Goal: Transaction & Acquisition: Book appointment/travel/reservation

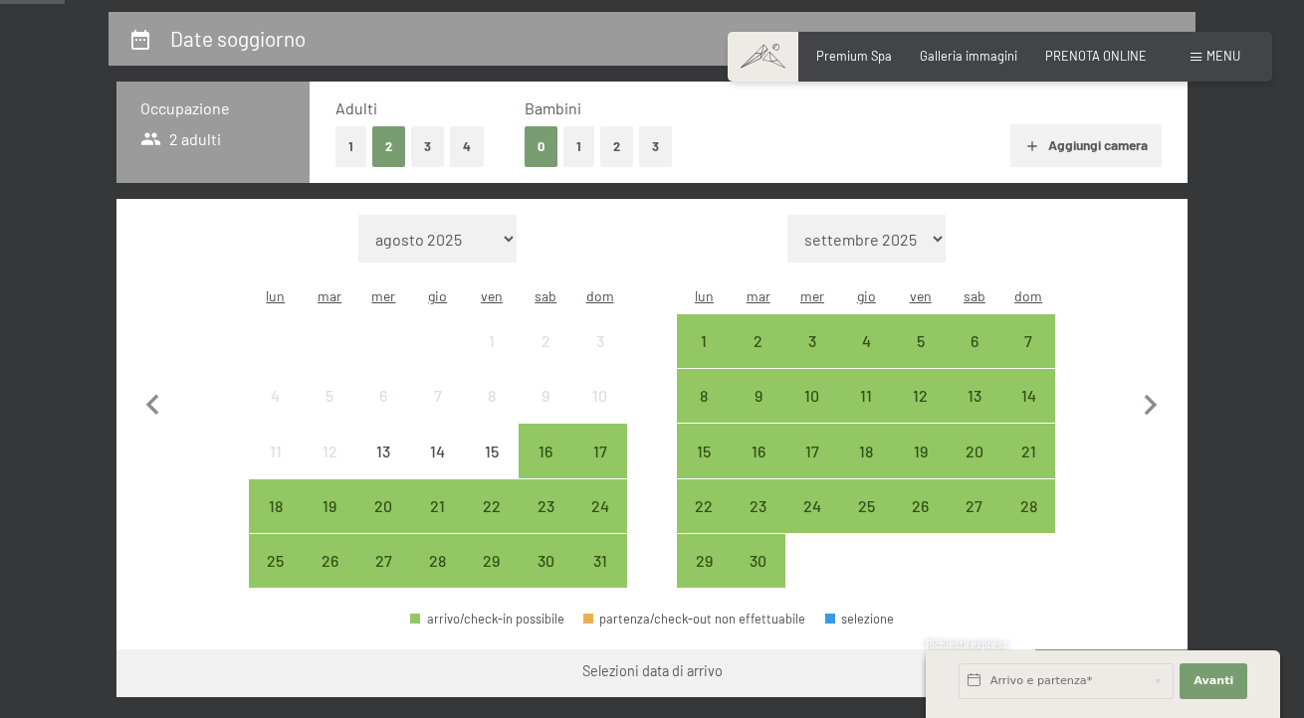
scroll to position [398, 0]
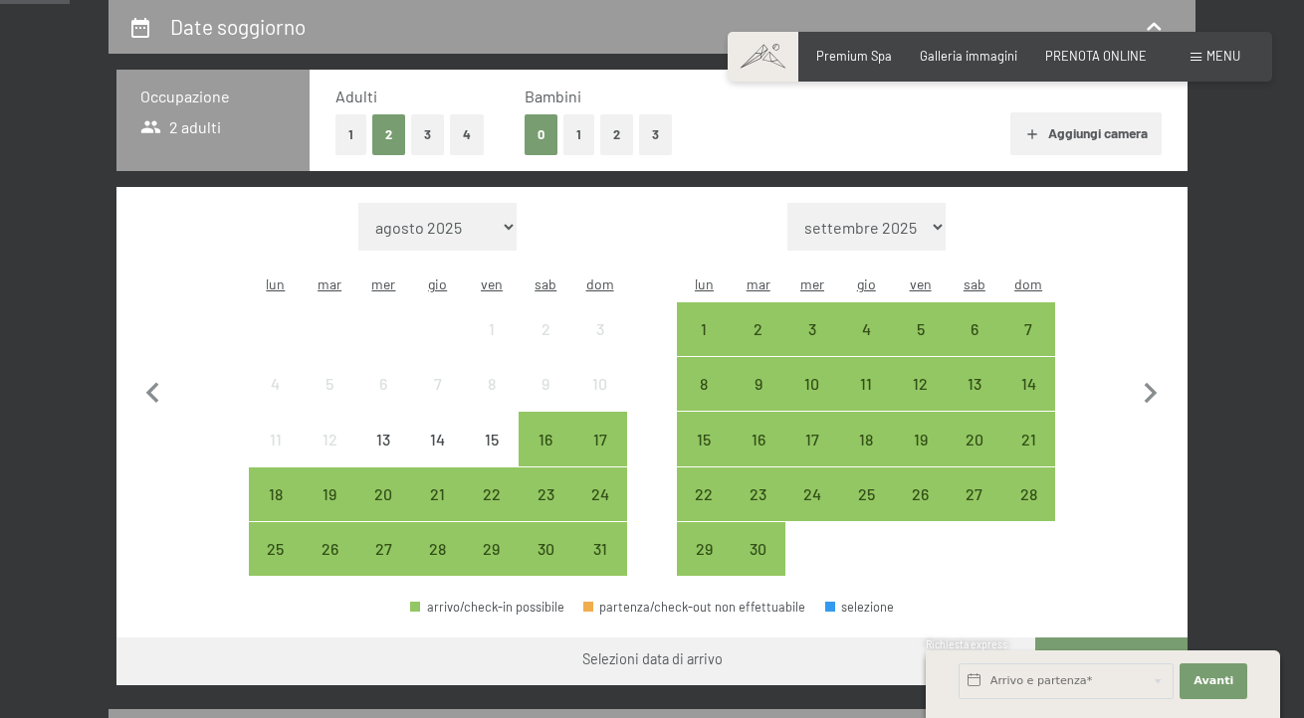
click at [629, 155] on button "2" at bounding box center [616, 134] width 33 height 41
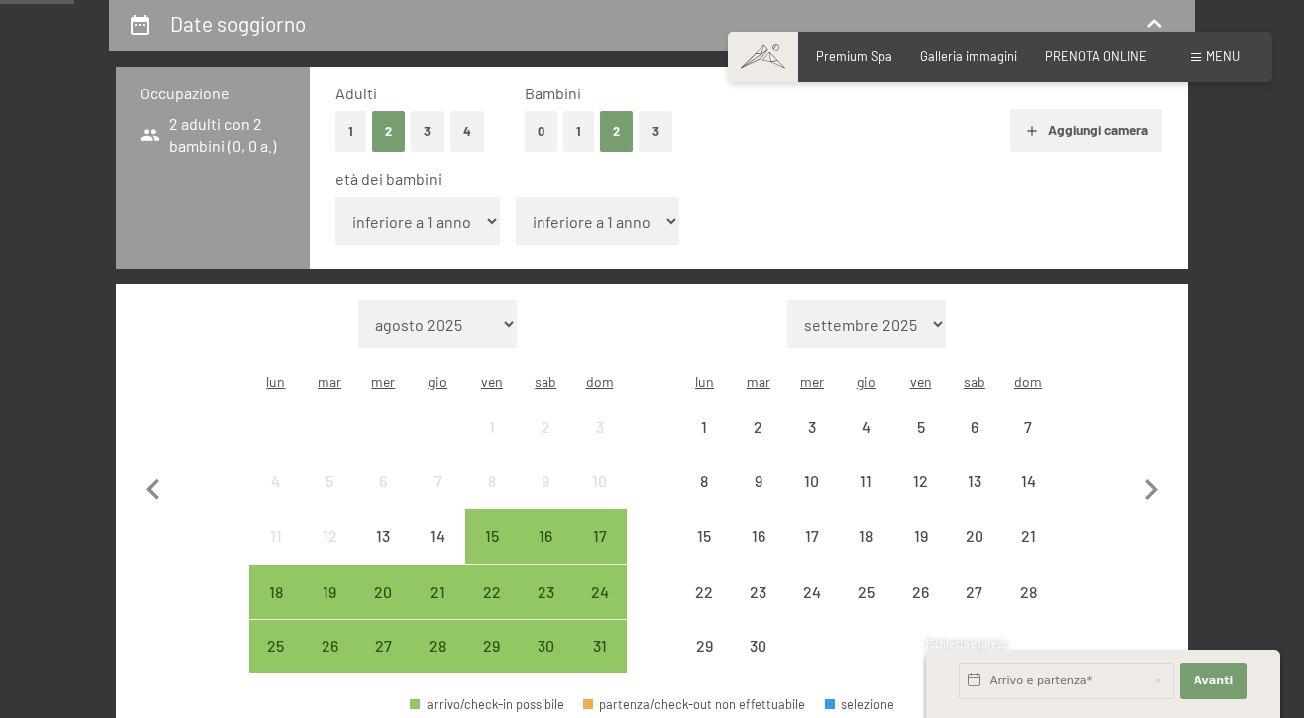
scroll to position [395, 1]
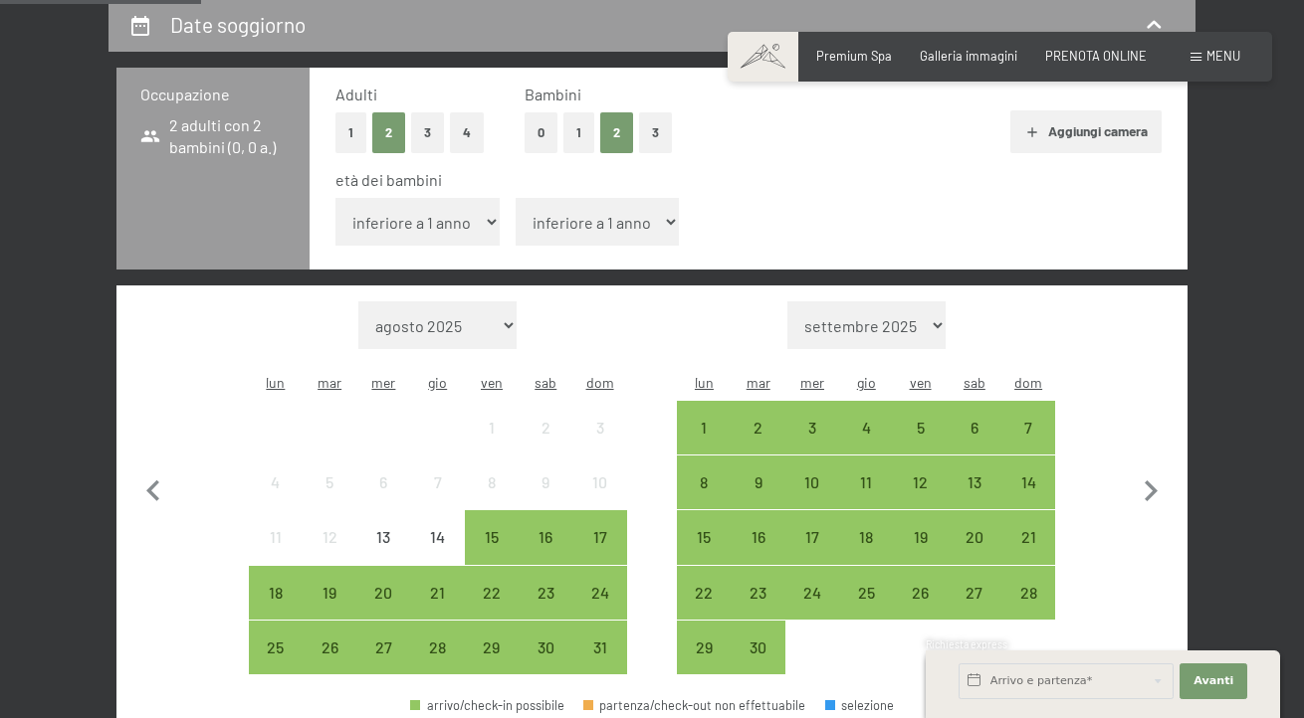
select select "3"
select select "7"
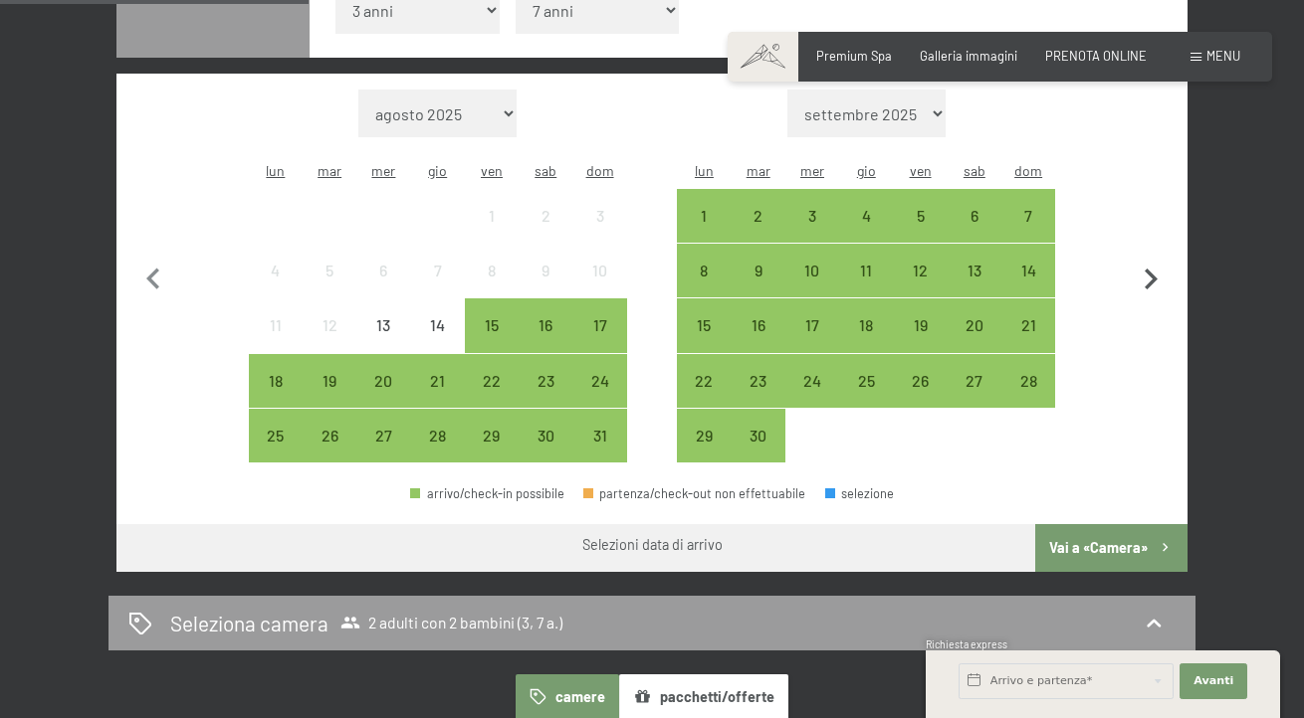
scroll to position [608, 0]
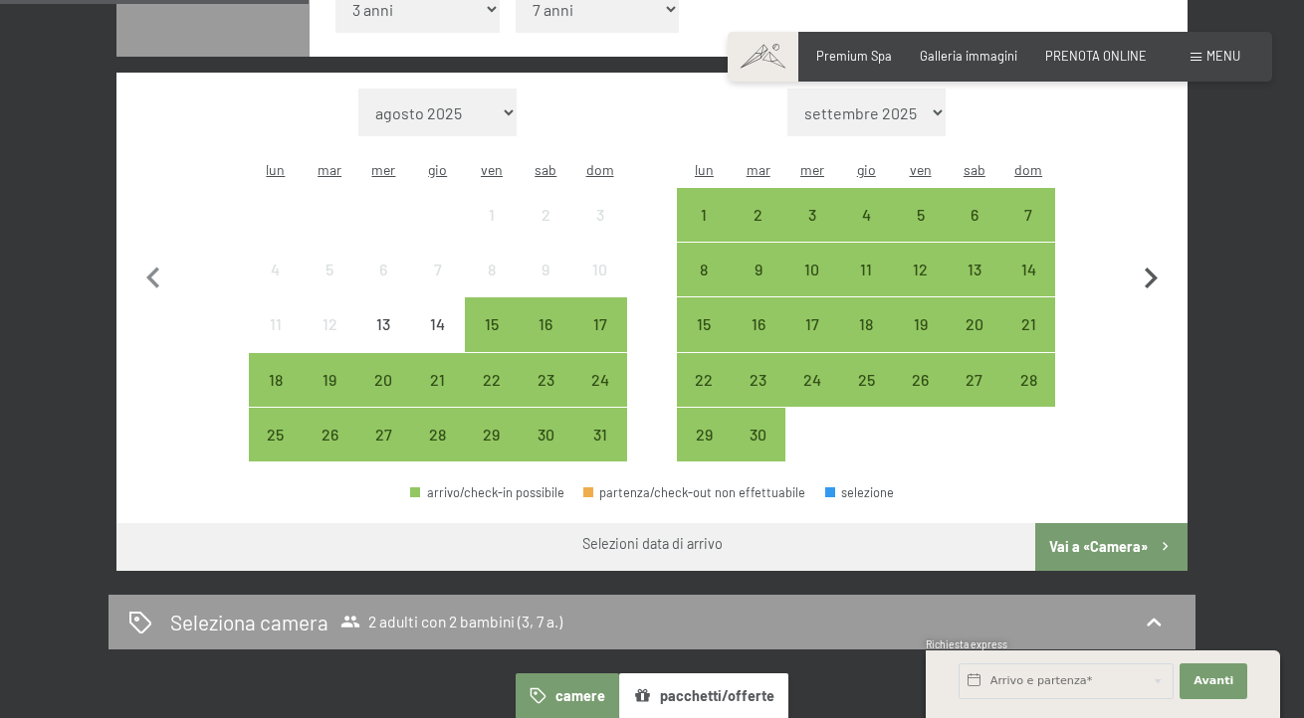
click at [1155, 289] on icon "button" at bounding box center [1150, 278] width 13 height 21
select select "2025-09-01"
select select "2025-10-01"
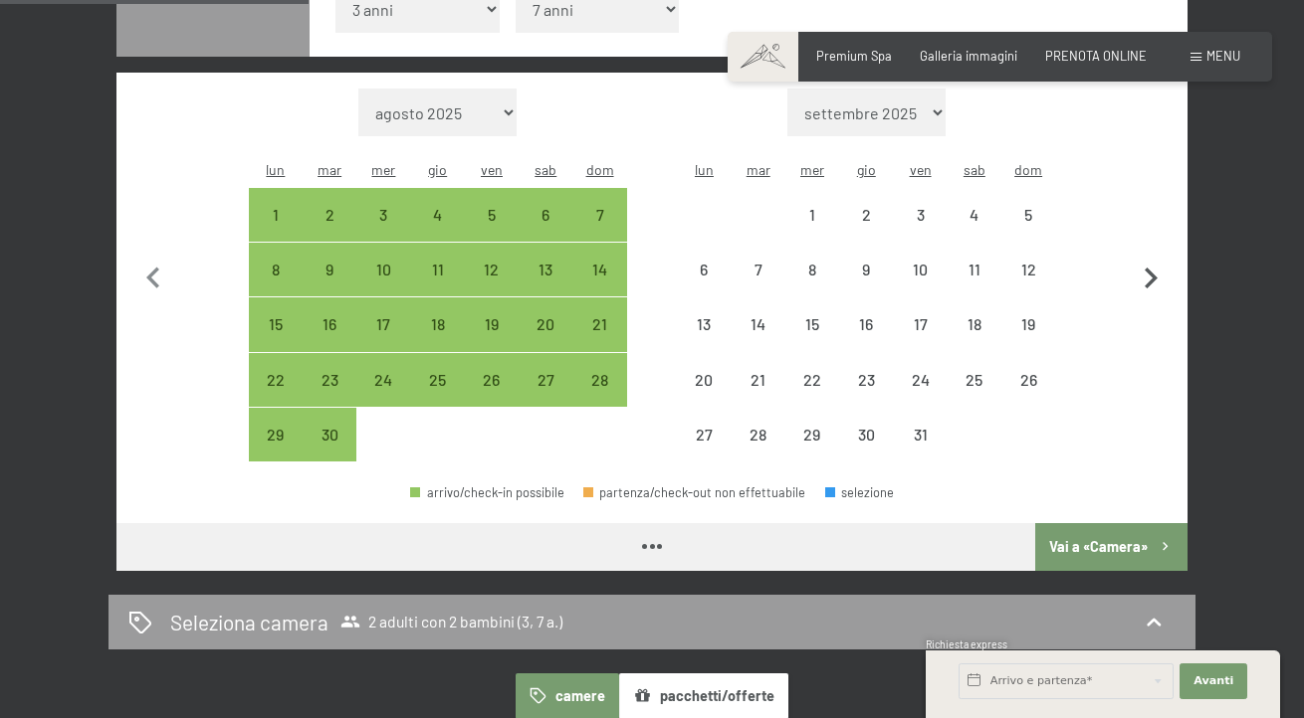
select select "[DATE]"
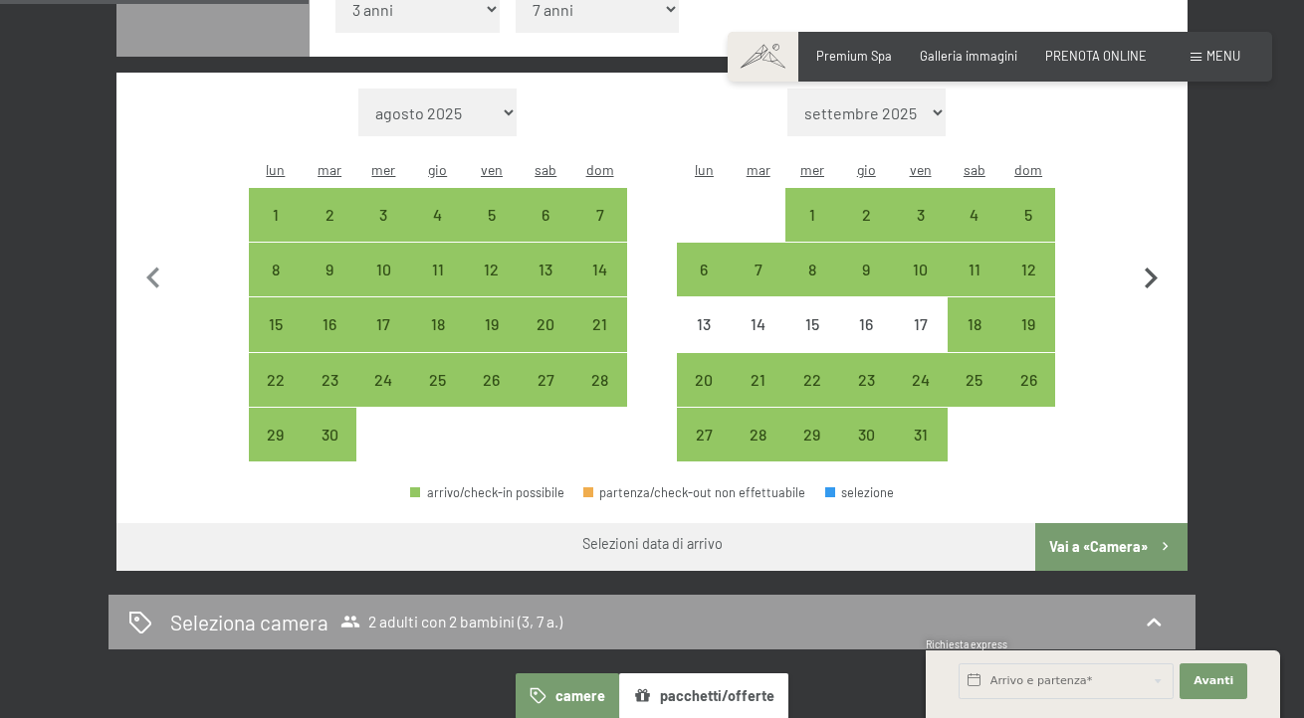
click at [1155, 289] on icon "button" at bounding box center [1150, 278] width 13 height 21
select select "[DATE]"
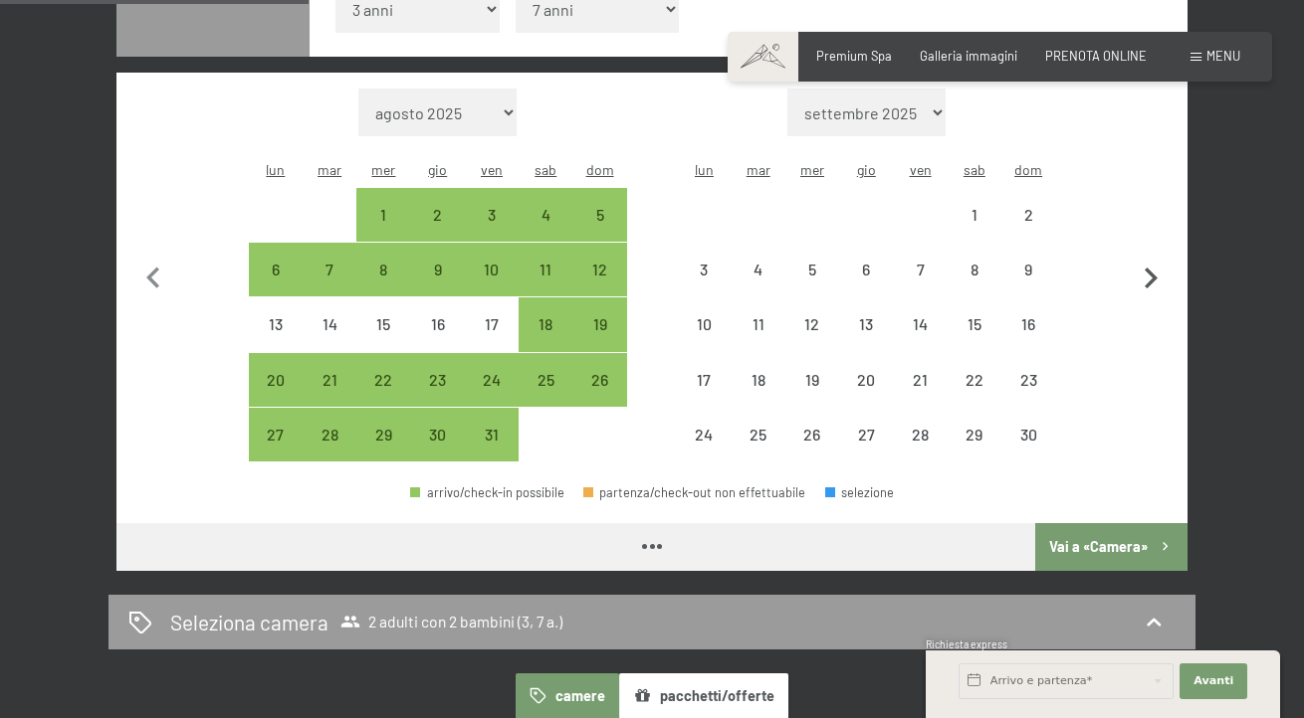
select select "[DATE]"
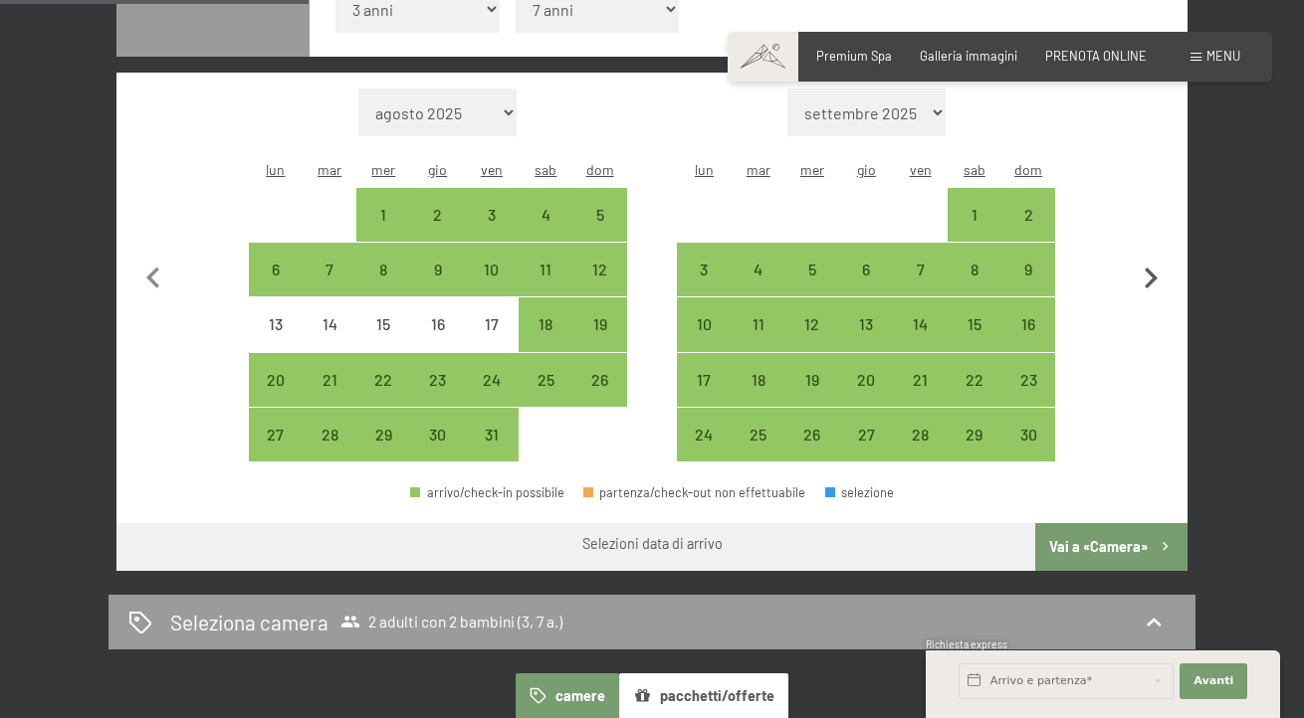
click at [1155, 289] on icon "button" at bounding box center [1150, 278] width 13 height 21
select select "[DATE]"
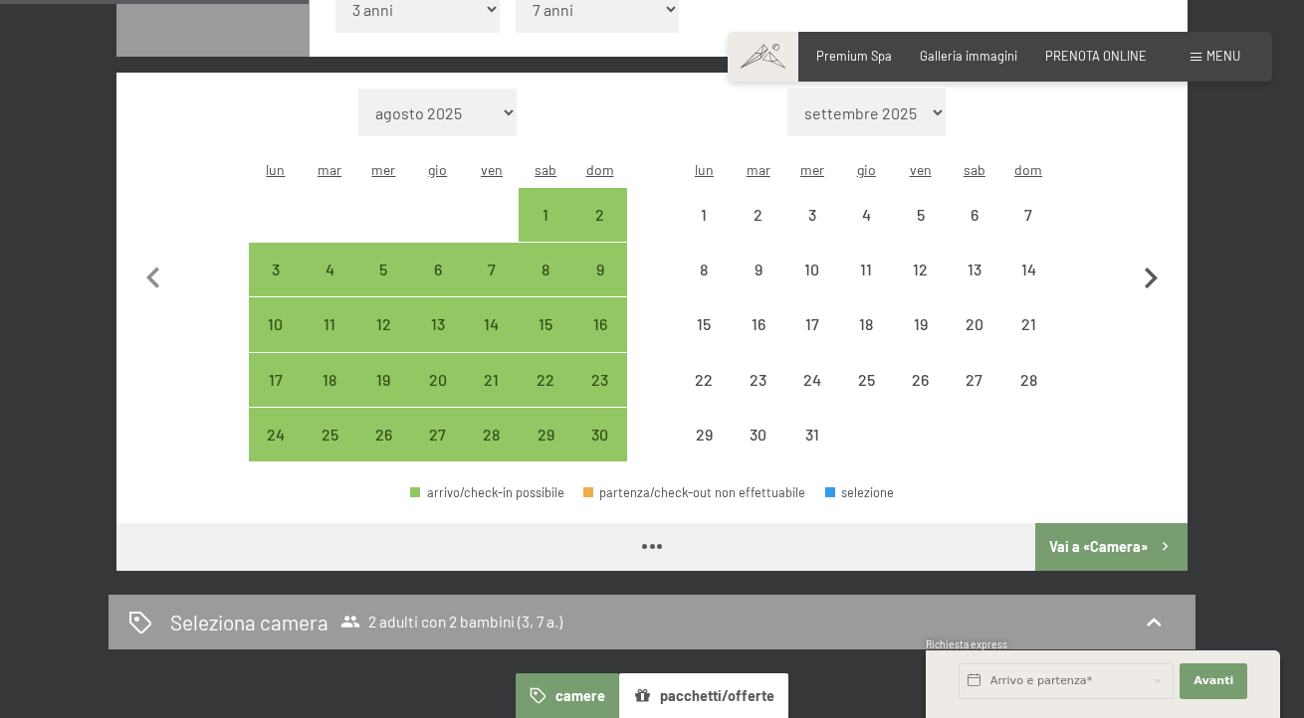
select select "[DATE]"
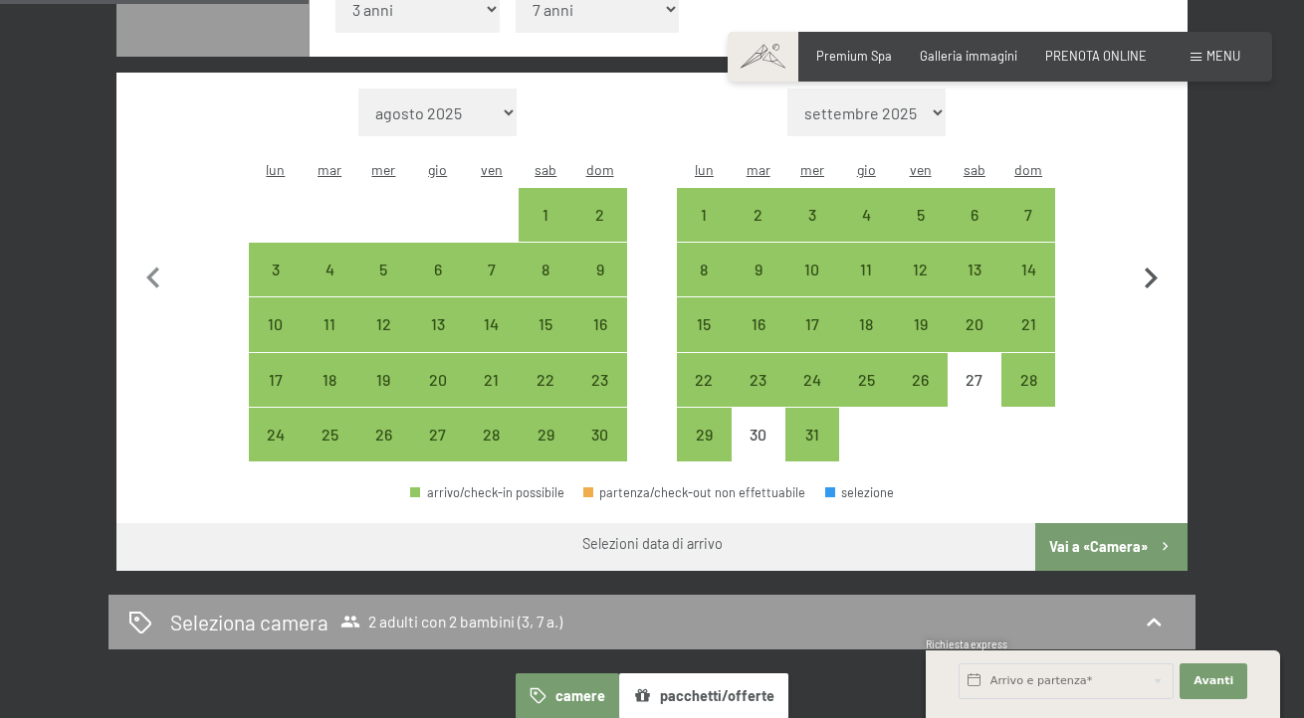
click at [1155, 289] on icon "button" at bounding box center [1150, 278] width 13 height 21
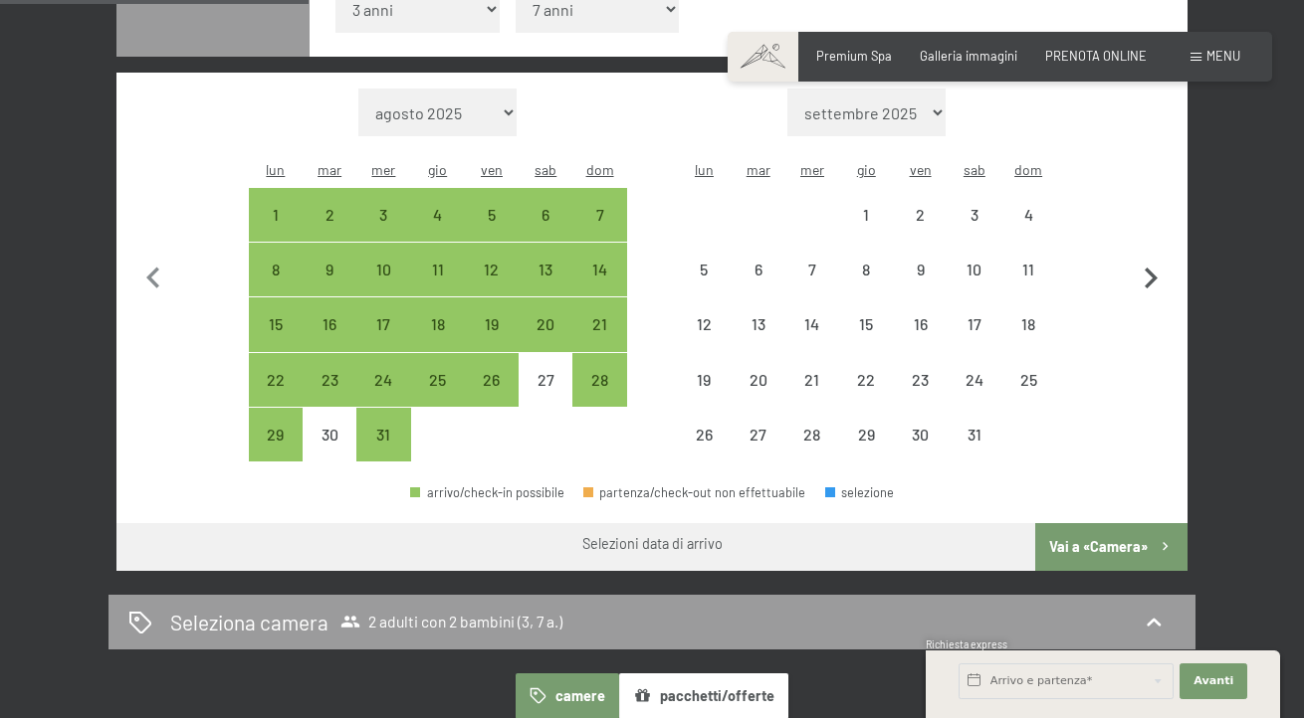
select select "[DATE]"
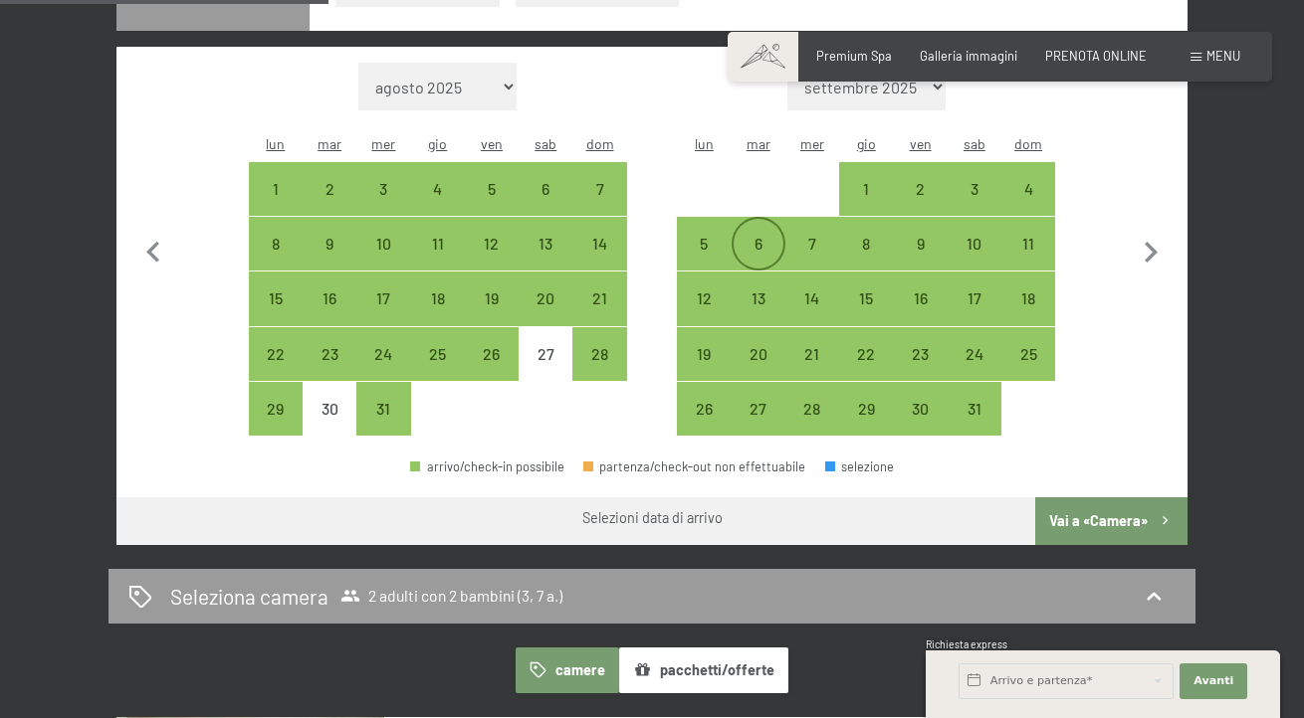
scroll to position [650, 0]
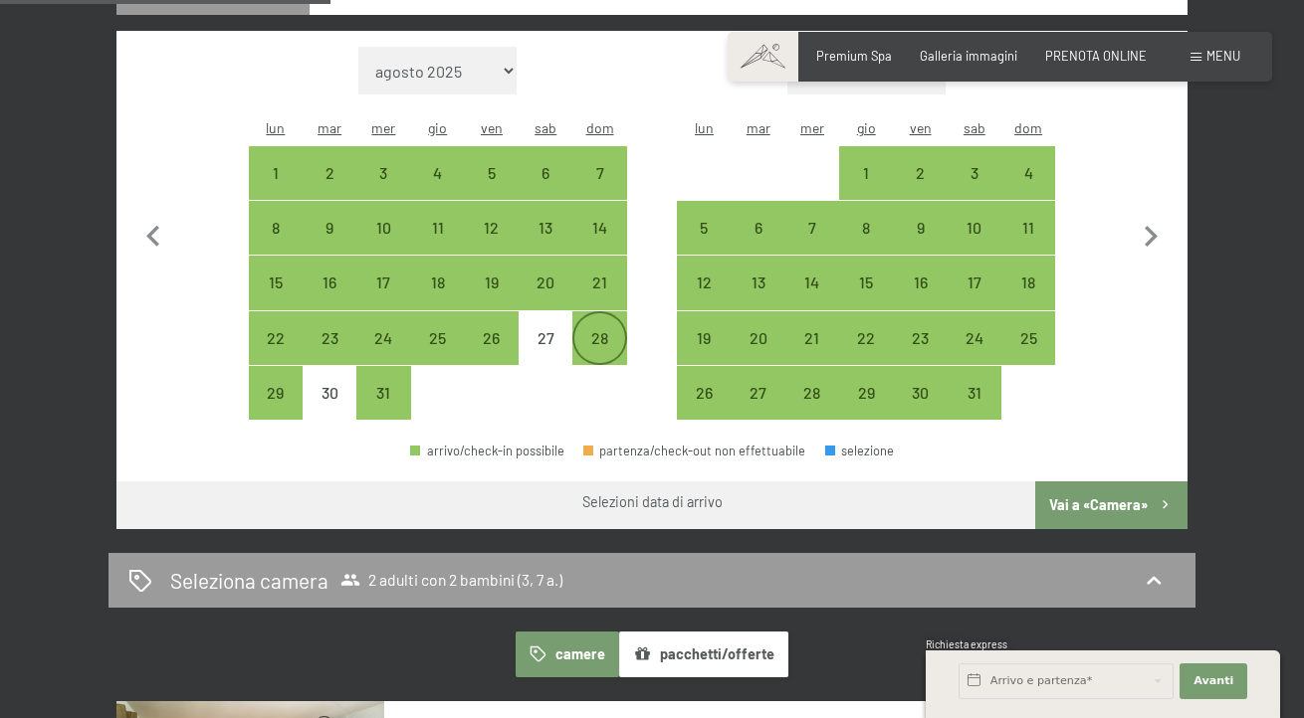
click at [607, 380] on div "28" at bounding box center [599, 355] width 50 height 50
select select "[DATE]"
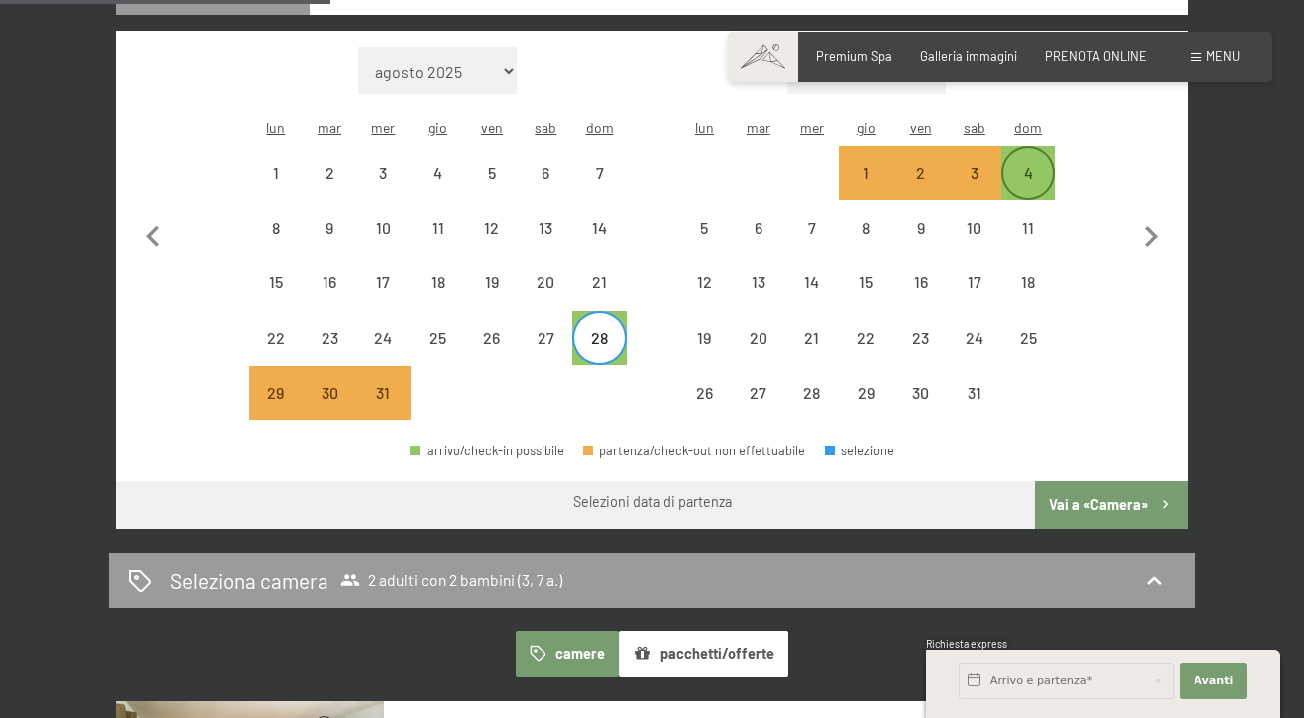
click at [1040, 215] on div "4" at bounding box center [1028, 190] width 50 height 50
select select "[DATE]"
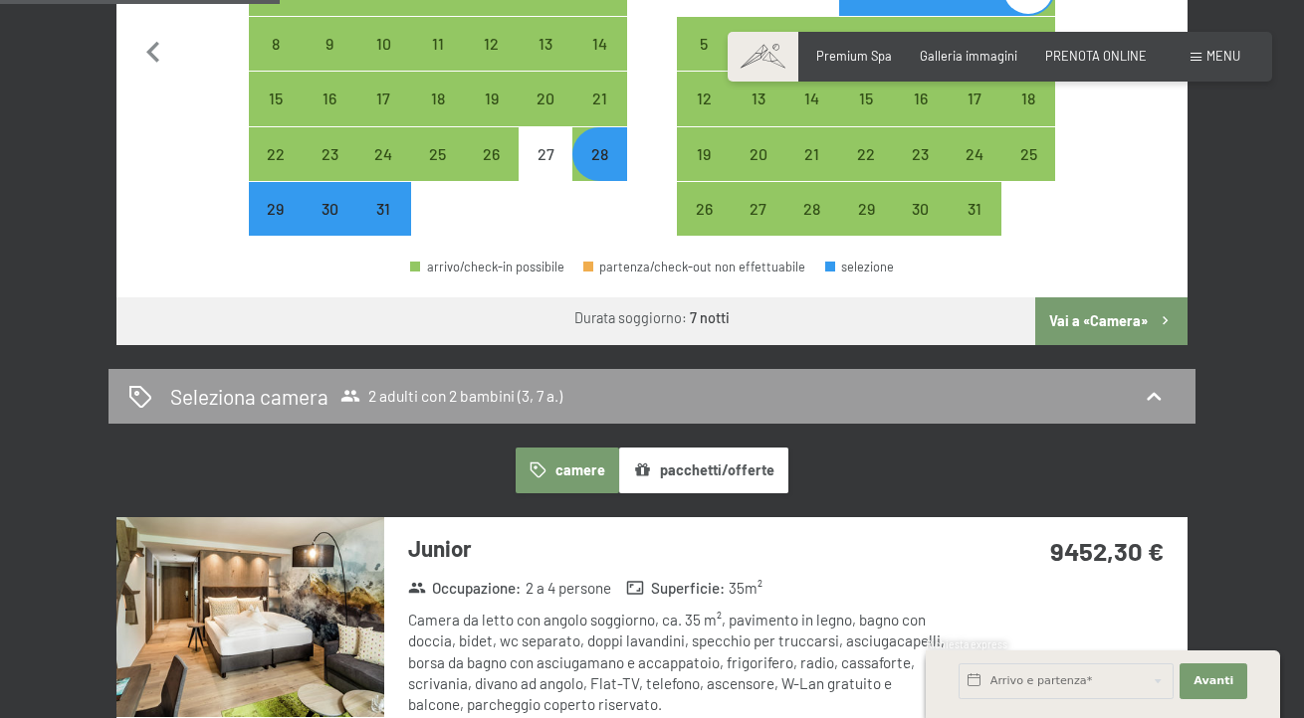
scroll to position [865, 0]
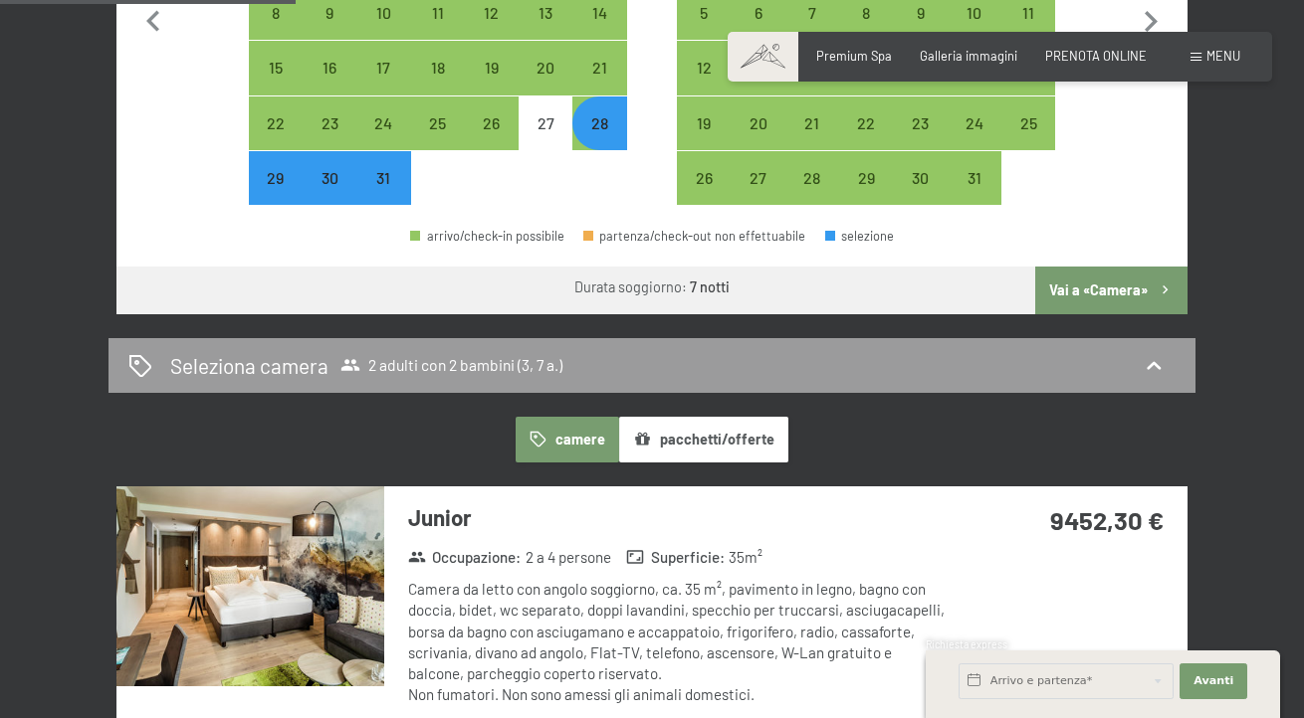
click at [1132, 314] on button "Vai a «Camera»" at bounding box center [1111, 291] width 152 height 48
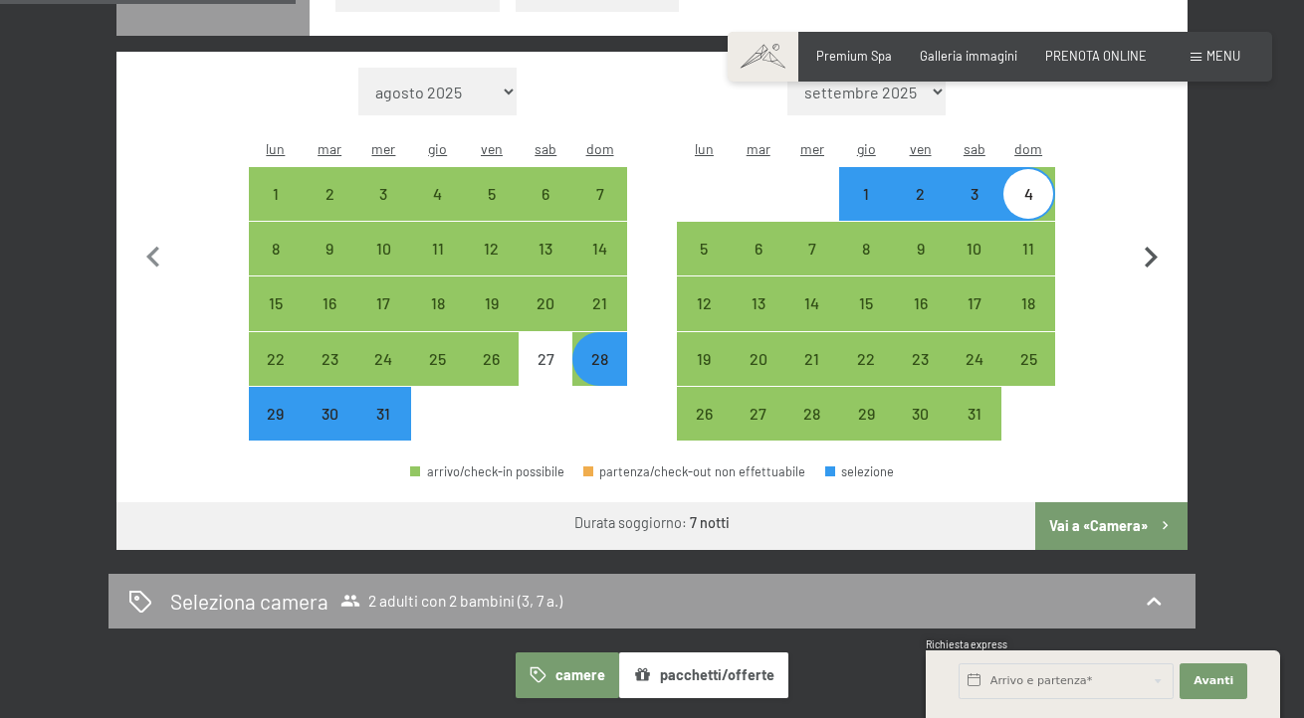
select select "[DATE]"
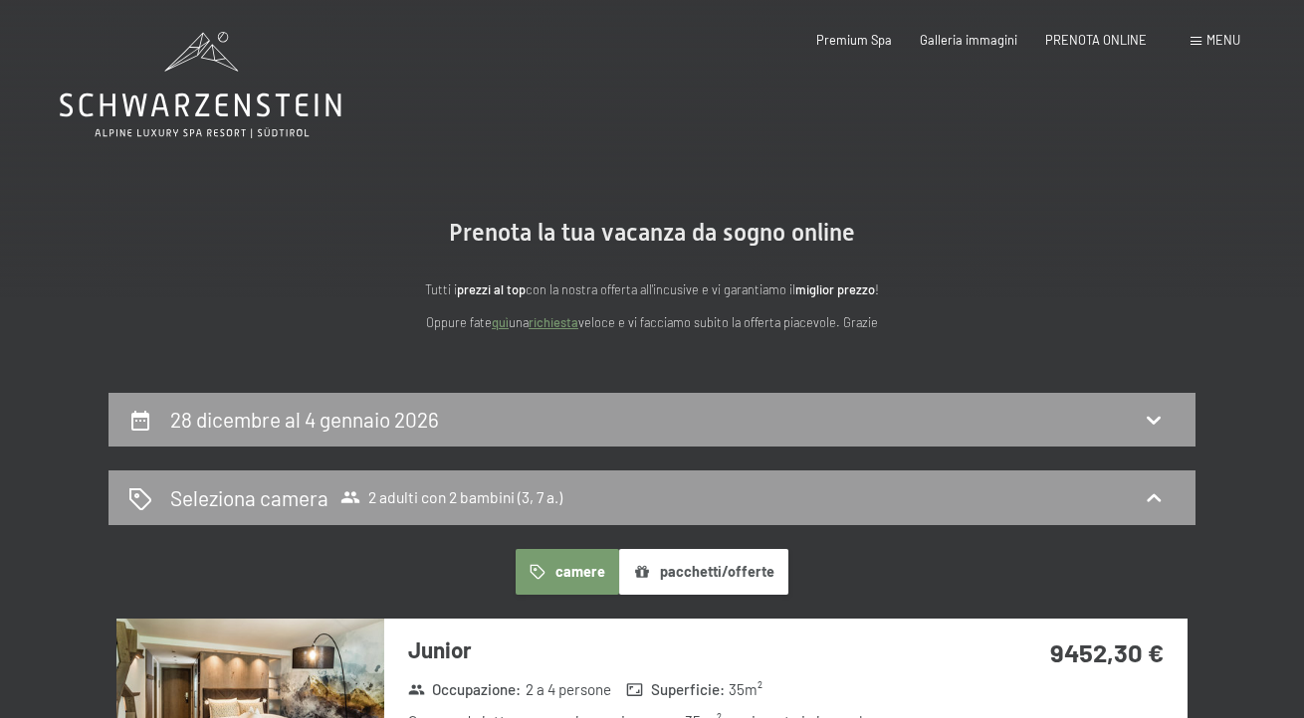
scroll to position [0, 0]
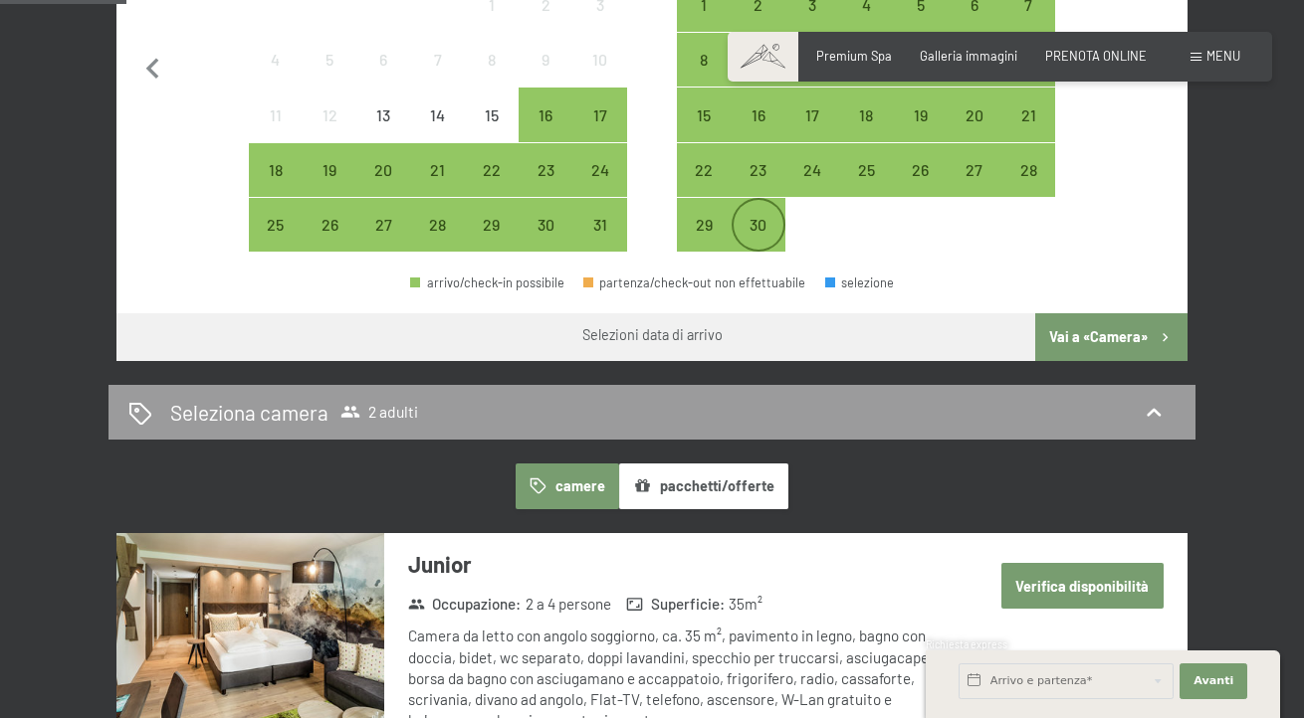
scroll to position [713, 0]
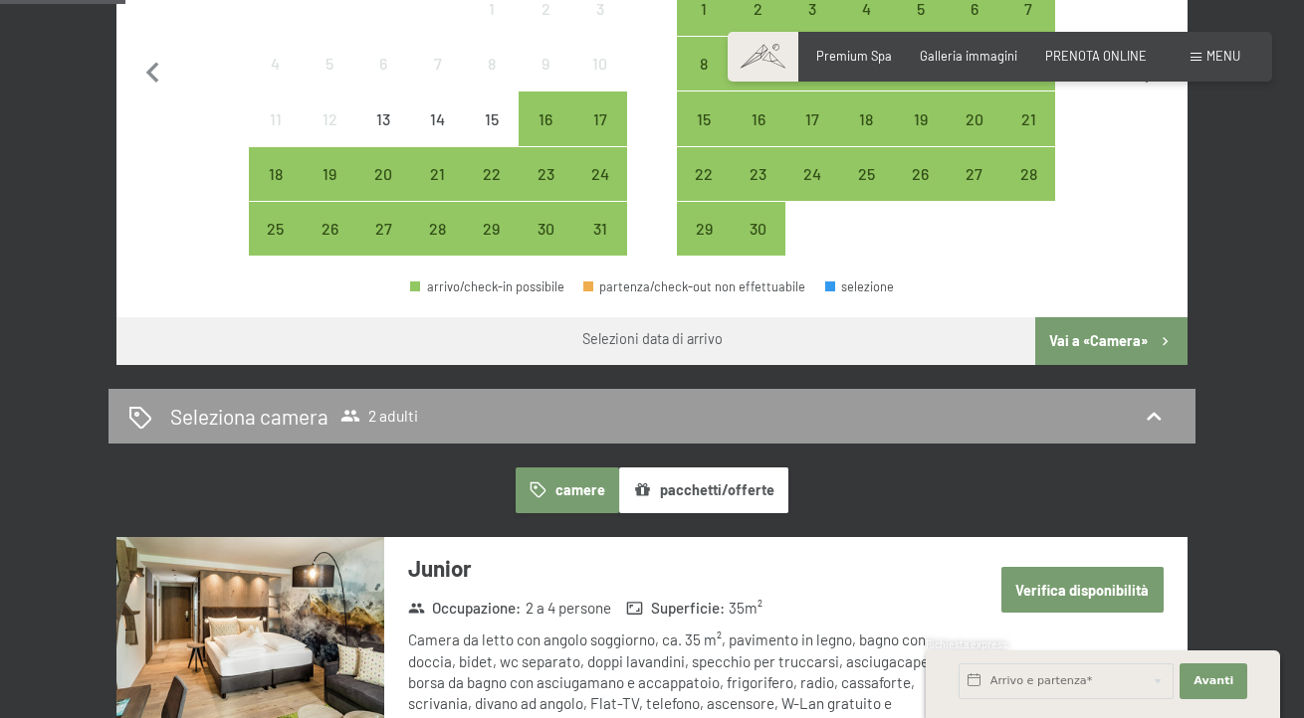
click at [1150, 95] on icon "button" at bounding box center [1150, 74] width 42 height 42
select select "[DATE]"
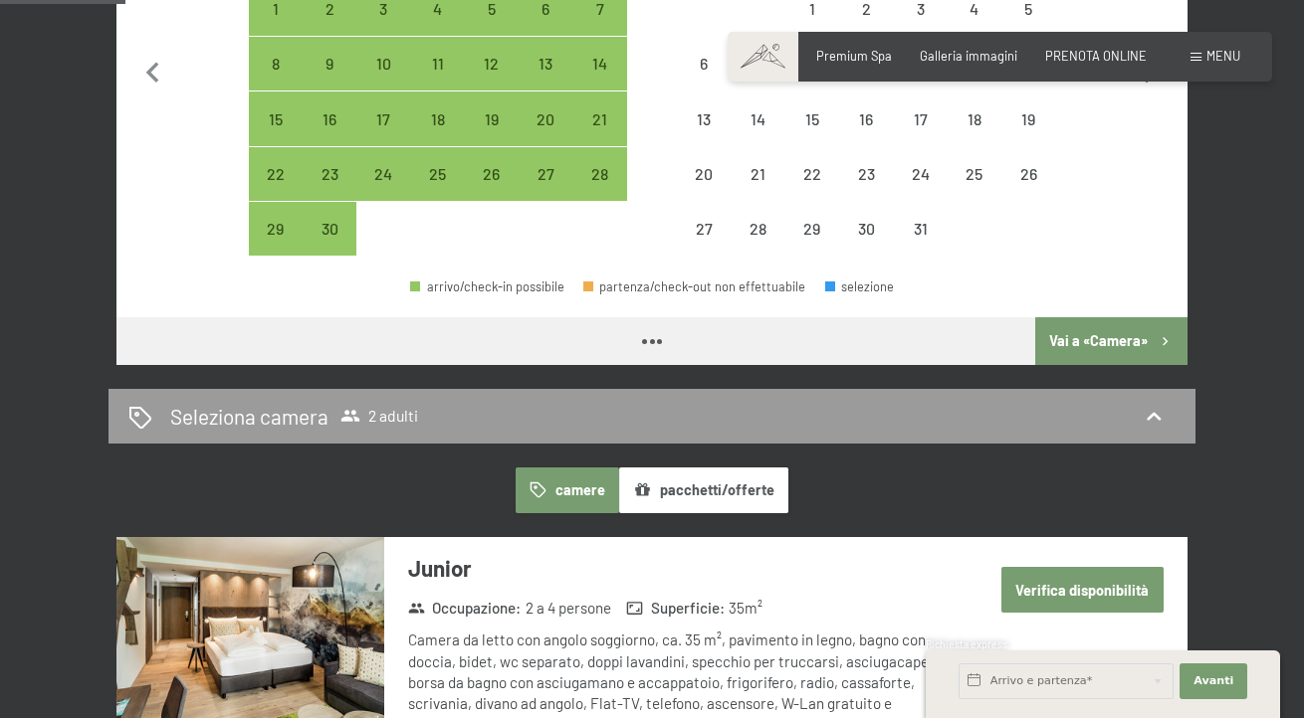
click at [1150, 84] on icon "button" at bounding box center [1150, 73] width 13 height 21
select select "[DATE]"
select select "2025-11-01"
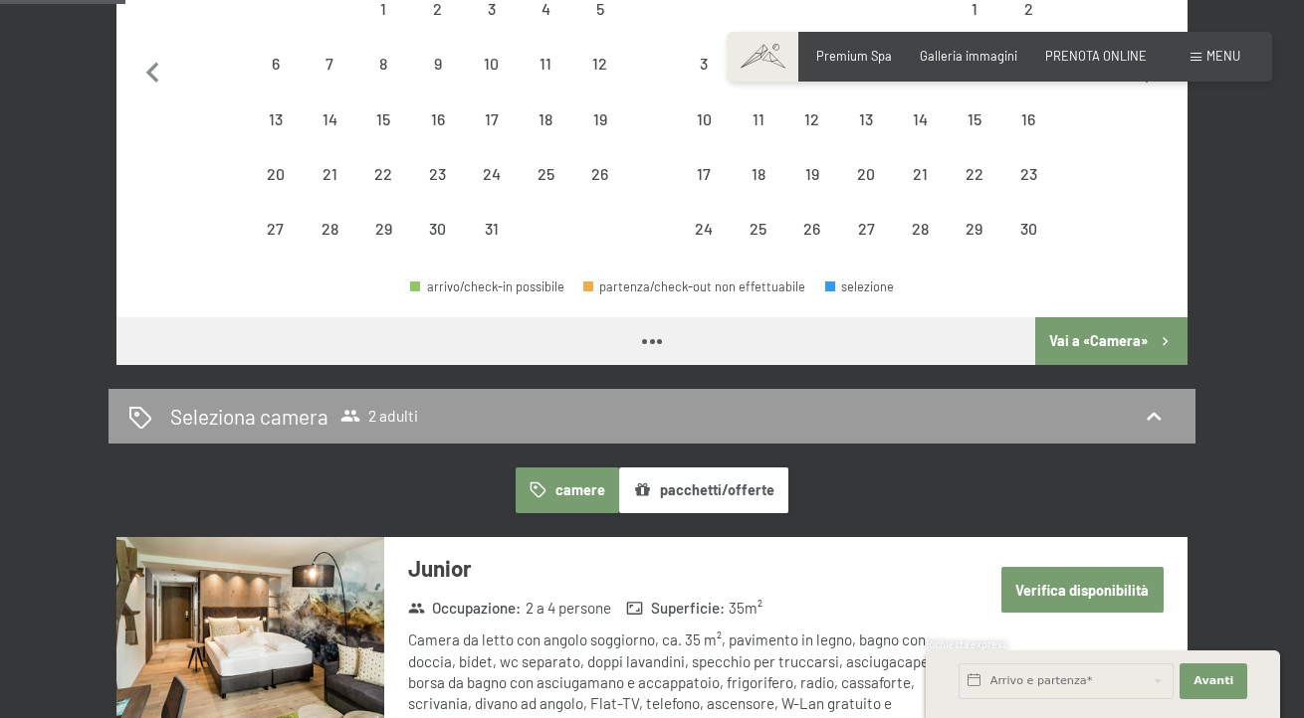
select select "2025-10-01"
select select "2025-11-01"
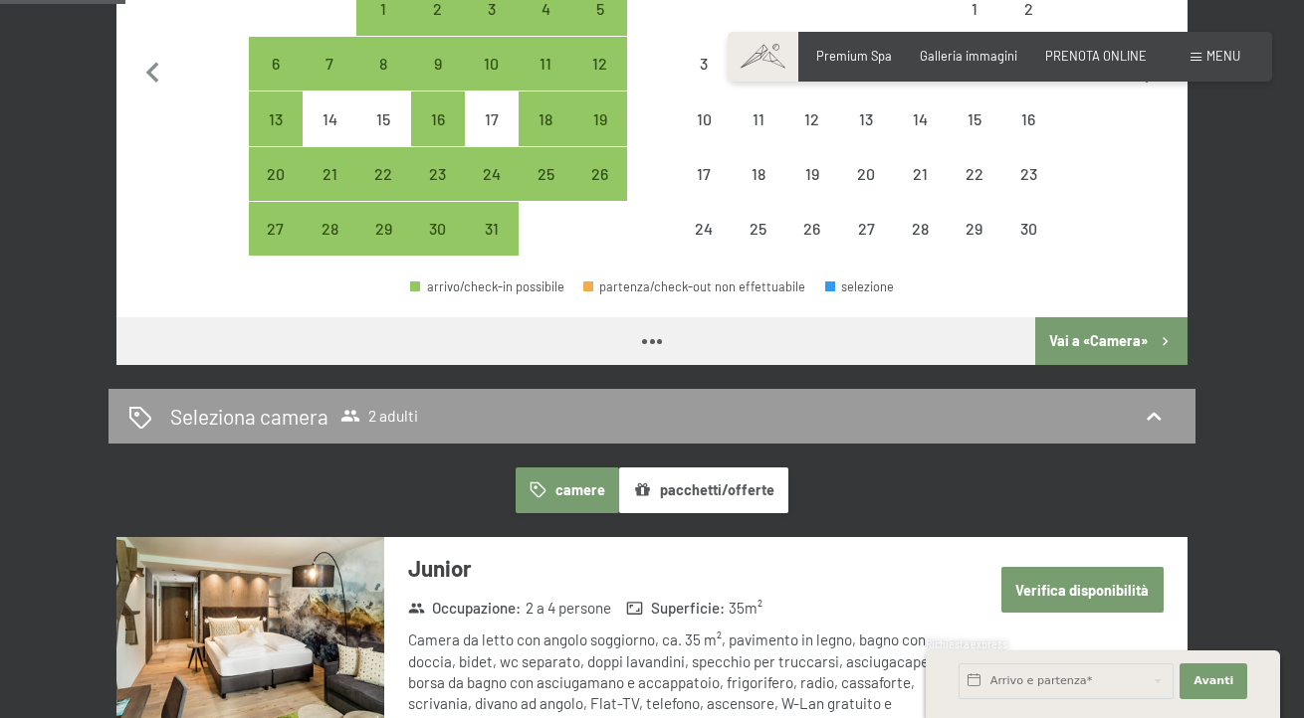
click at [1150, 84] on icon "button" at bounding box center [1150, 73] width 13 height 21
select select "2025-11-01"
select select "2025-12-01"
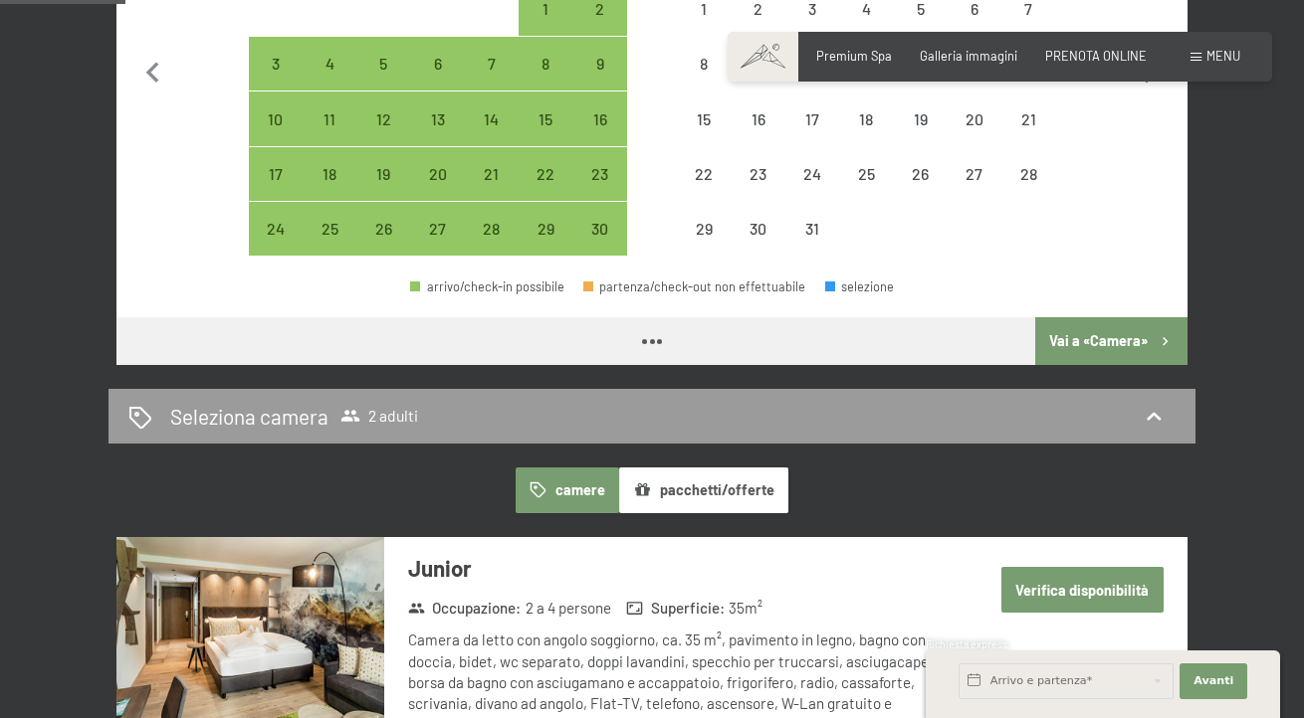
select select "2025-11-01"
select select "2025-12-01"
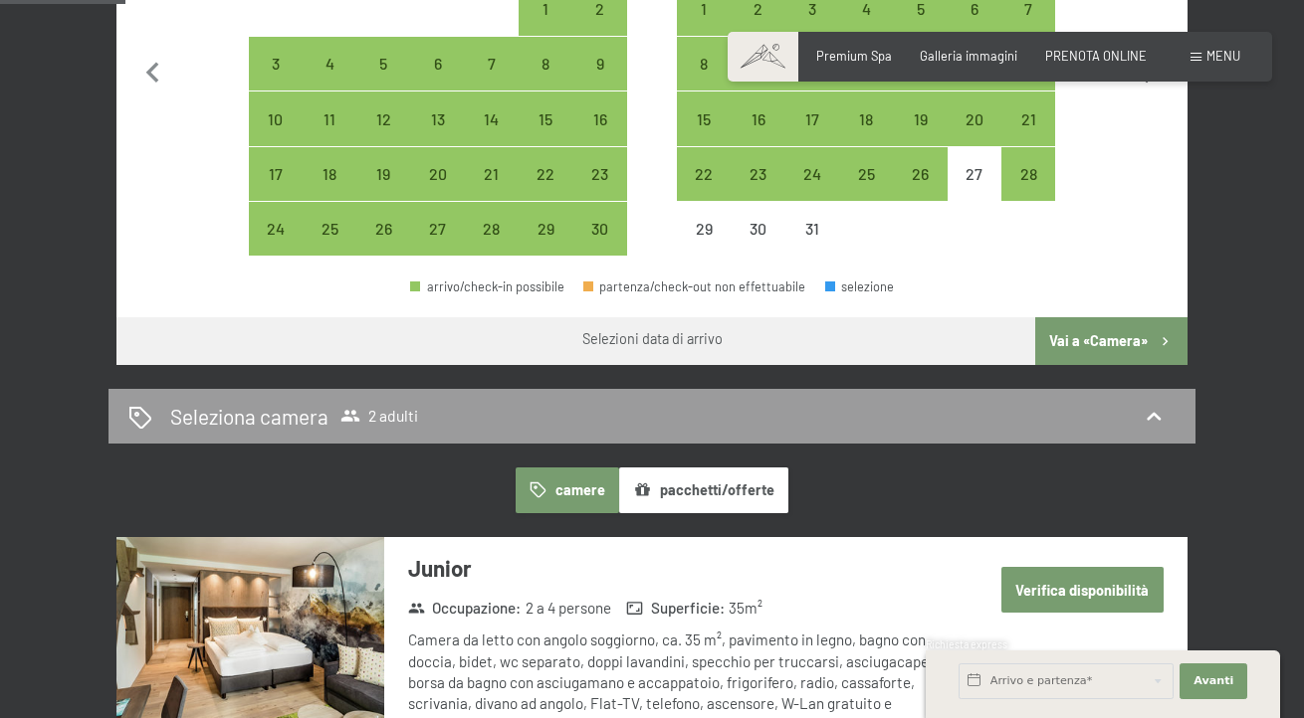
click at [1150, 84] on icon "button" at bounding box center [1150, 73] width 13 height 21
select select "2025-12-01"
select select "2026-01-01"
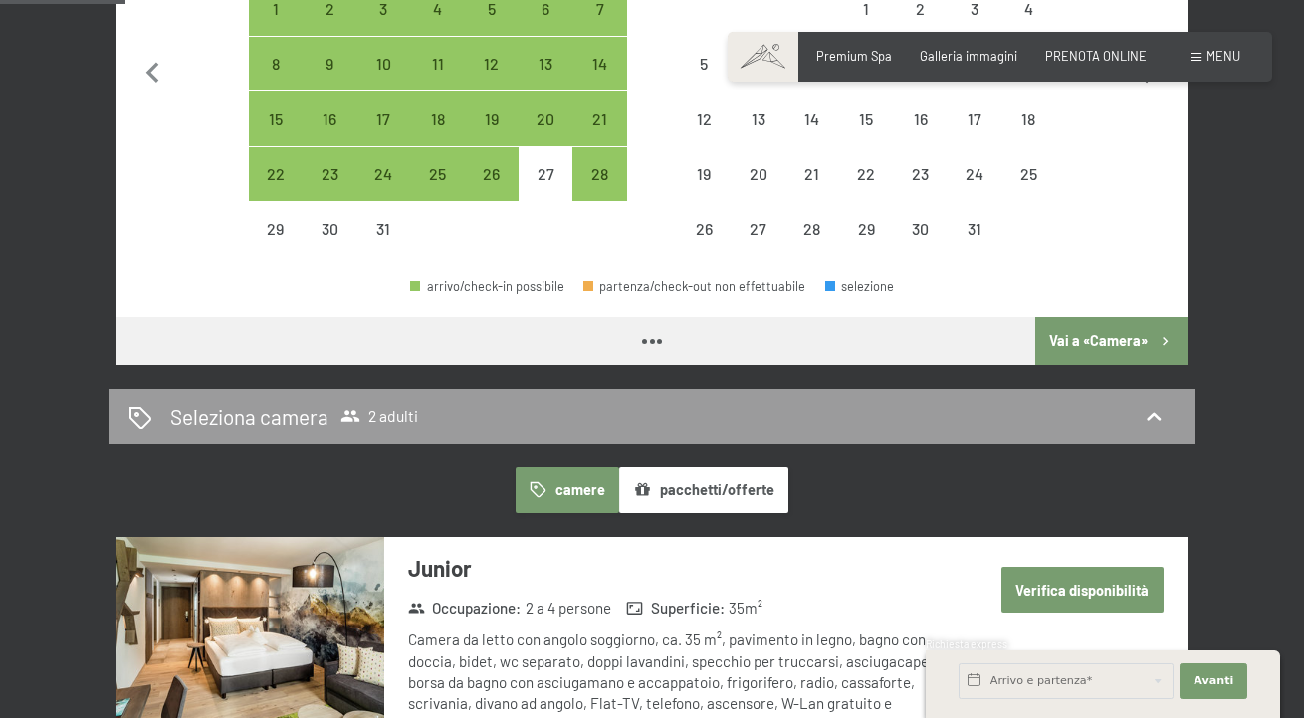
select select "2025-12-01"
select select "2026-01-01"
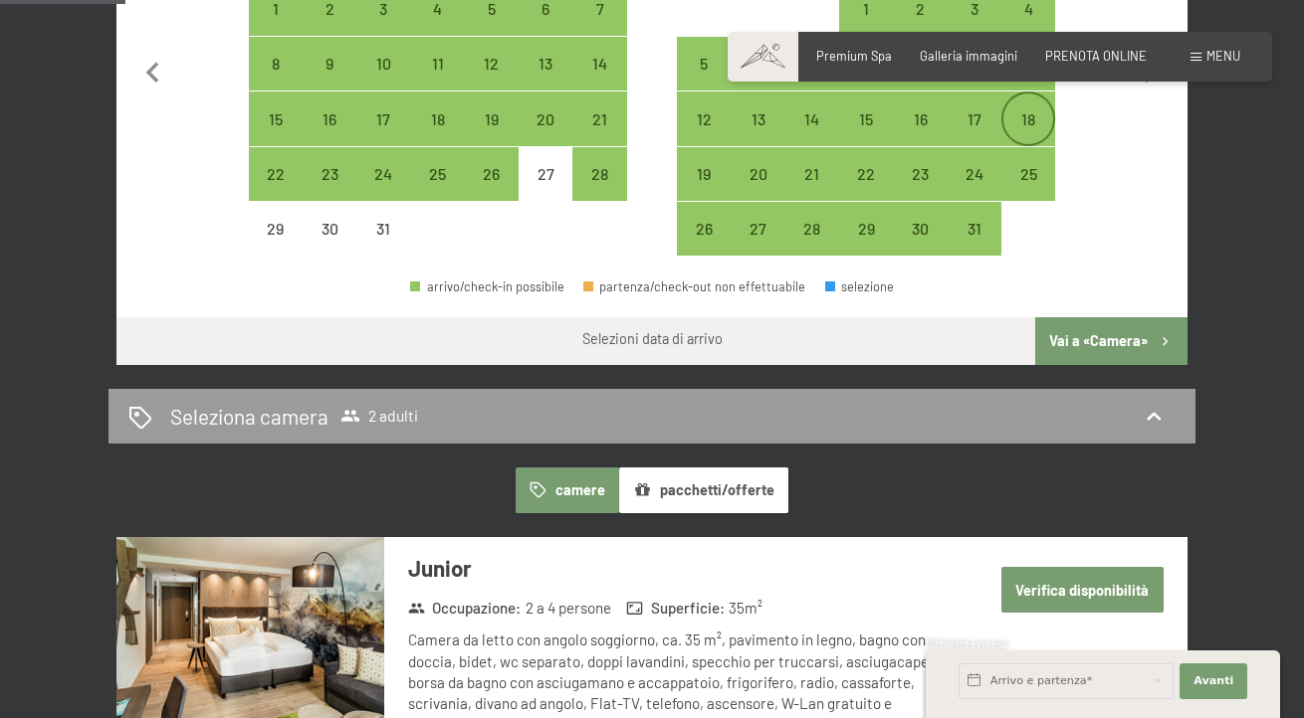
click at [1031, 161] on div "18" at bounding box center [1028, 136] width 50 height 50
select select "[DATE]"
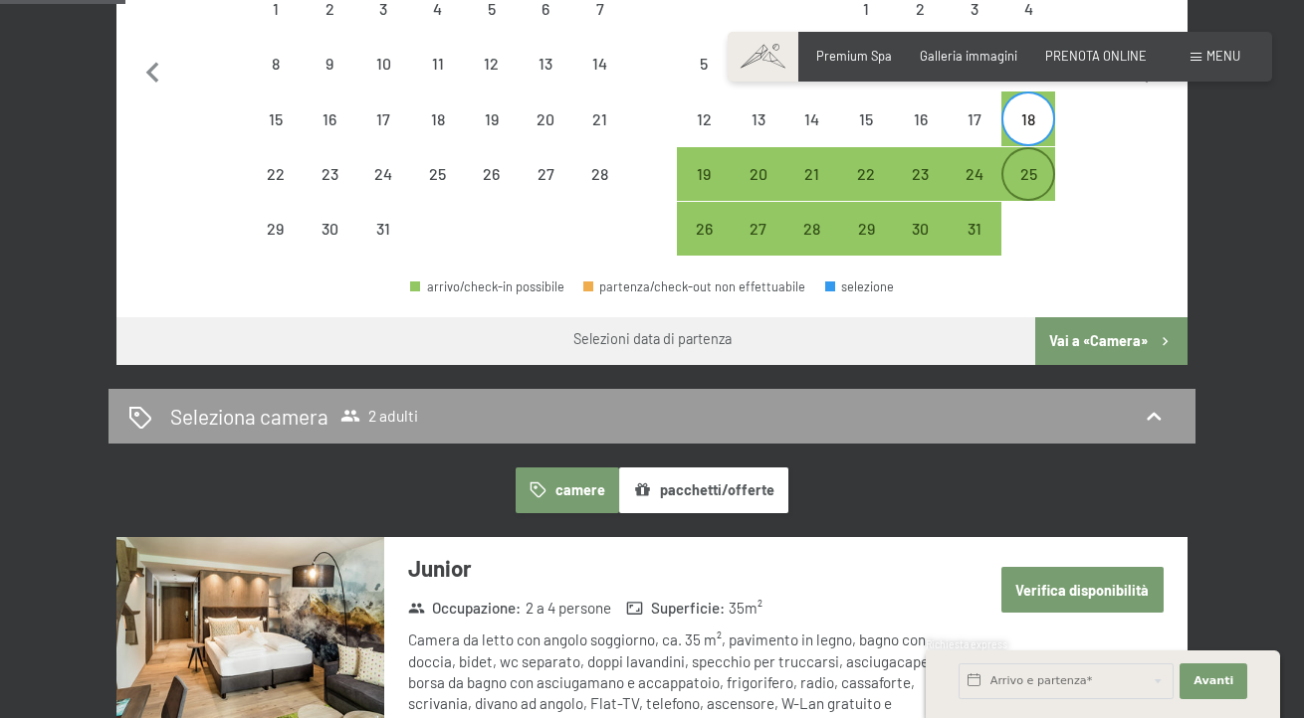
click at [1030, 216] on div "25" at bounding box center [1028, 191] width 50 height 50
select select "[DATE]"
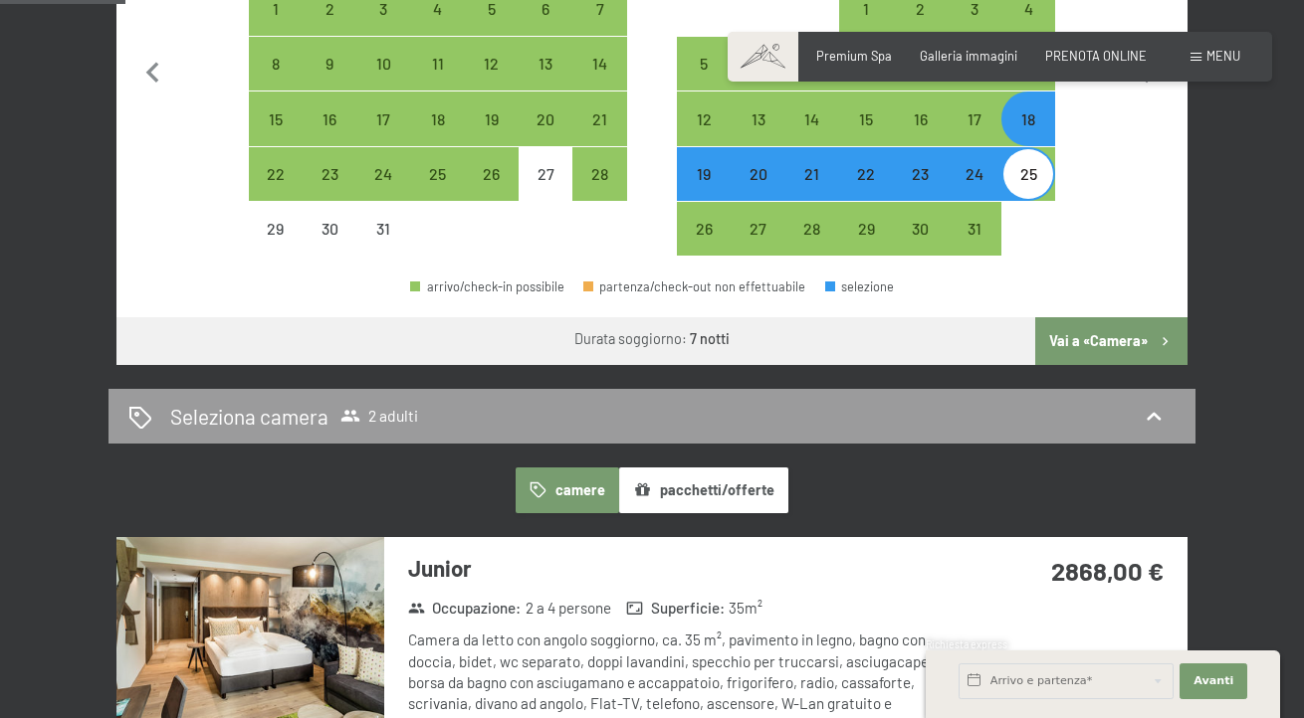
click at [1116, 365] on button "Vai a «Camera»" at bounding box center [1111, 341] width 152 height 48
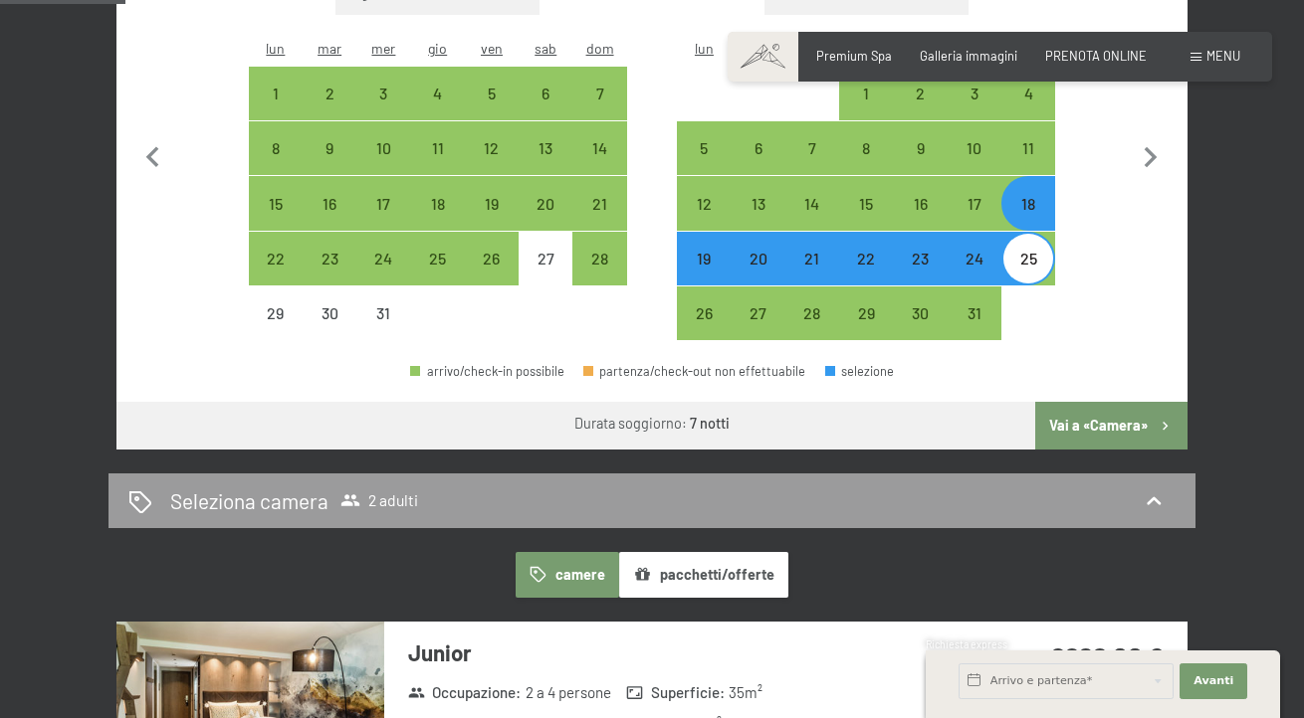
select select "[DATE]"
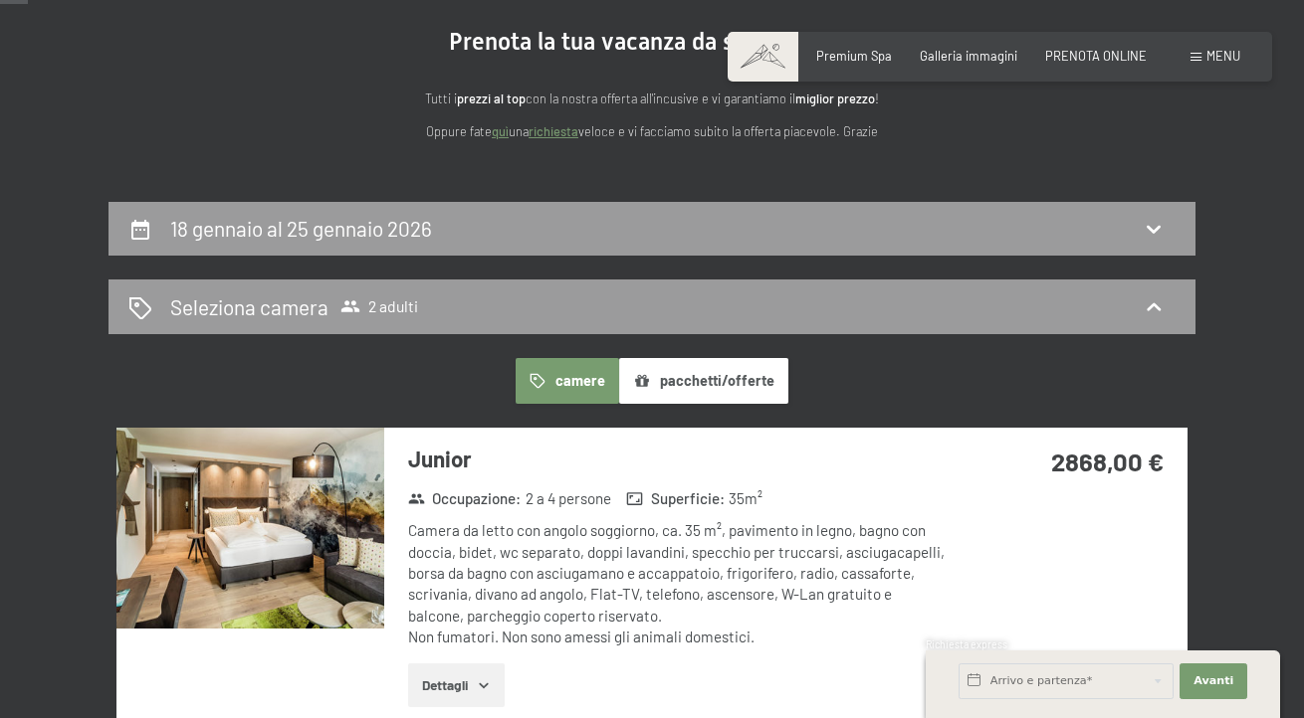
scroll to position [171, 0]
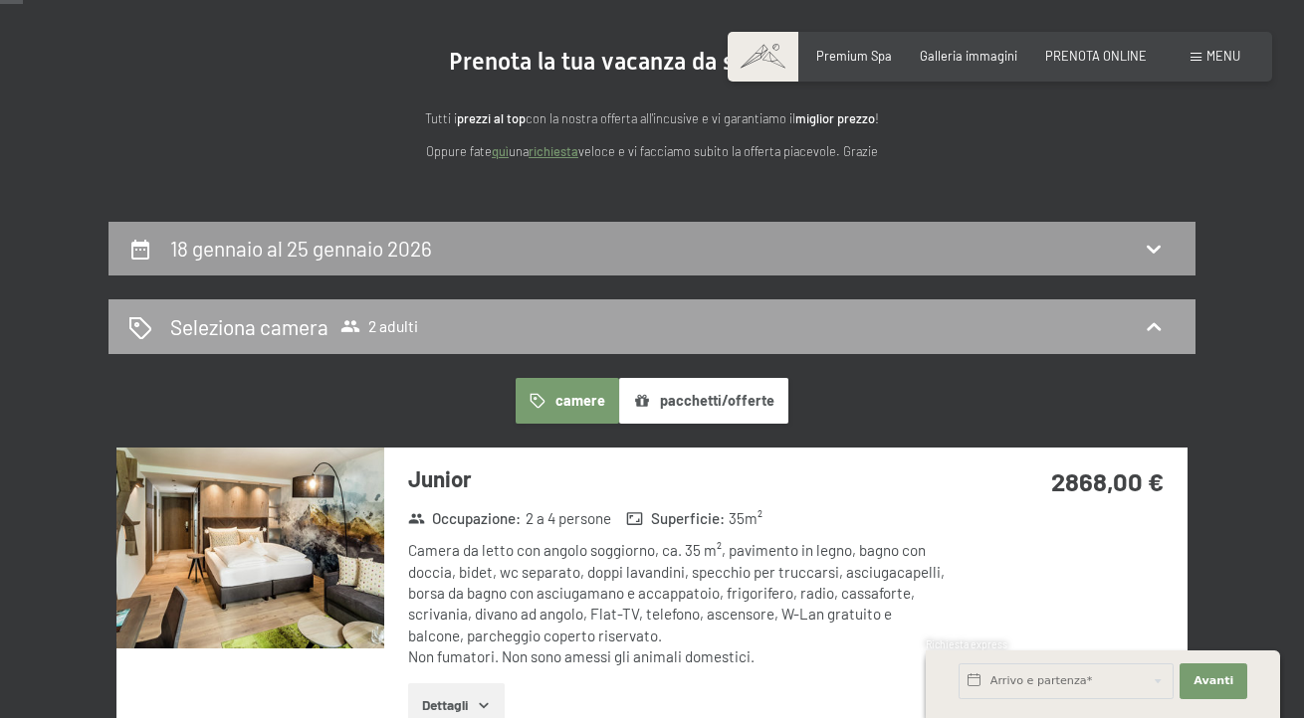
click at [373, 336] on span "2 adulti" at bounding box center [379, 326] width 78 height 20
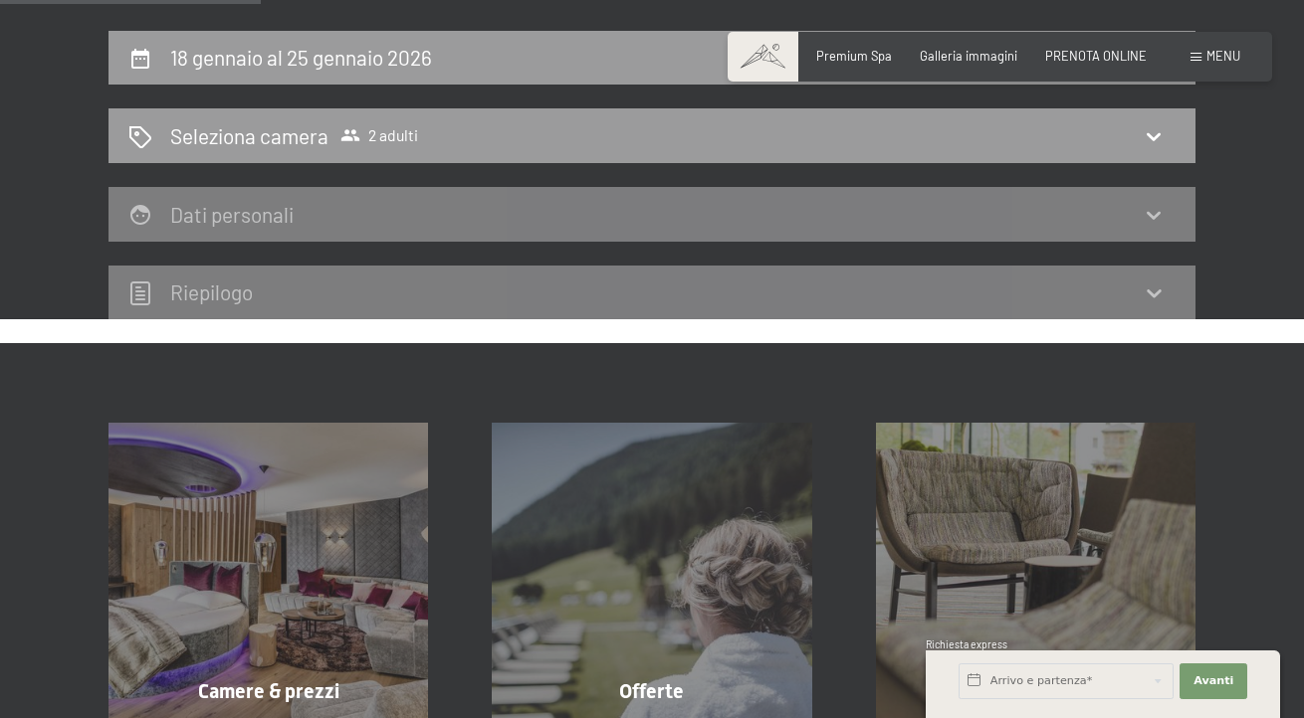
scroll to position [364, 0]
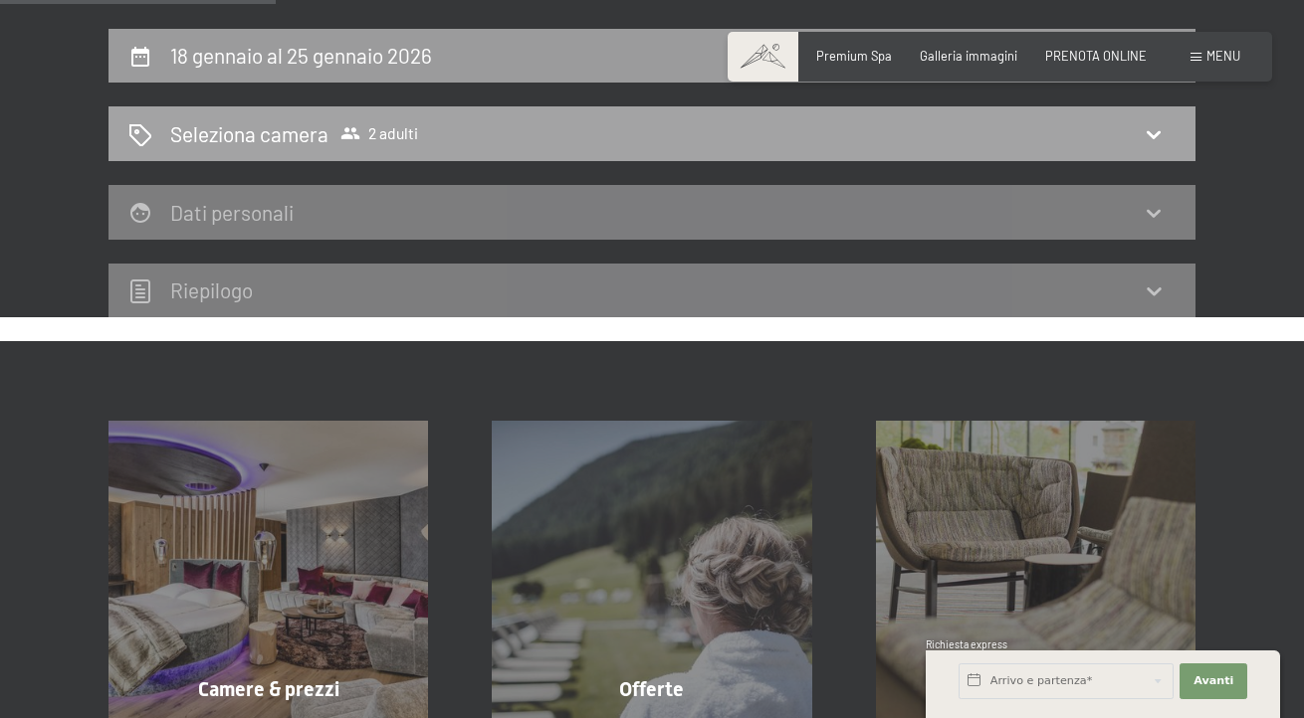
click at [1155, 146] on icon at bounding box center [1153, 134] width 24 height 24
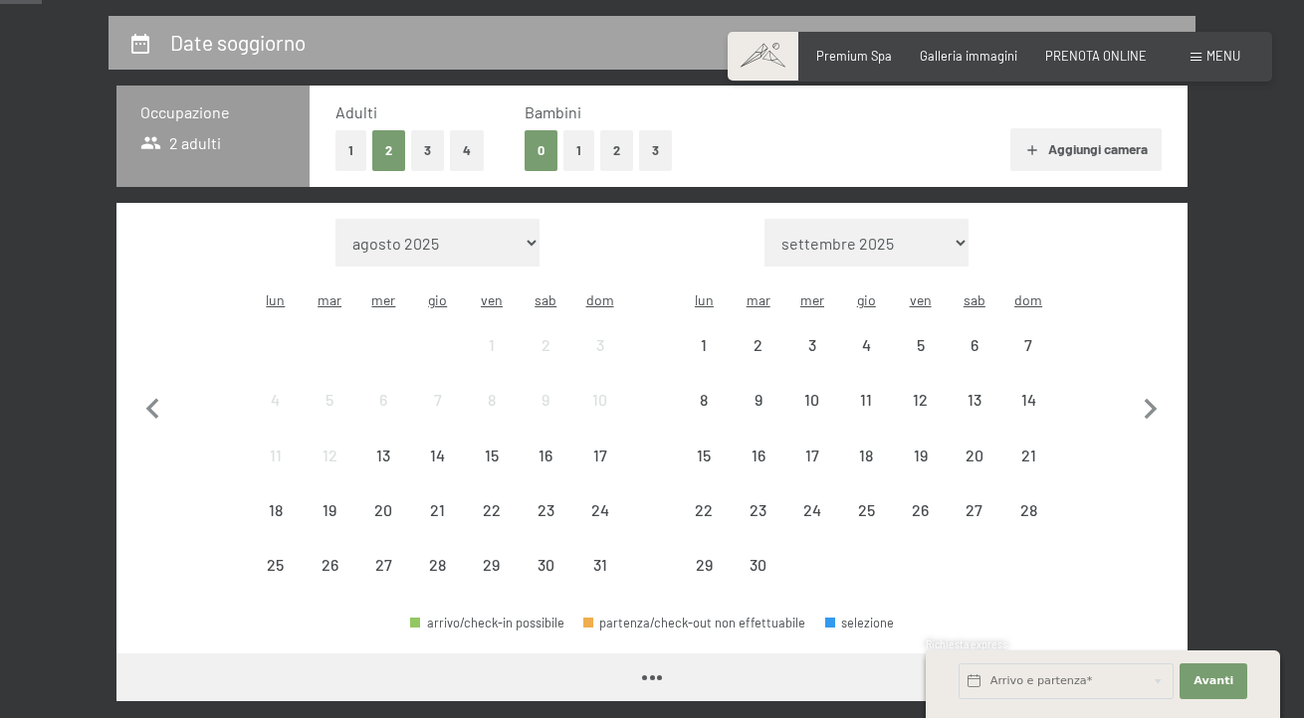
scroll to position [438, 0]
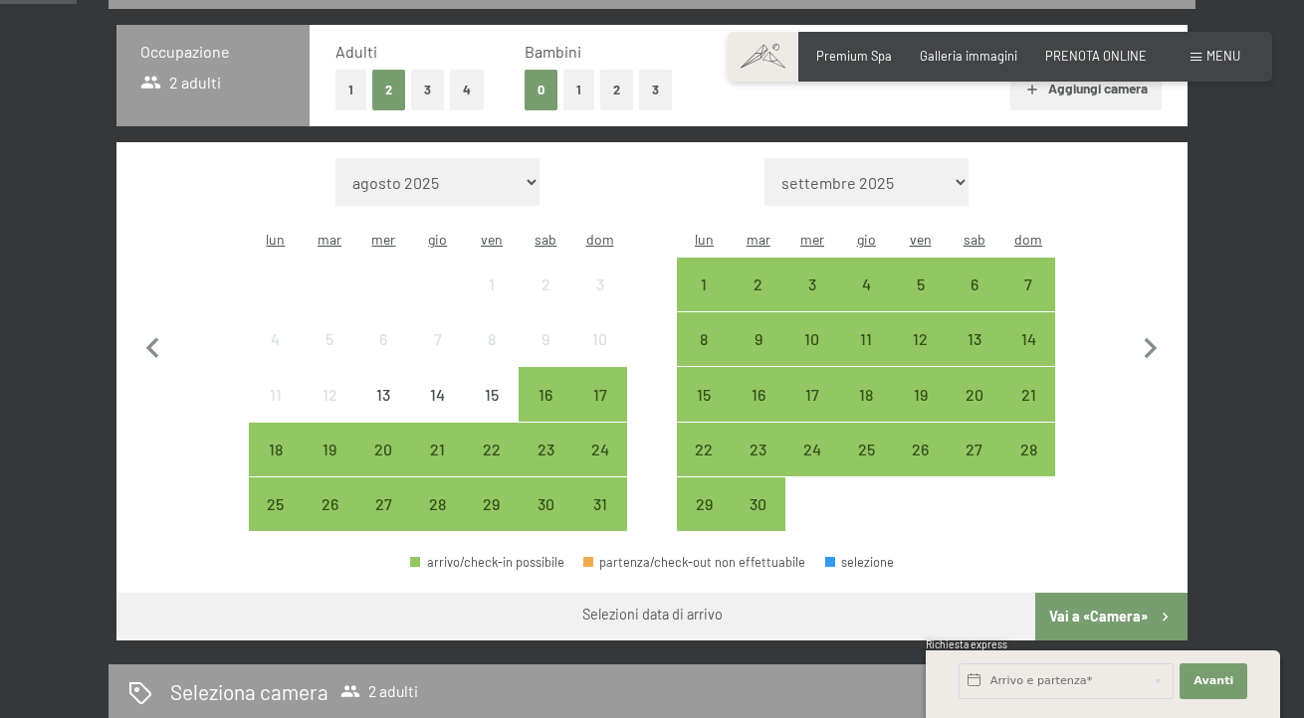
click at [623, 110] on button "2" at bounding box center [616, 90] width 33 height 41
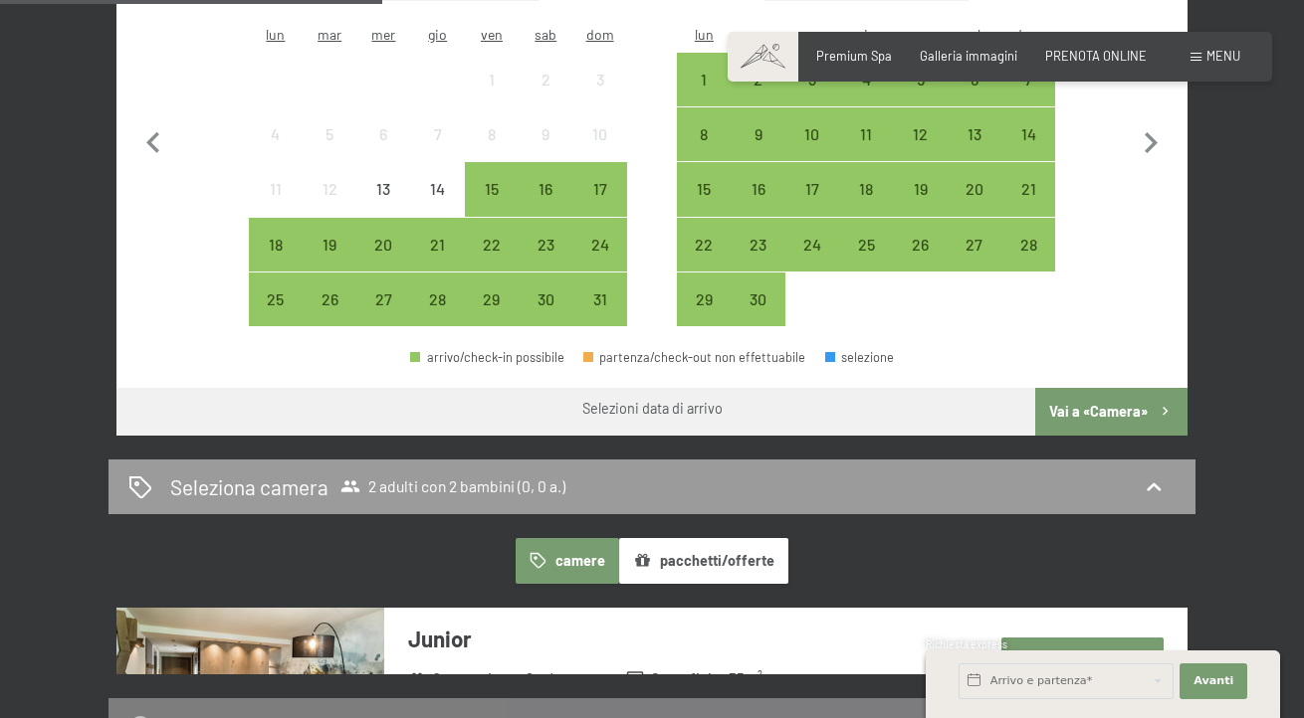
scroll to position [751, 0]
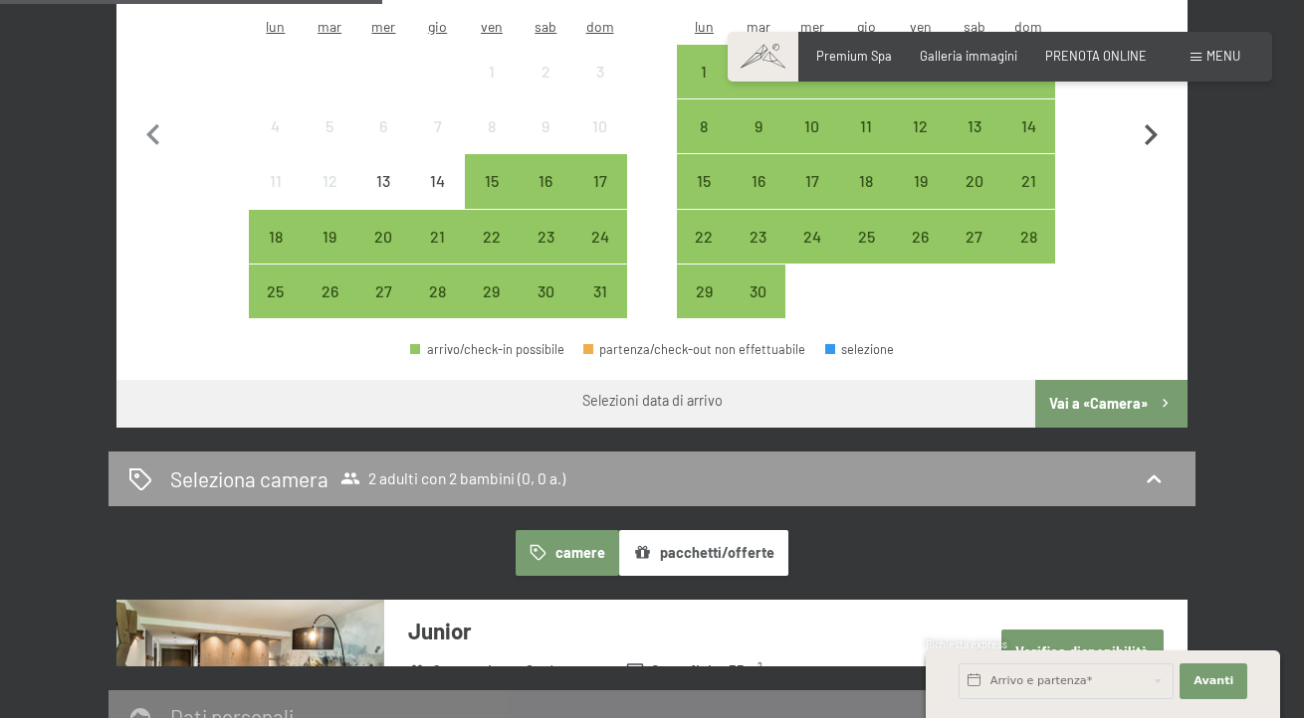
click at [1151, 145] on icon "button" at bounding box center [1150, 134] width 13 height 21
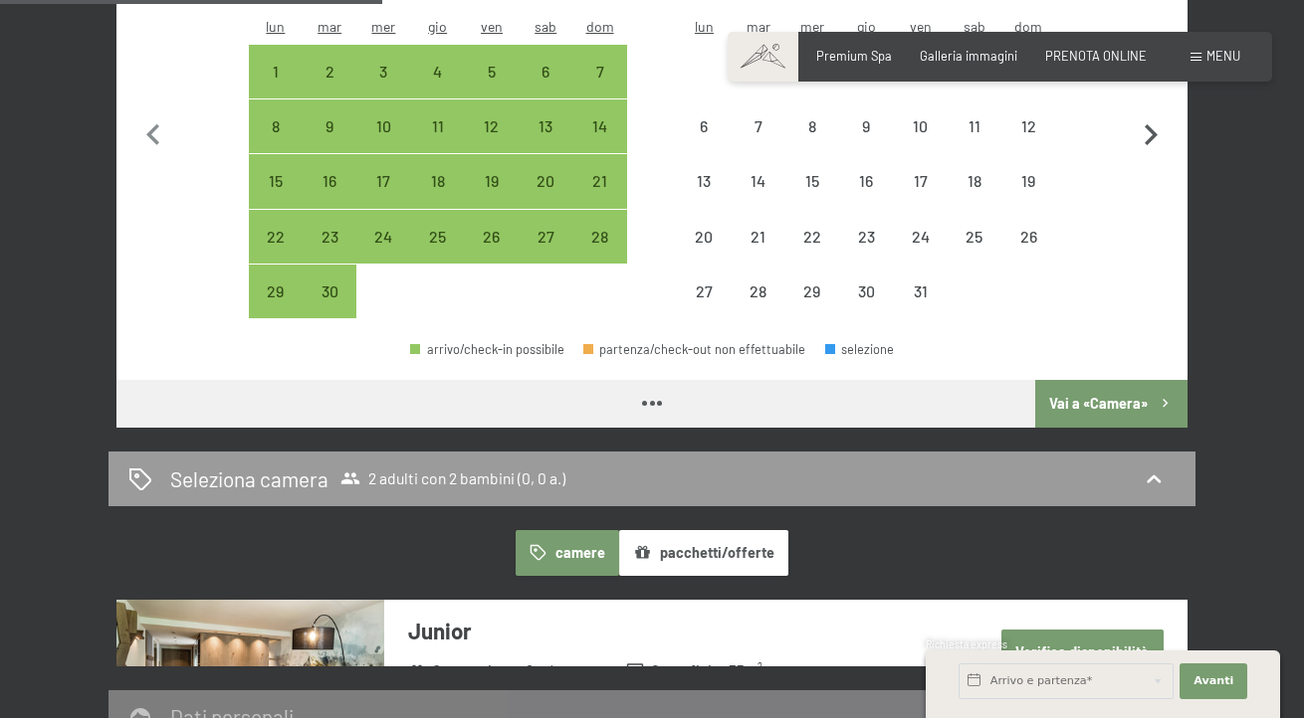
click at [1151, 145] on icon "button" at bounding box center [1150, 134] width 13 height 21
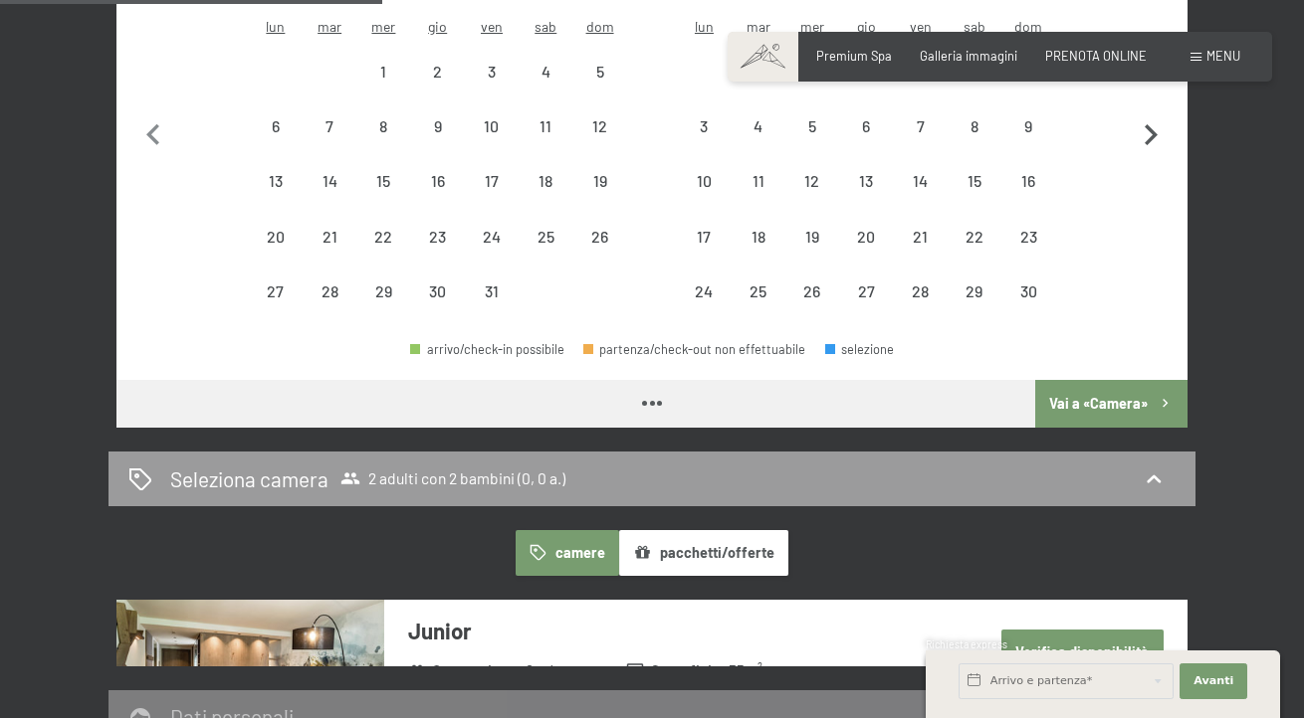
click at [1151, 145] on icon "button" at bounding box center [1150, 134] width 13 height 21
select select "2025-11-01"
select select "2025-12-01"
click at [1151, 145] on icon "button" at bounding box center [1150, 134] width 13 height 21
select select "2025-12-01"
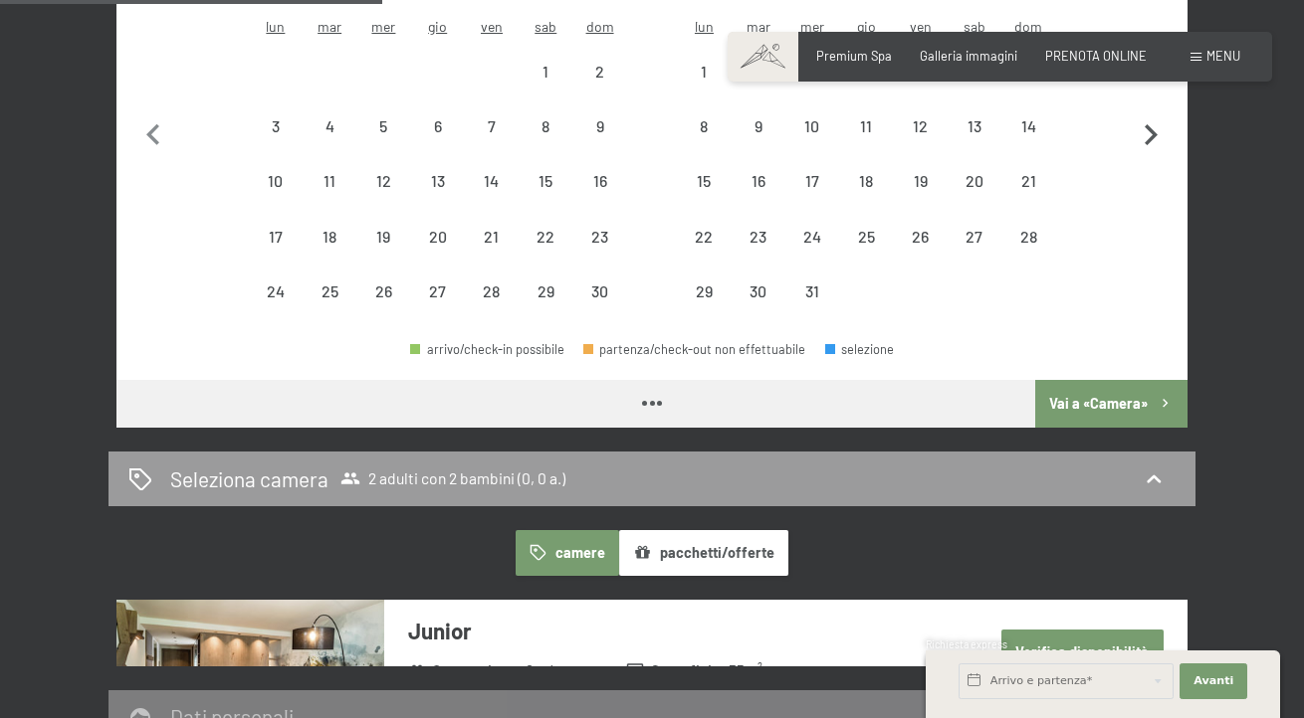
select select "2026-01-01"
select select "[DATE]"
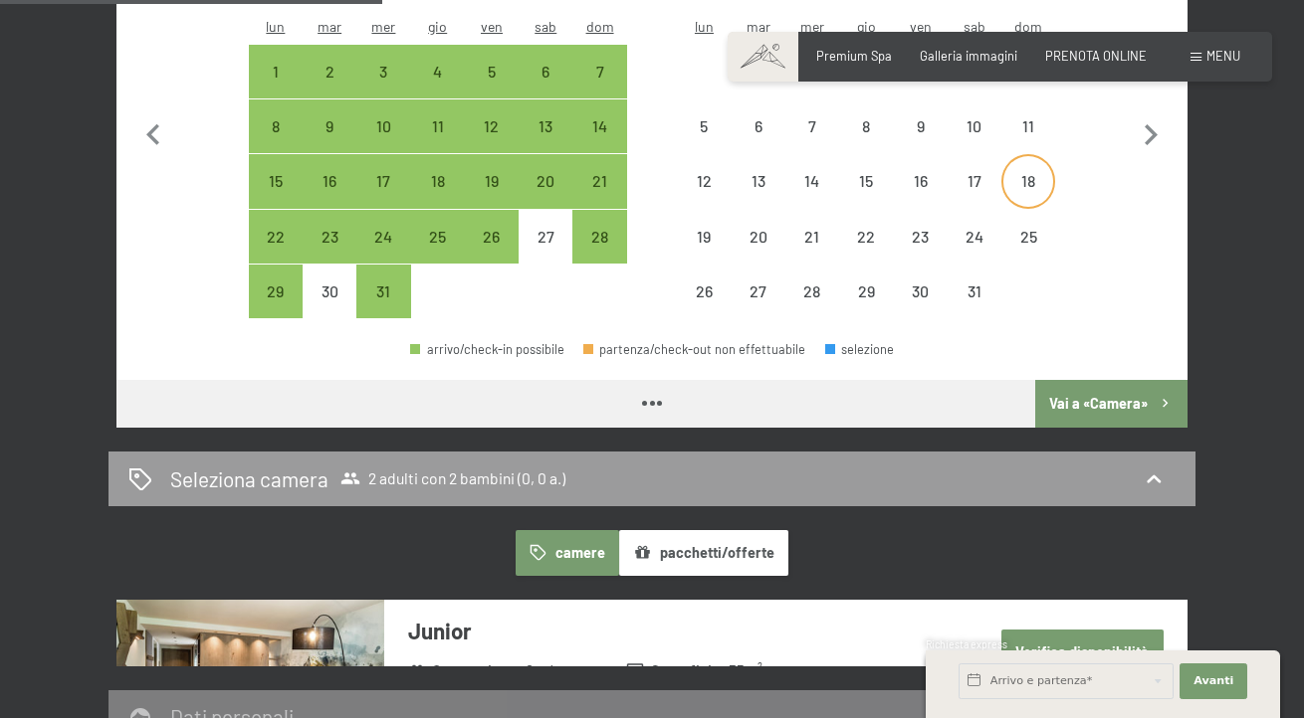
click at [1032, 223] on div "18" at bounding box center [1028, 198] width 50 height 50
select select "[DATE]"
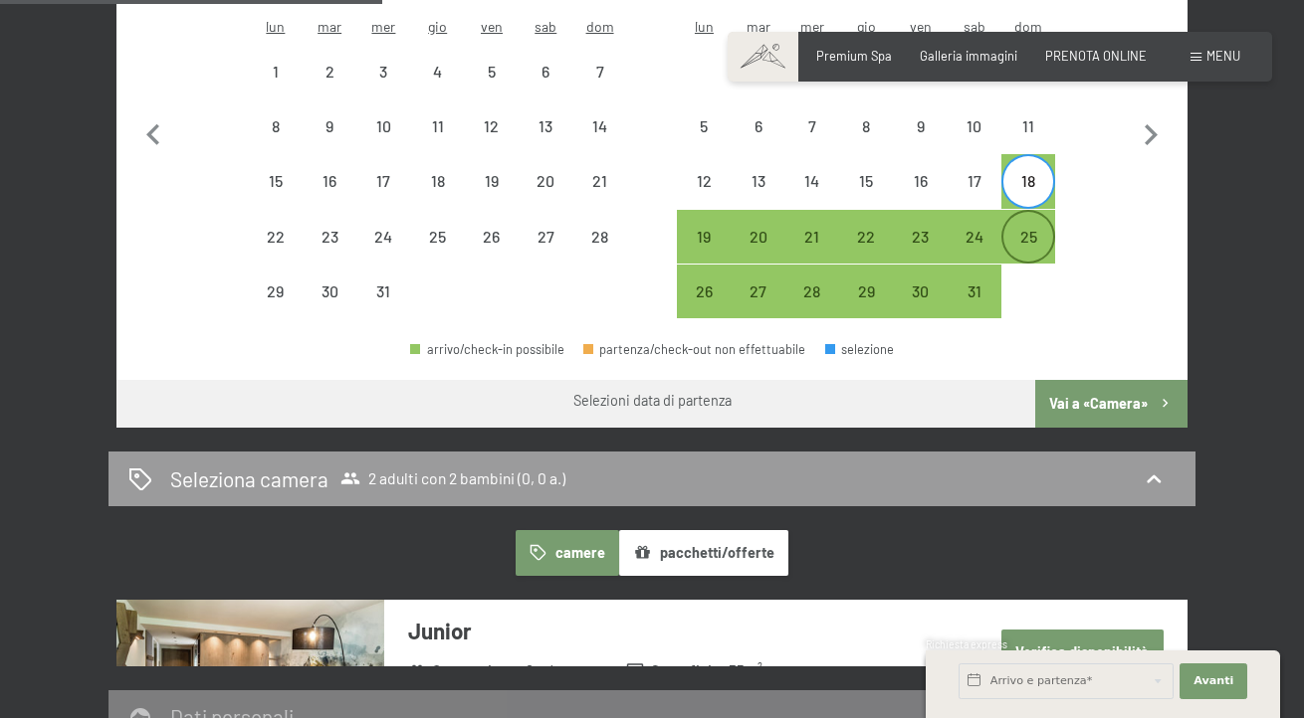
click at [1032, 279] on div "25" at bounding box center [1028, 254] width 50 height 50
select select "[DATE]"
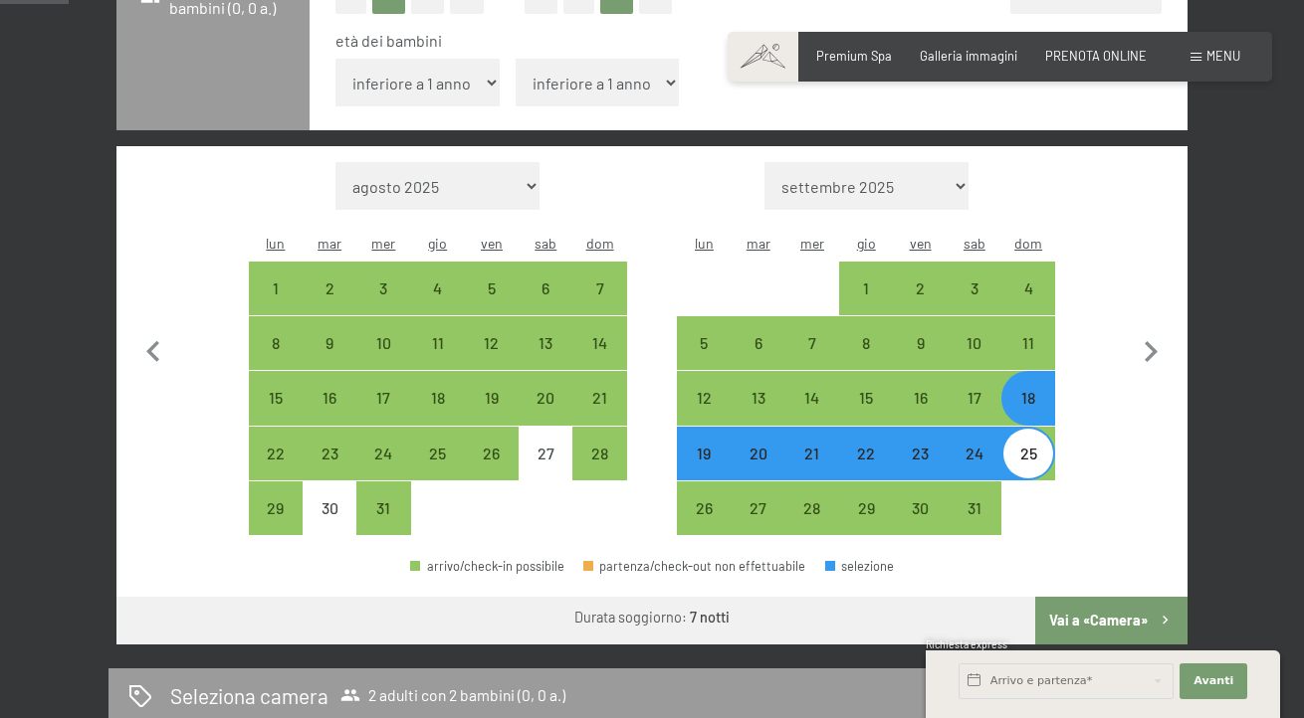
scroll to position [508, 0]
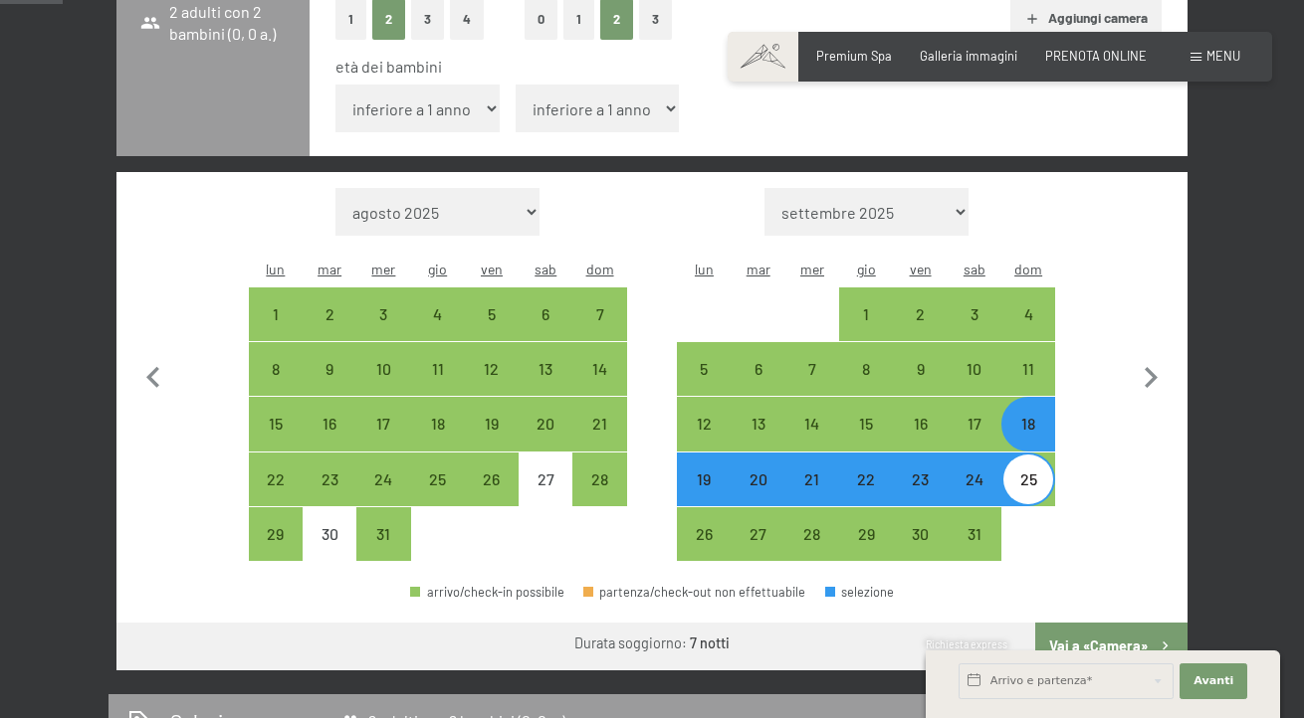
select select "3"
select select "[DATE]"
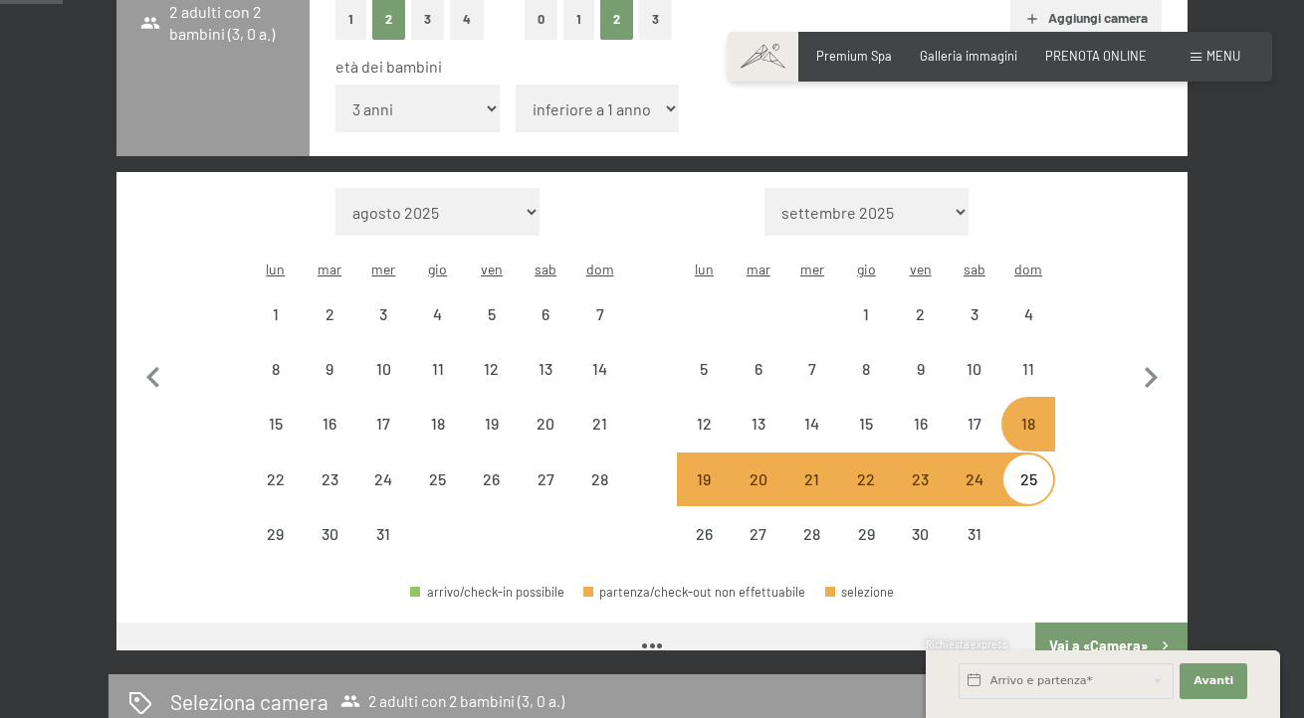
select select "[DATE]"
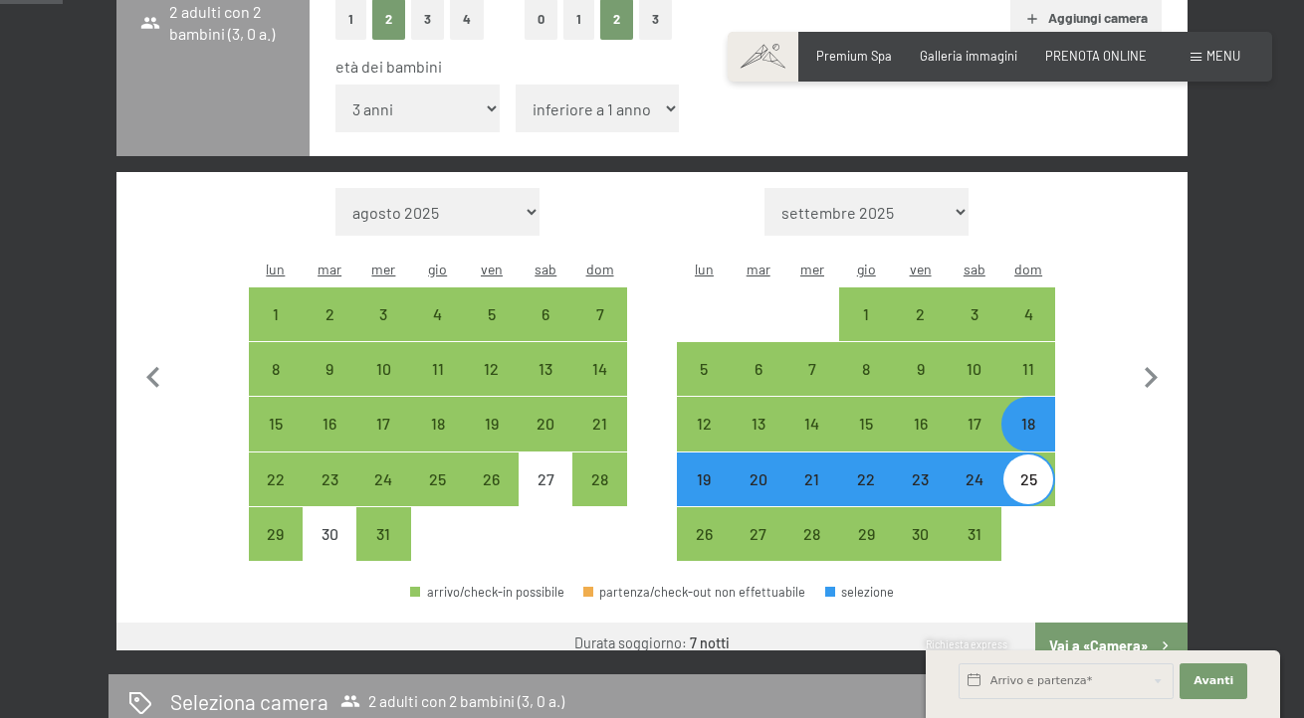
select select "7"
select select "[DATE]"
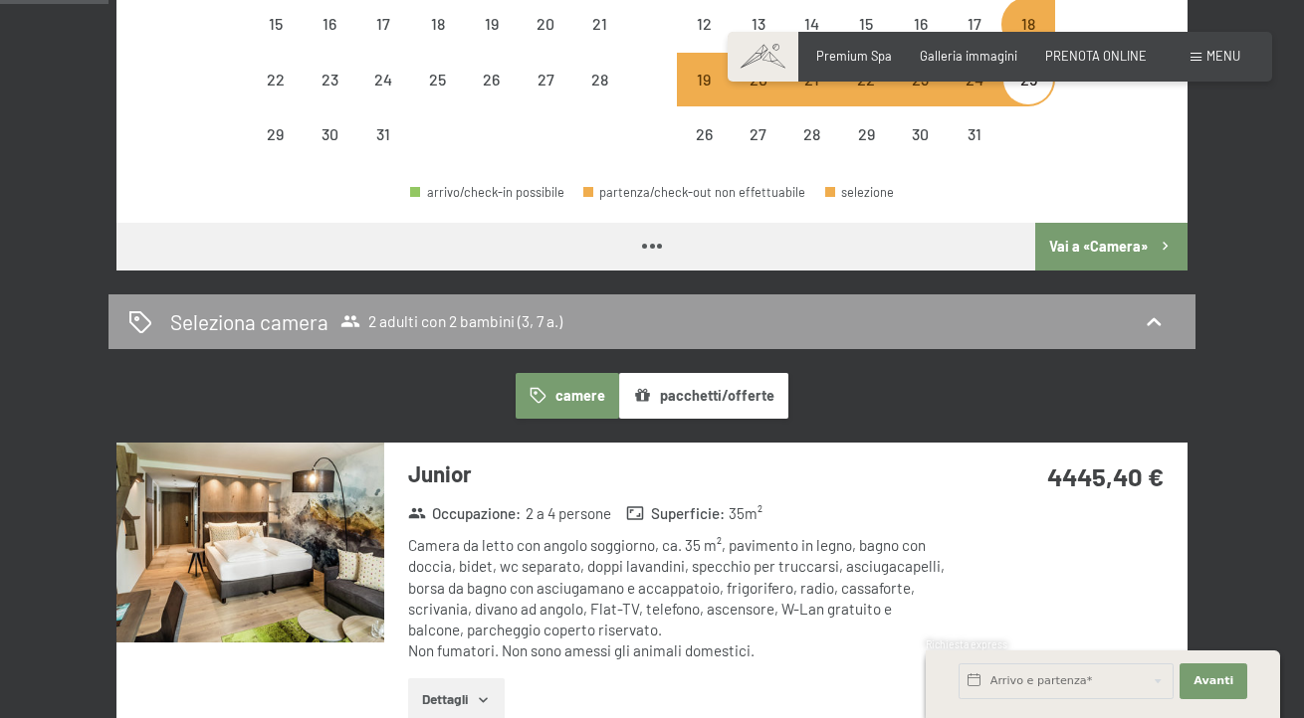
select select "[DATE]"
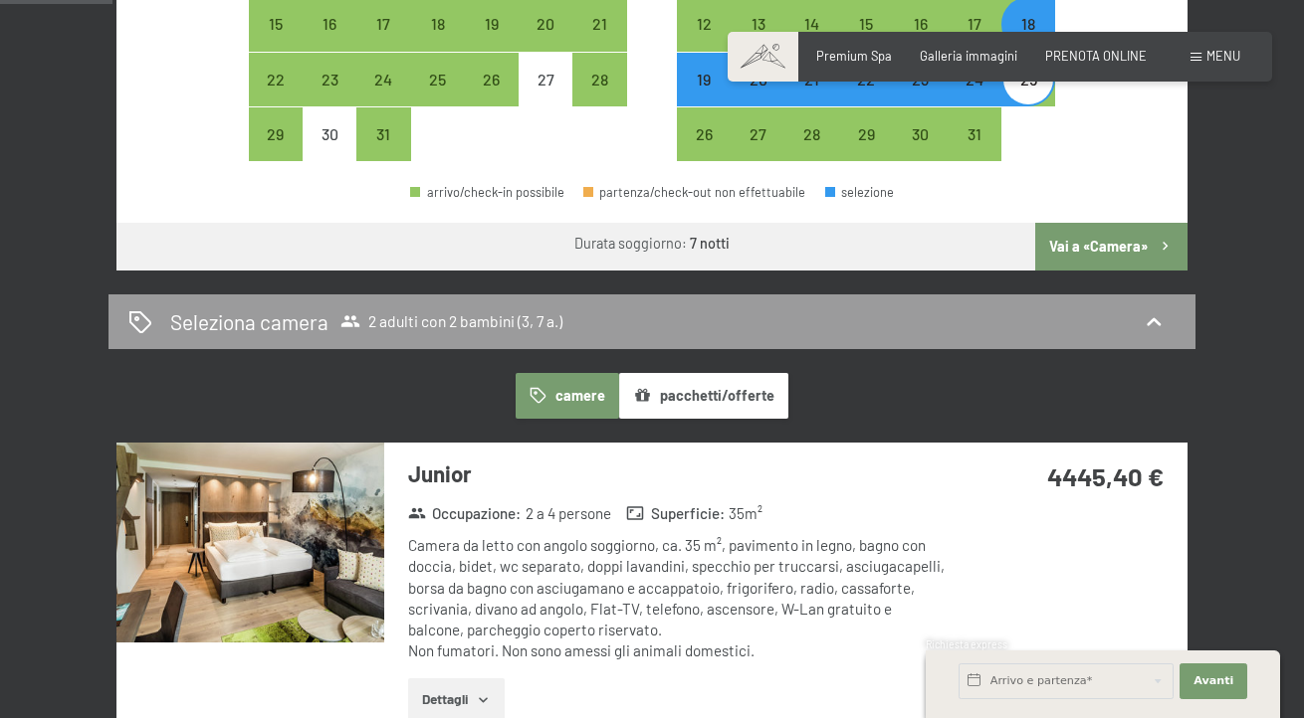
click at [1110, 271] on button "Vai a «Camera»" at bounding box center [1111, 247] width 152 height 48
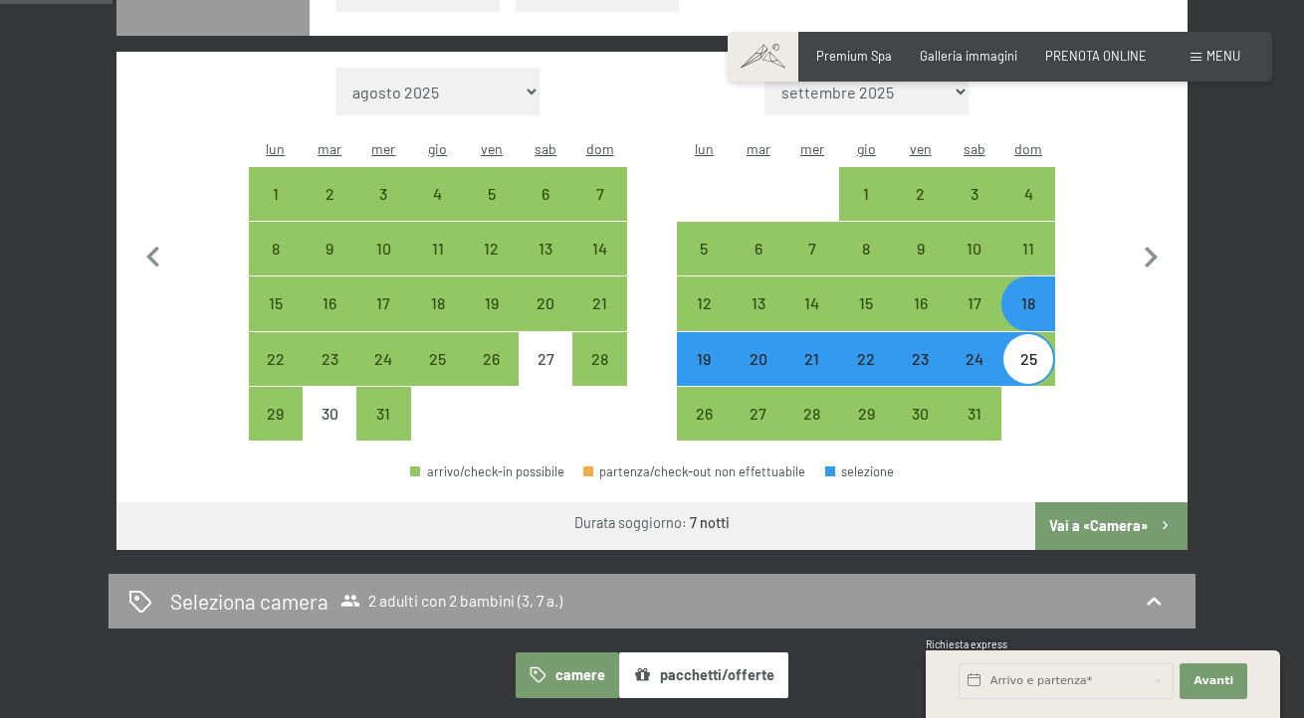
select select "[DATE]"
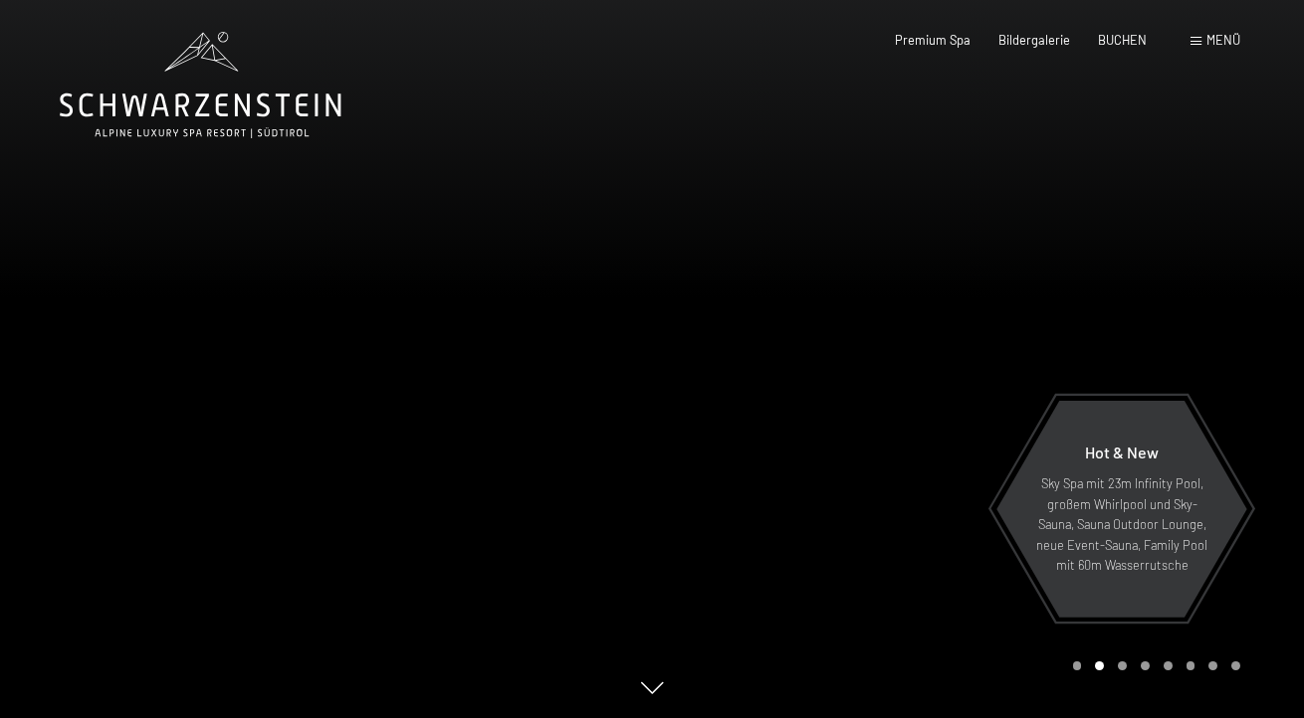
click at [1206, 48] on span "Menü" at bounding box center [1223, 40] width 34 height 16
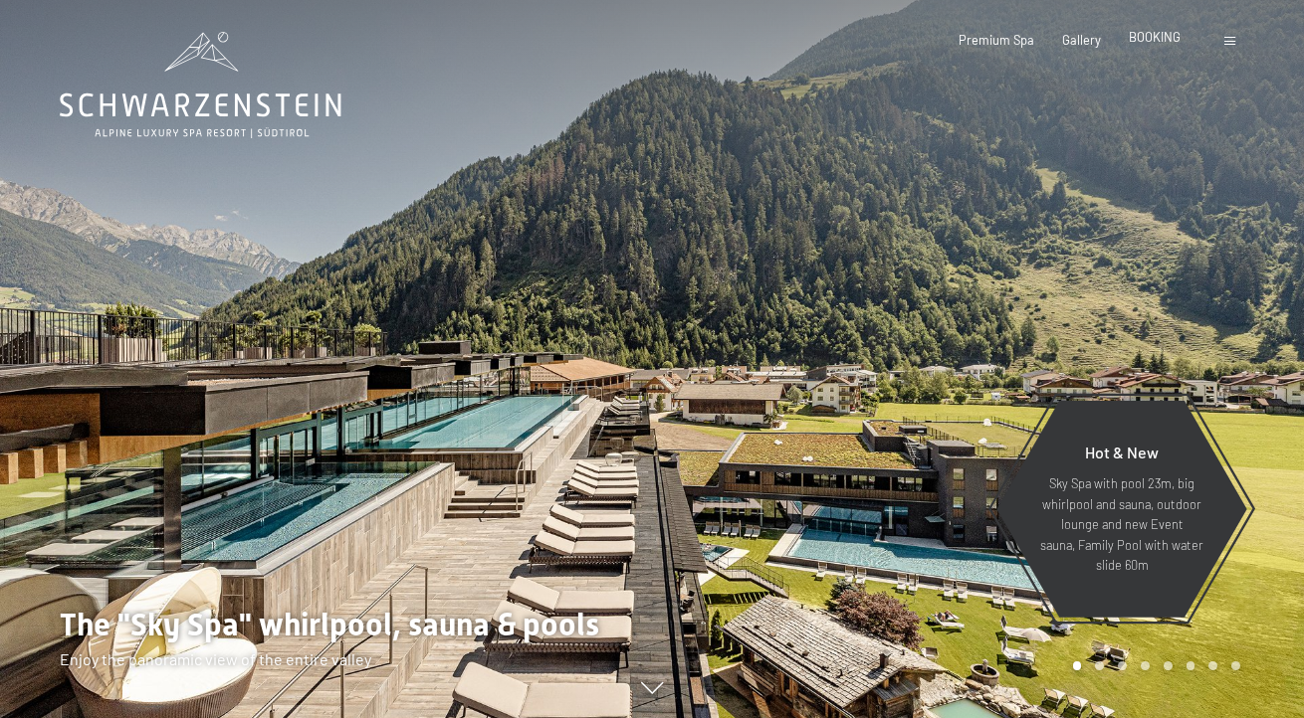
click at [1128, 47] on div "BOOKING" at bounding box center [1154, 38] width 52 height 18
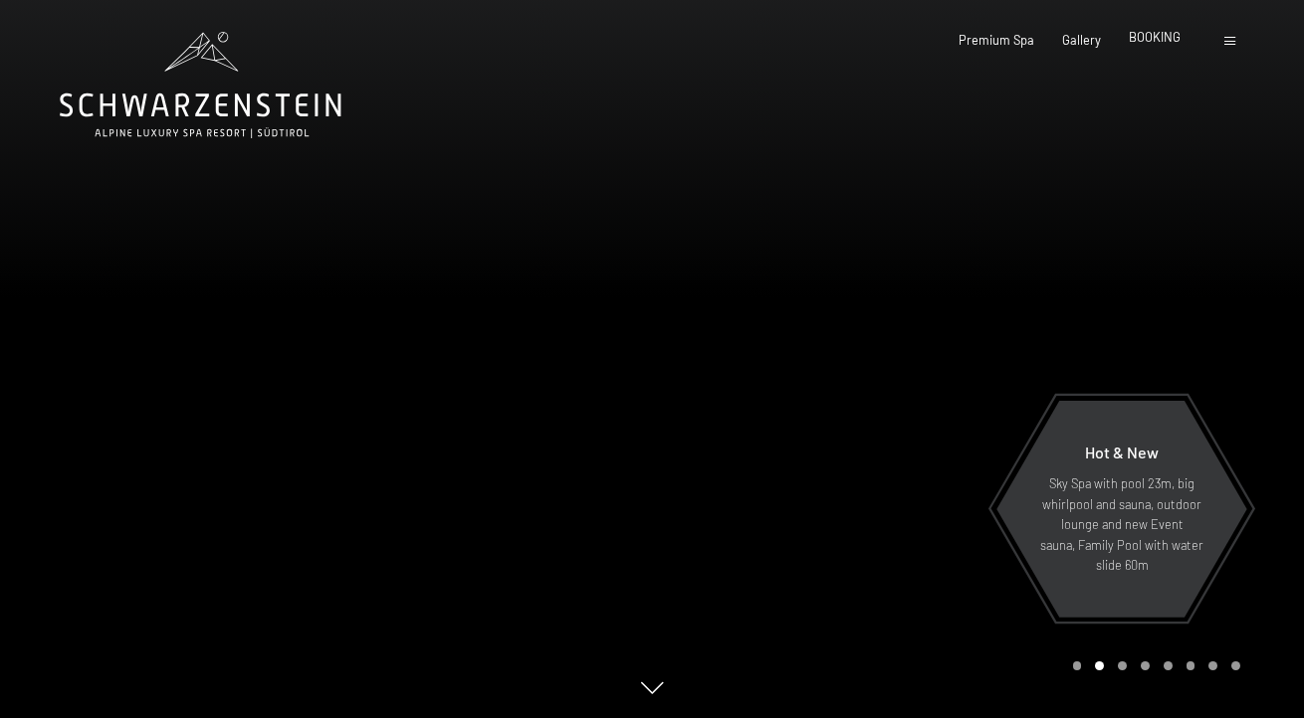
click at [1128, 45] on span "BOOKING" at bounding box center [1154, 37] width 52 height 16
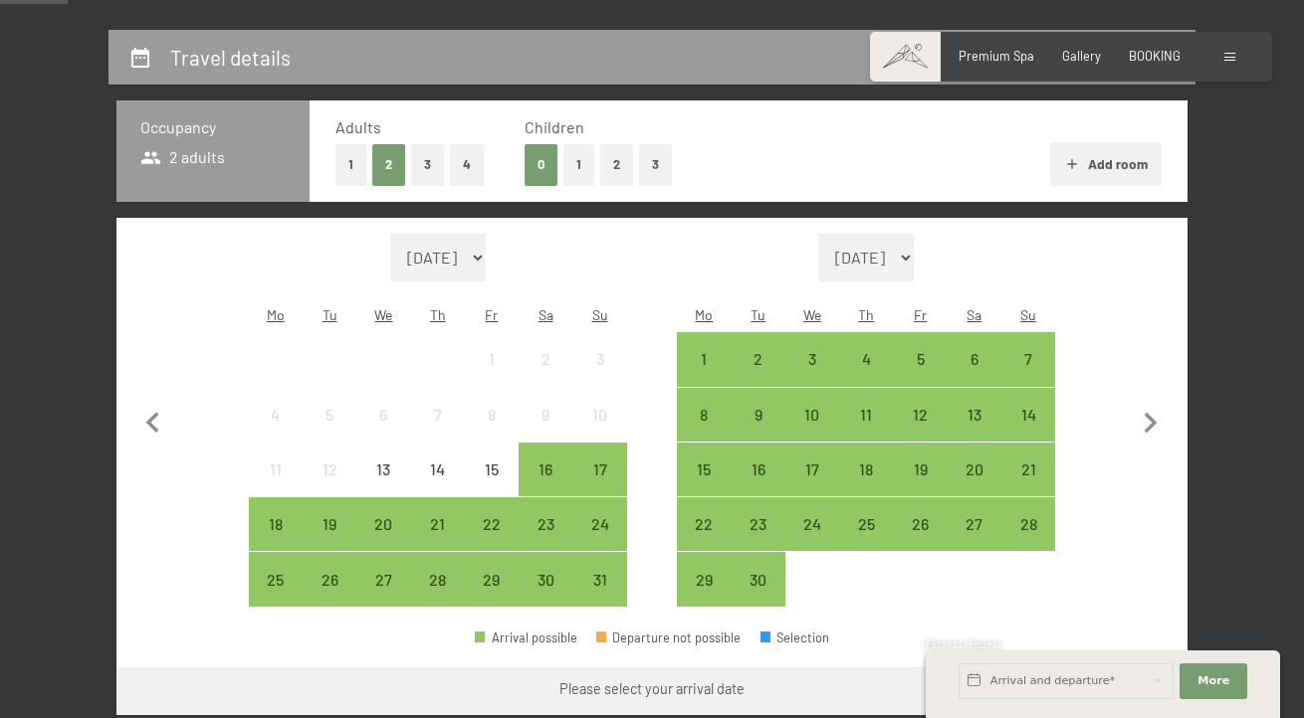
scroll to position [399, 0]
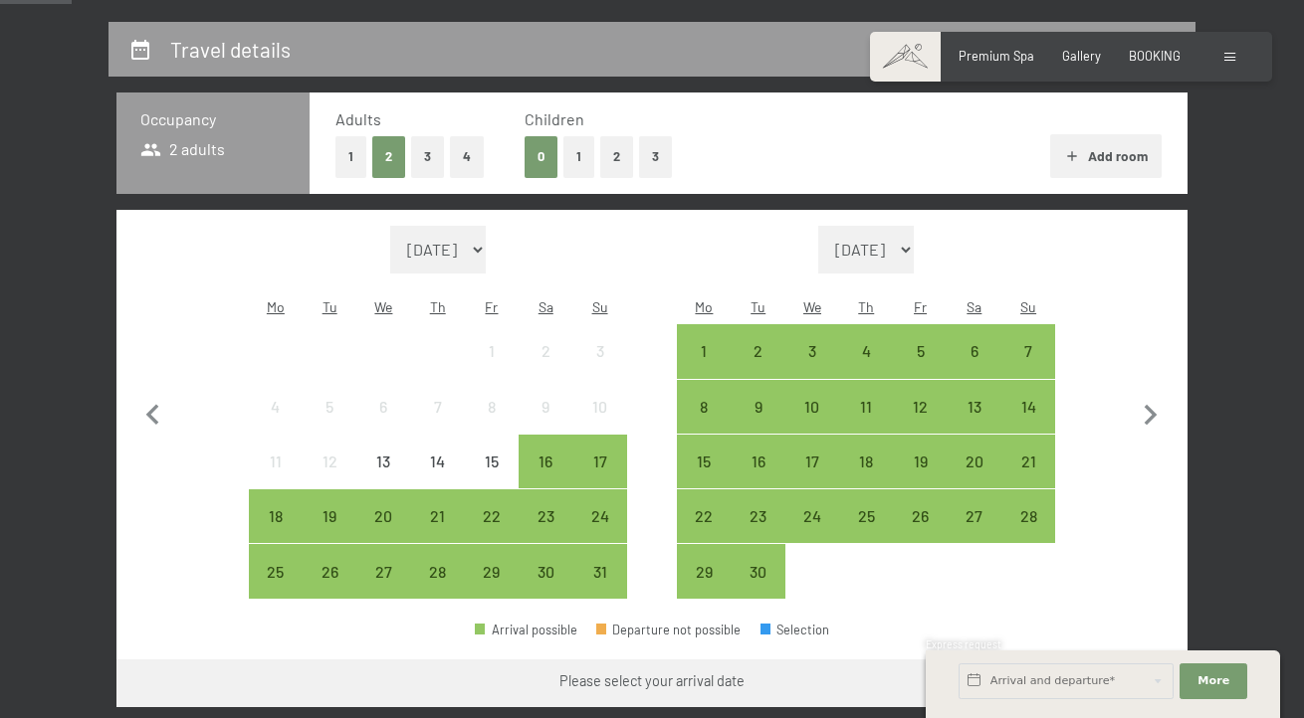
click at [621, 177] on button "2" at bounding box center [616, 156] width 33 height 41
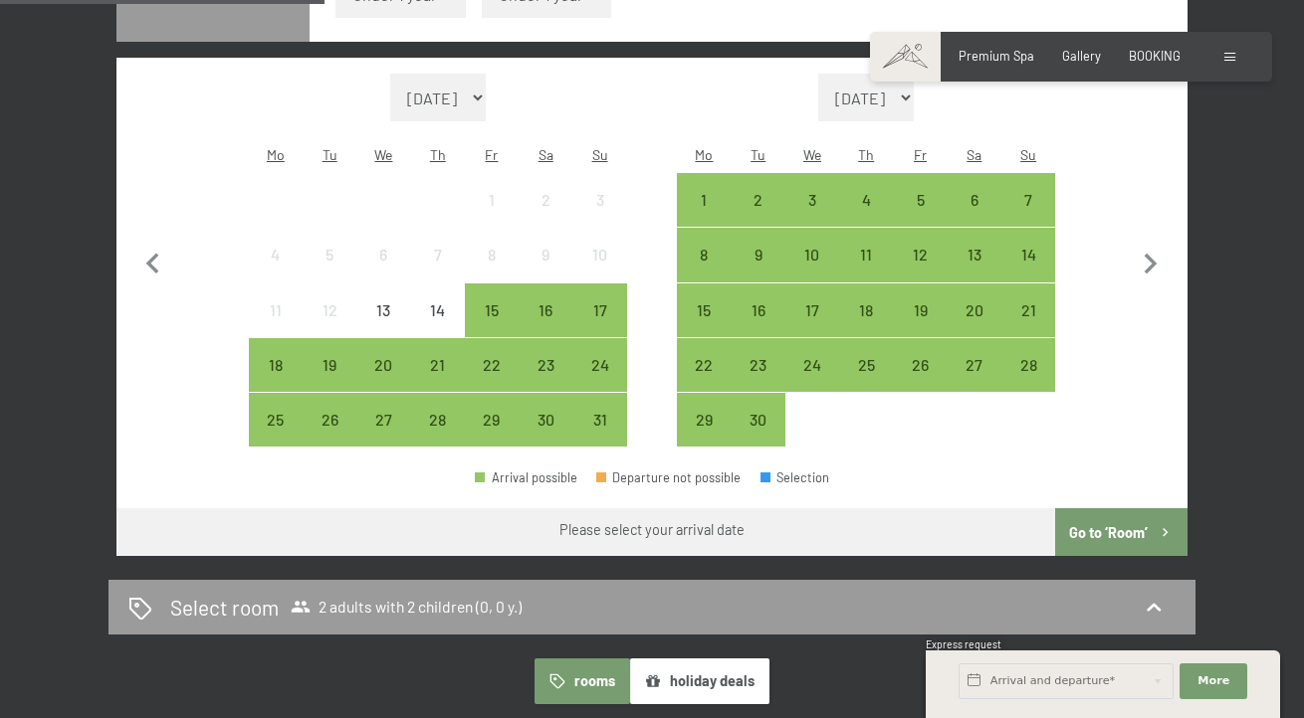
scroll to position [655, 0]
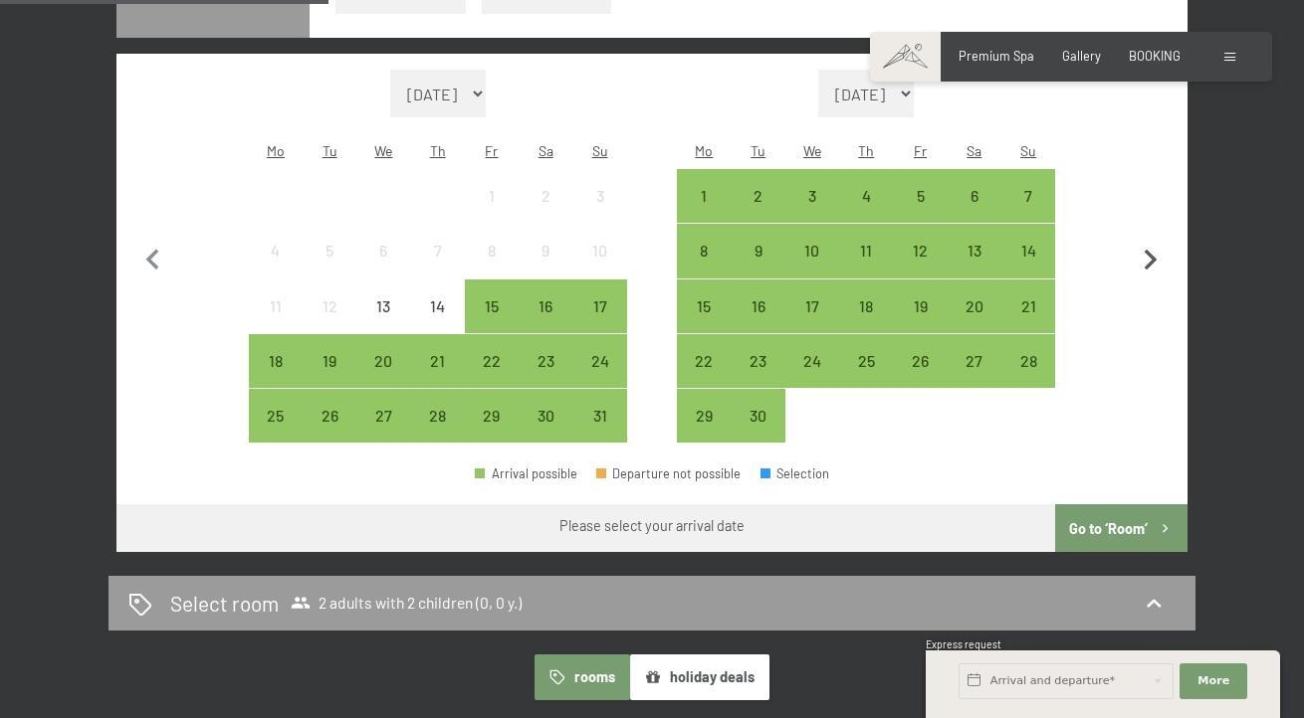
click at [1147, 282] on icon "button" at bounding box center [1150, 261] width 42 height 42
select select "[DATE]"
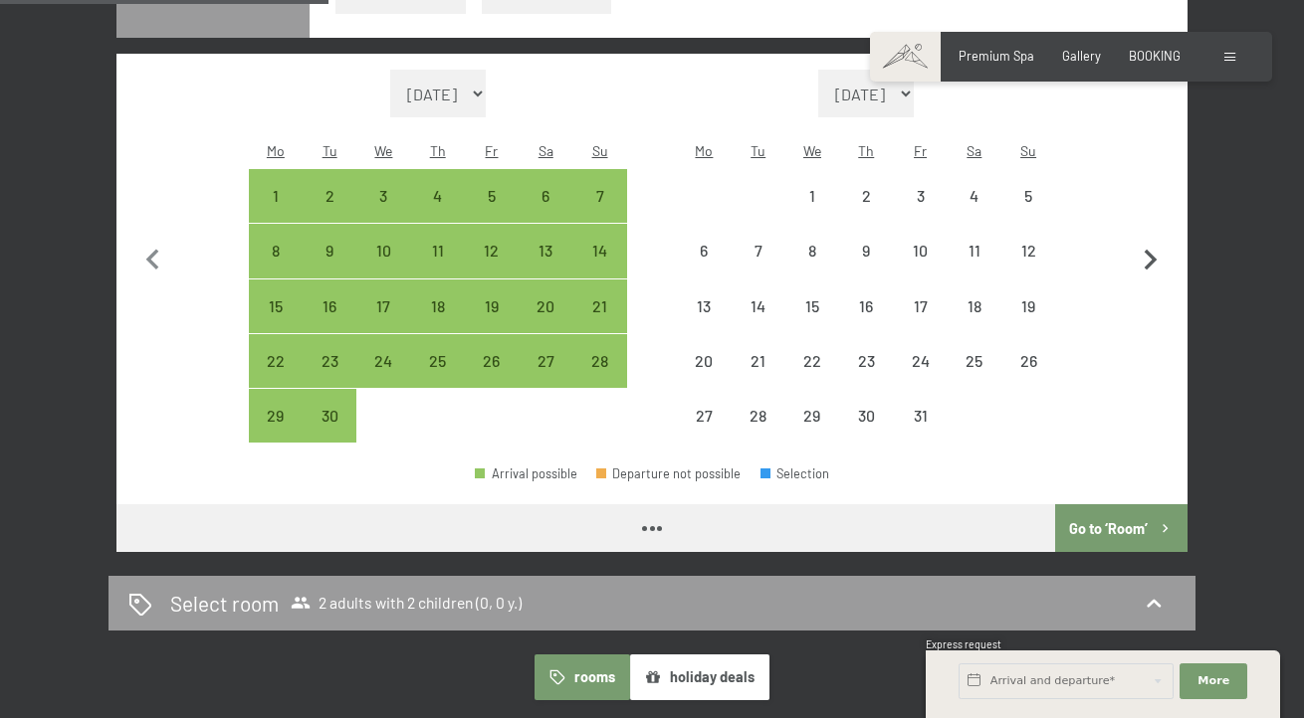
click at [1147, 282] on icon "button" at bounding box center [1150, 261] width 42 height 42
select select "[DATE]"
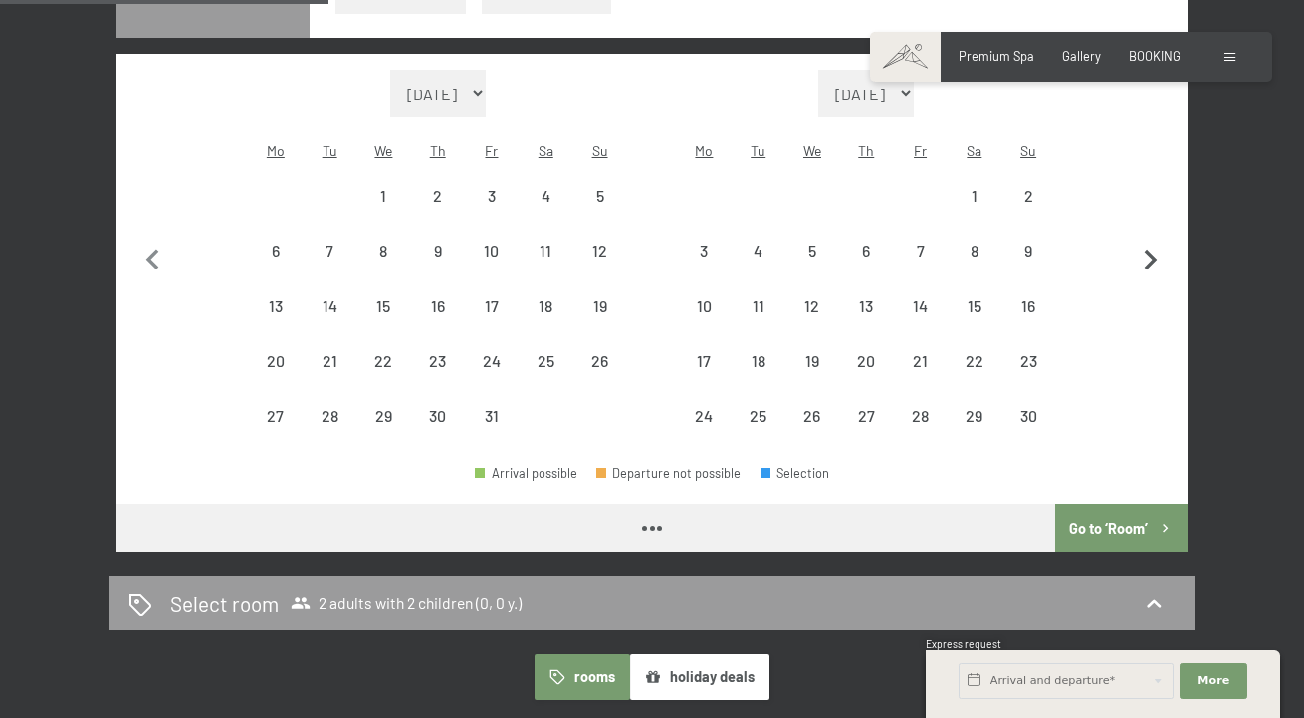
click at [1147, 282] on icon "button" at bounding box center [1150, 261] width 42 height 42
select select "[DATE]"
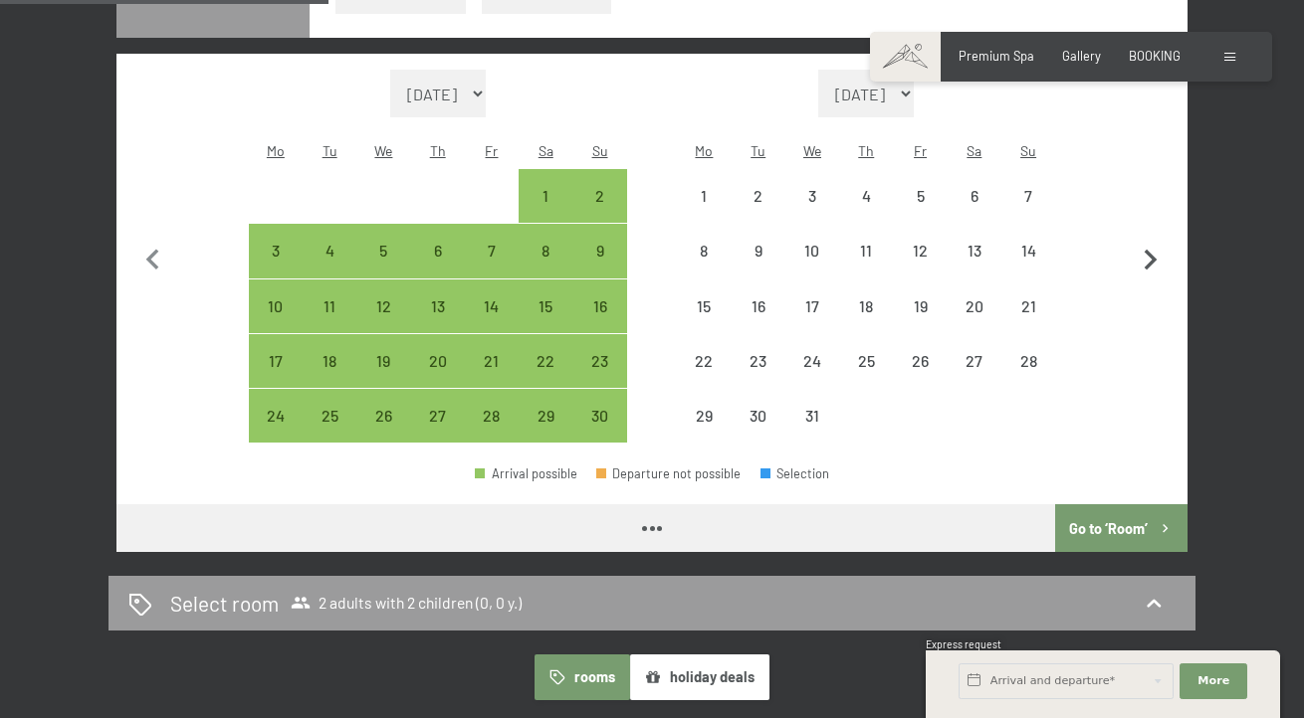
select select "[DATE]"
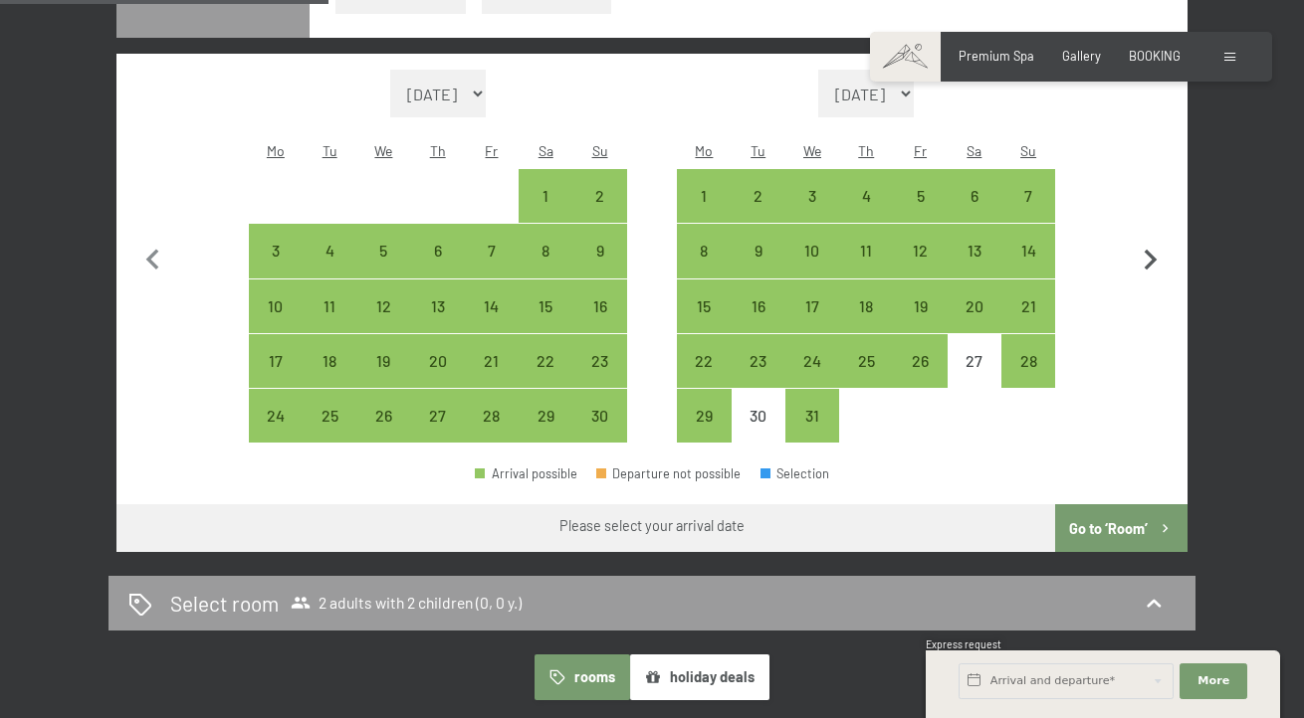
click at [1147, 282] on icon "button" at bounding box center [1150, 261] width 42 height 42
select select "[DATE]"
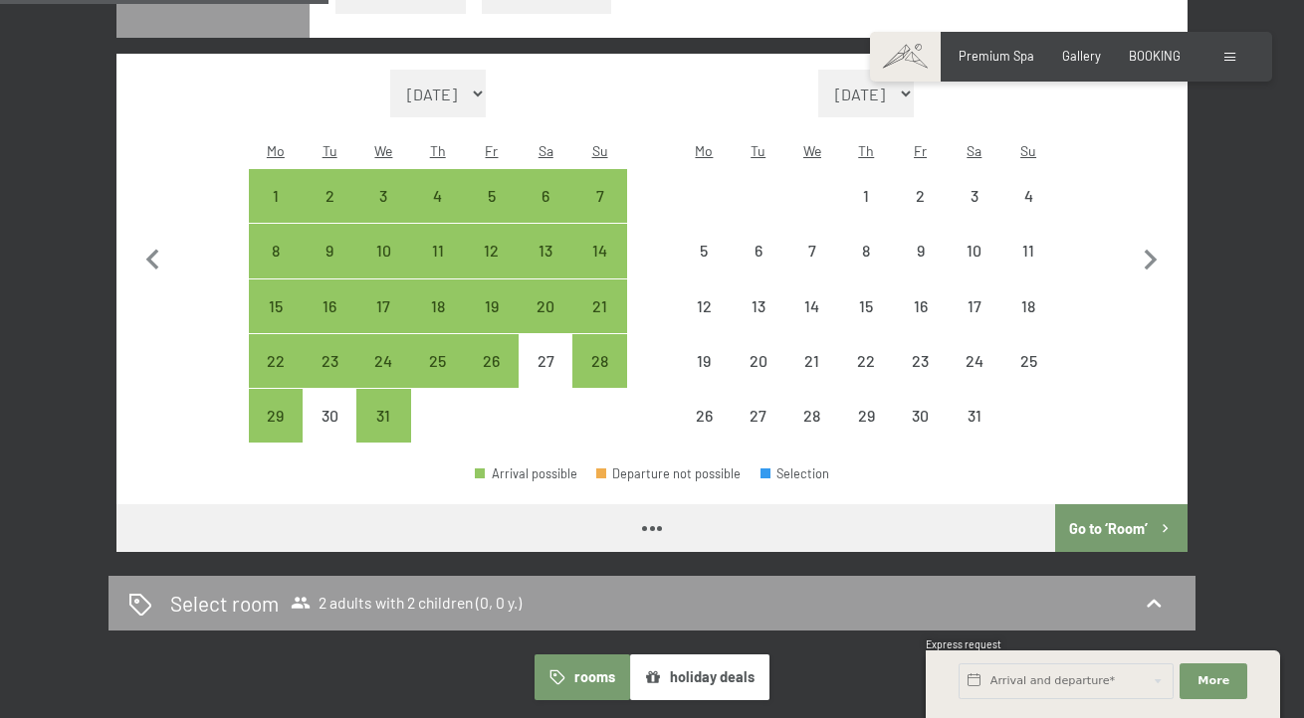
select select "[DATE]"
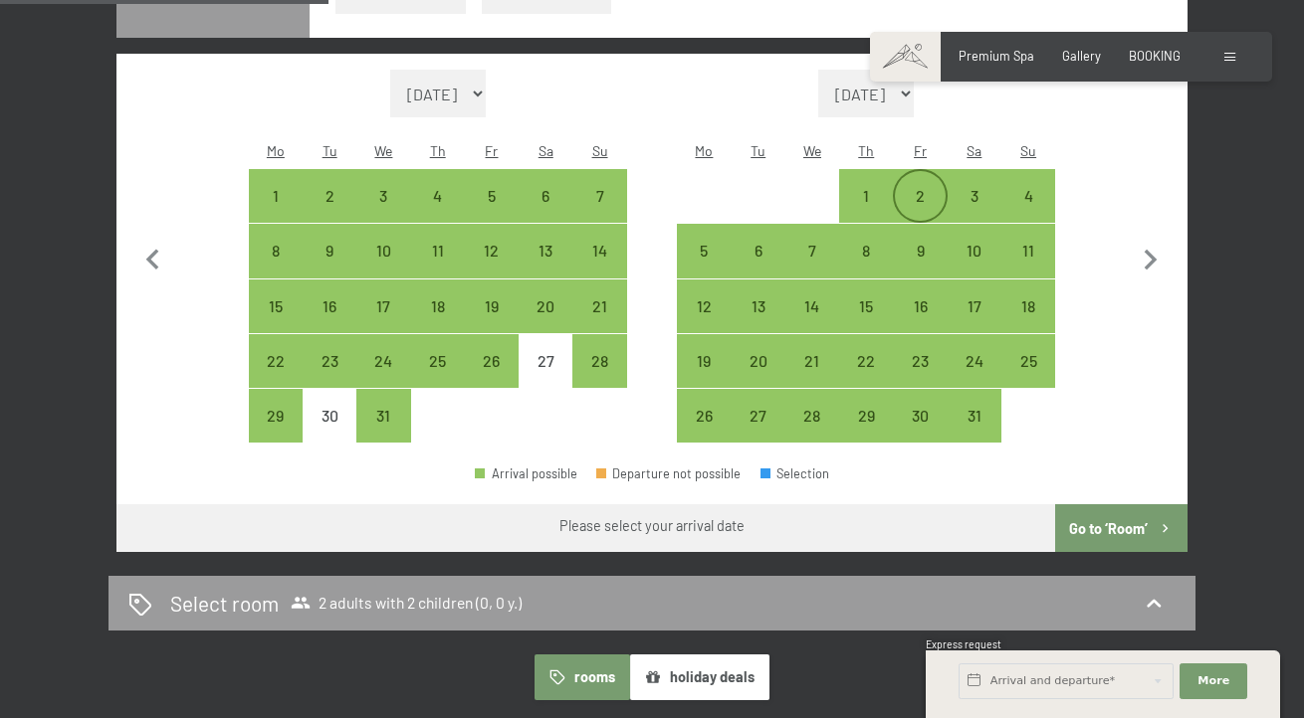
click at [919, 238] on div "2" at bounding box center [920, 213] width 50 height 50
select select "[DATE]"
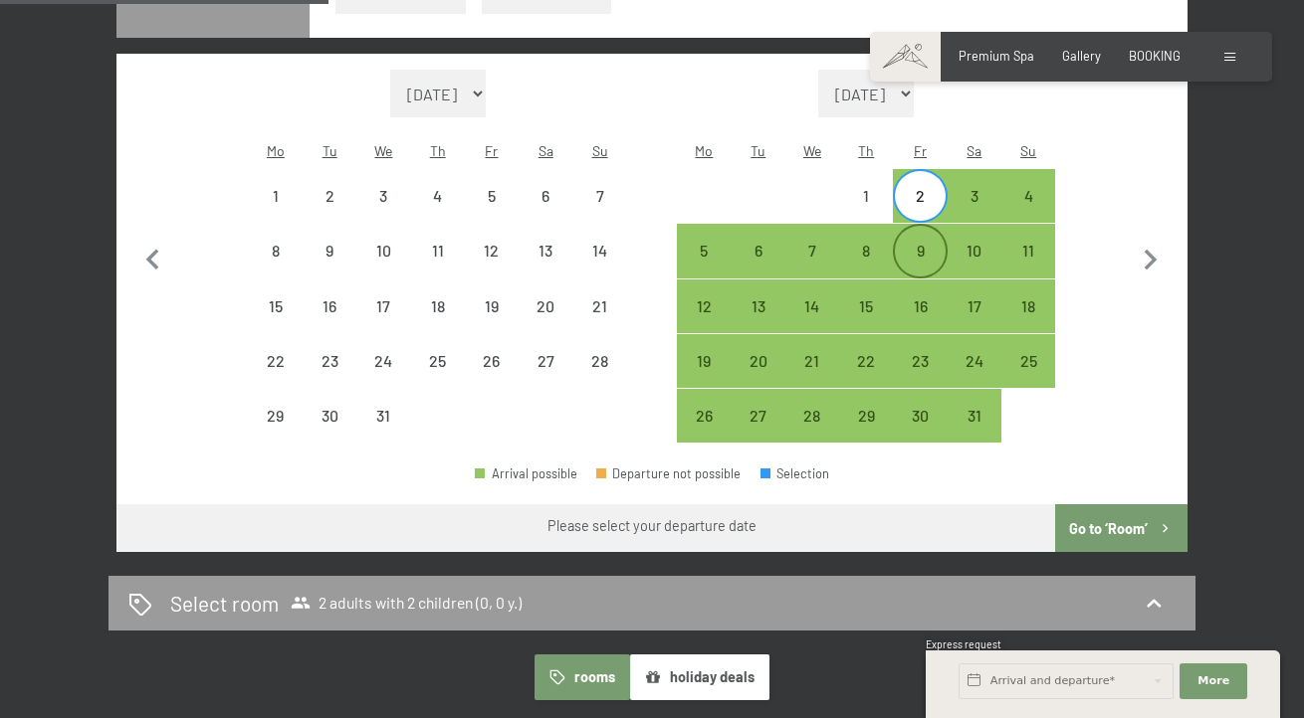
click at [915, 293] on div "9" at bounding box center [920, 268] width 50 height 50
select select "[DATE]"
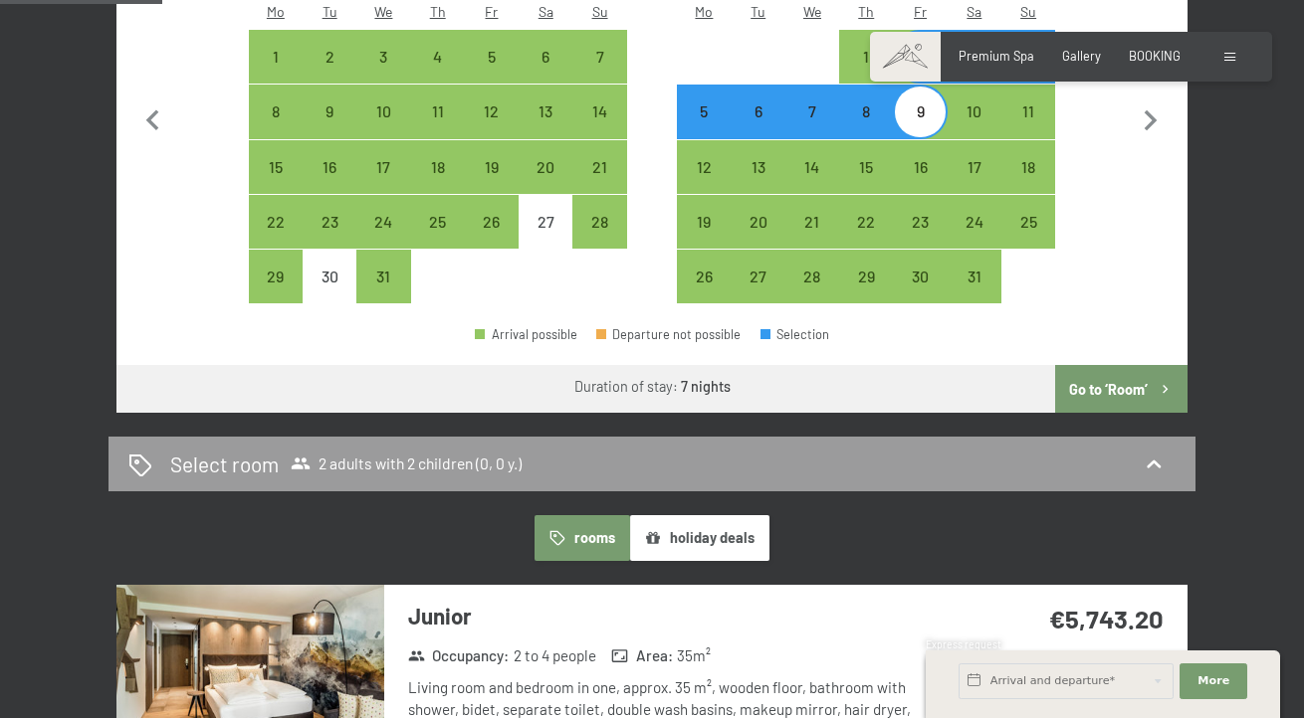
scroll to position [875, 0]
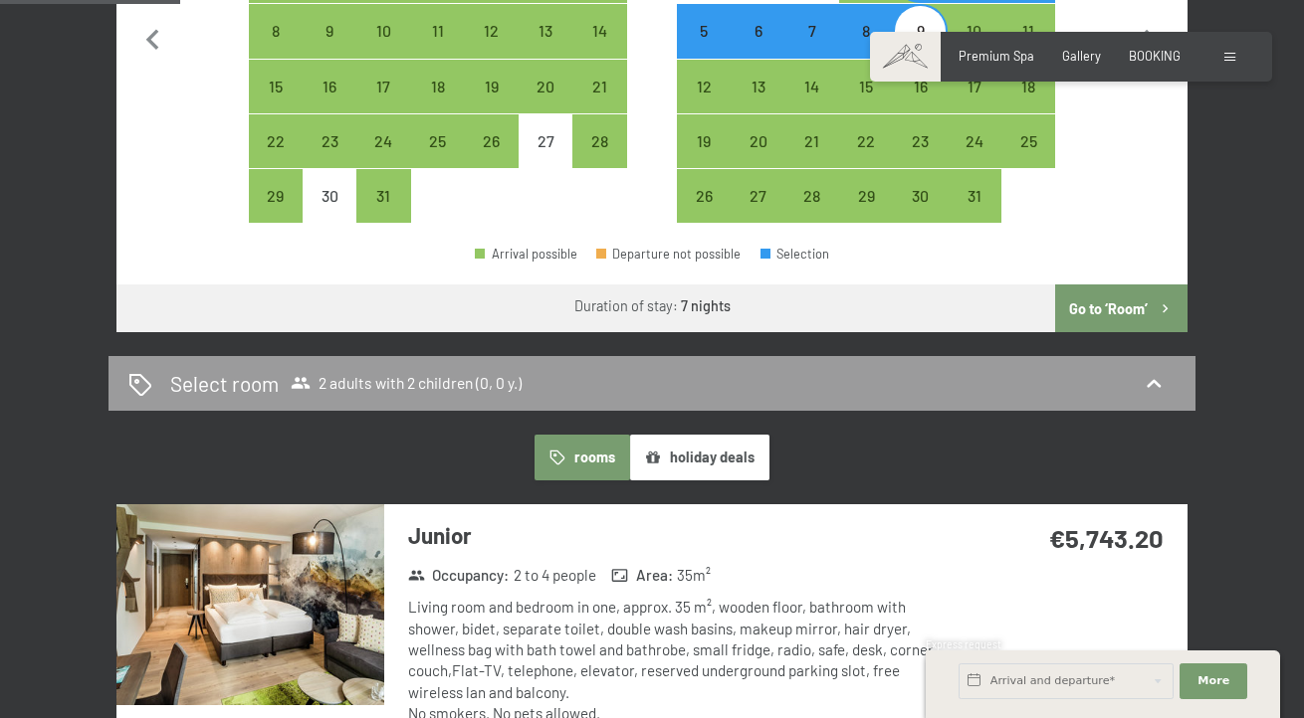
click at [1104, 332] on button "Go to ‘Room’" at bounding box center [1121, 309] width 132 height 48
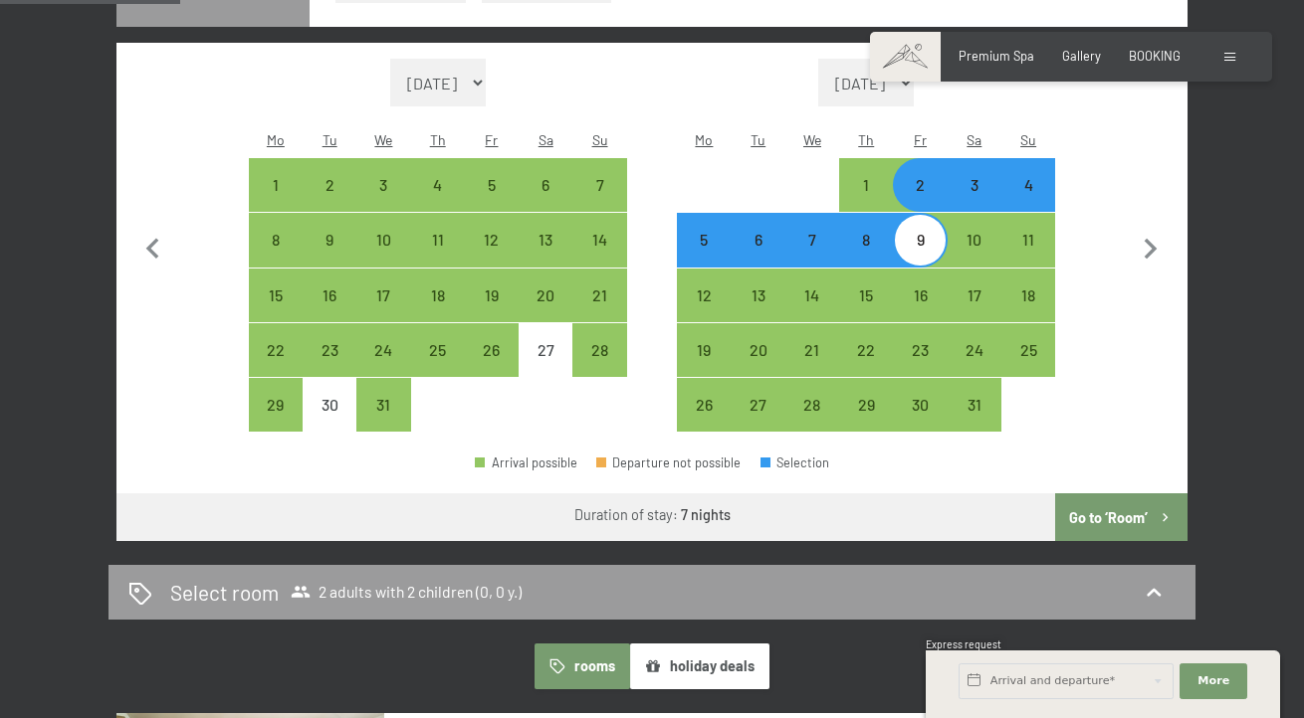
select select "[DATE]"
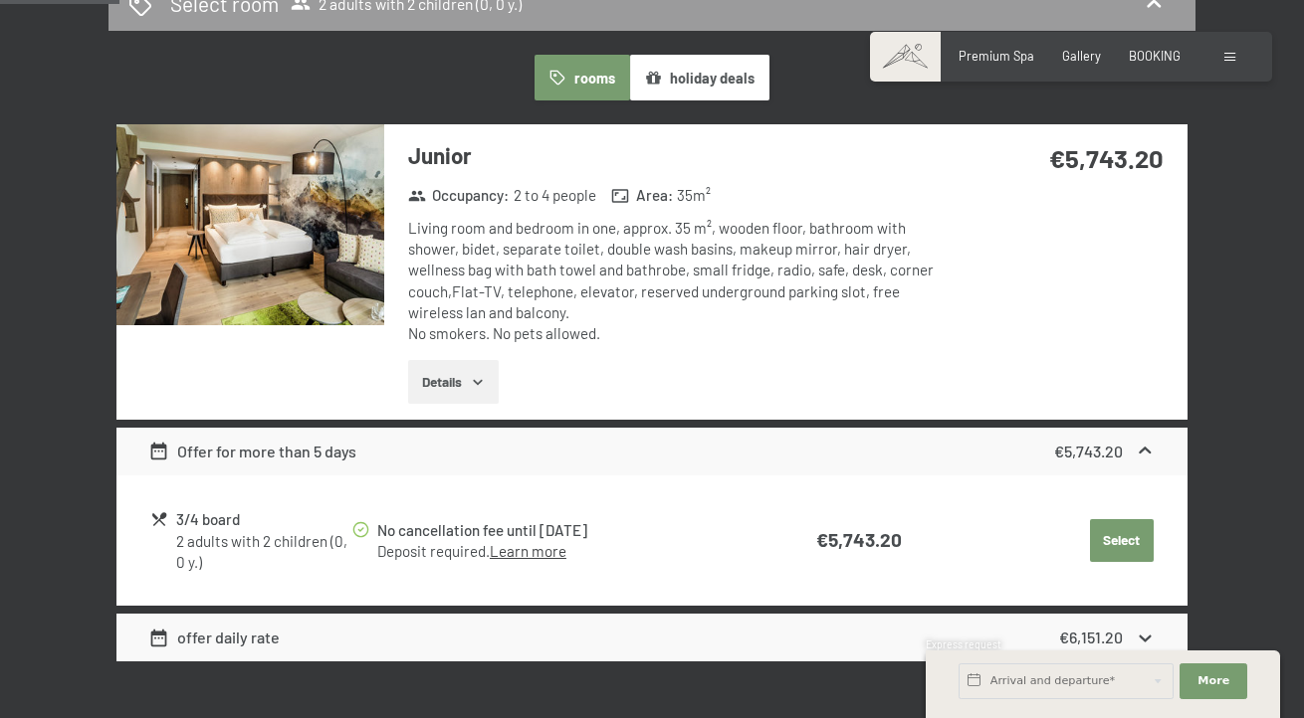
scroll to position [529, 0]
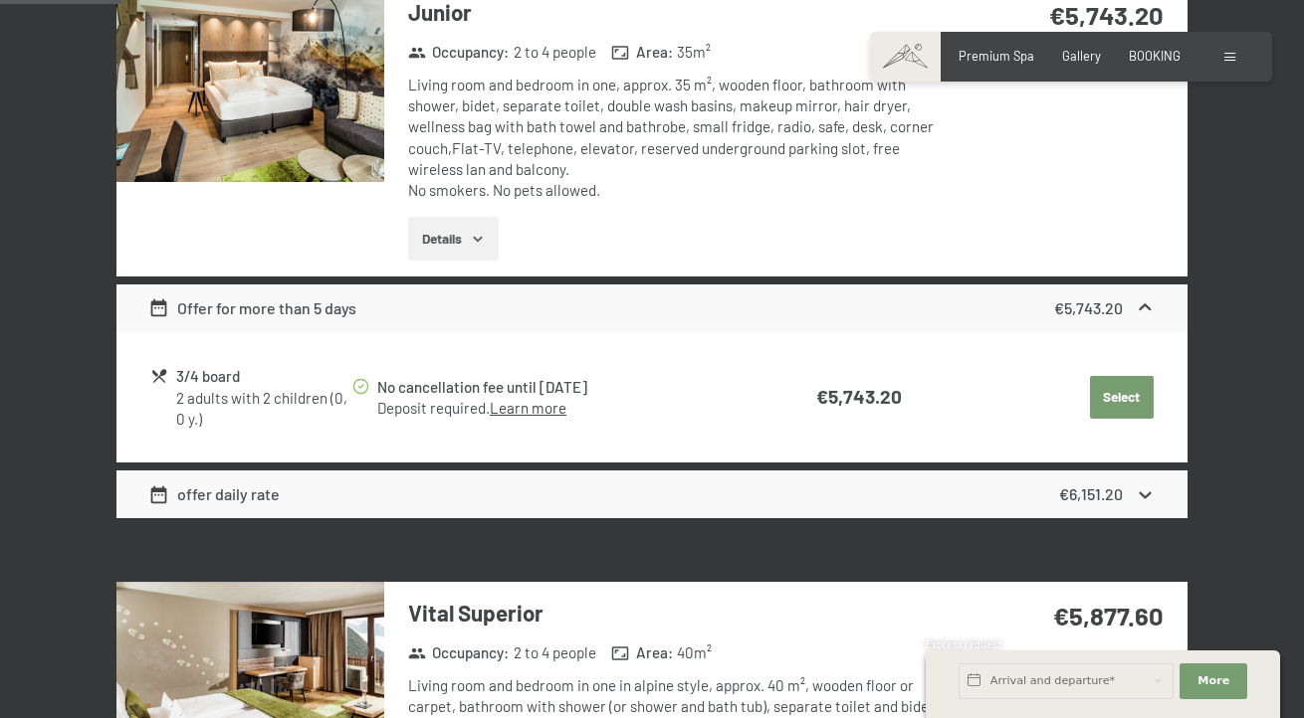
select select "[DATE]"
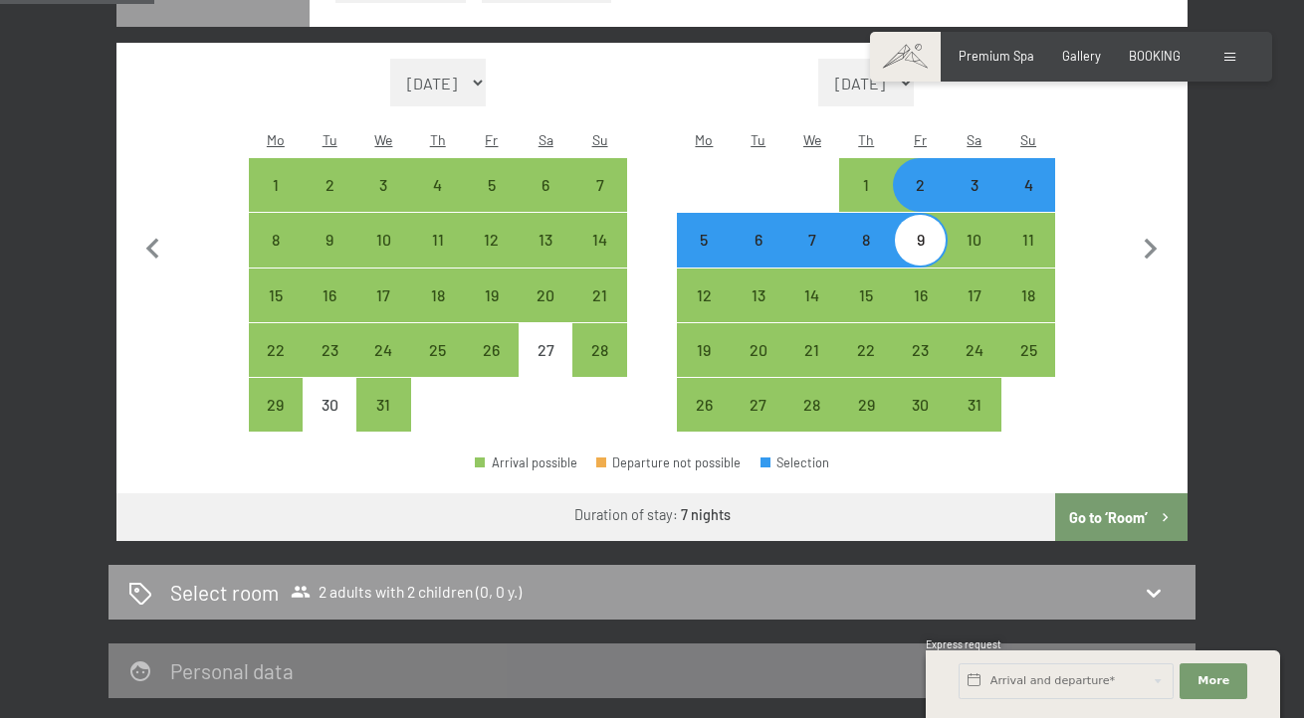
click at [1032, 227] on div "4" at bounding box center [1028, 202] width 50 height 50
select select "[DATE]"
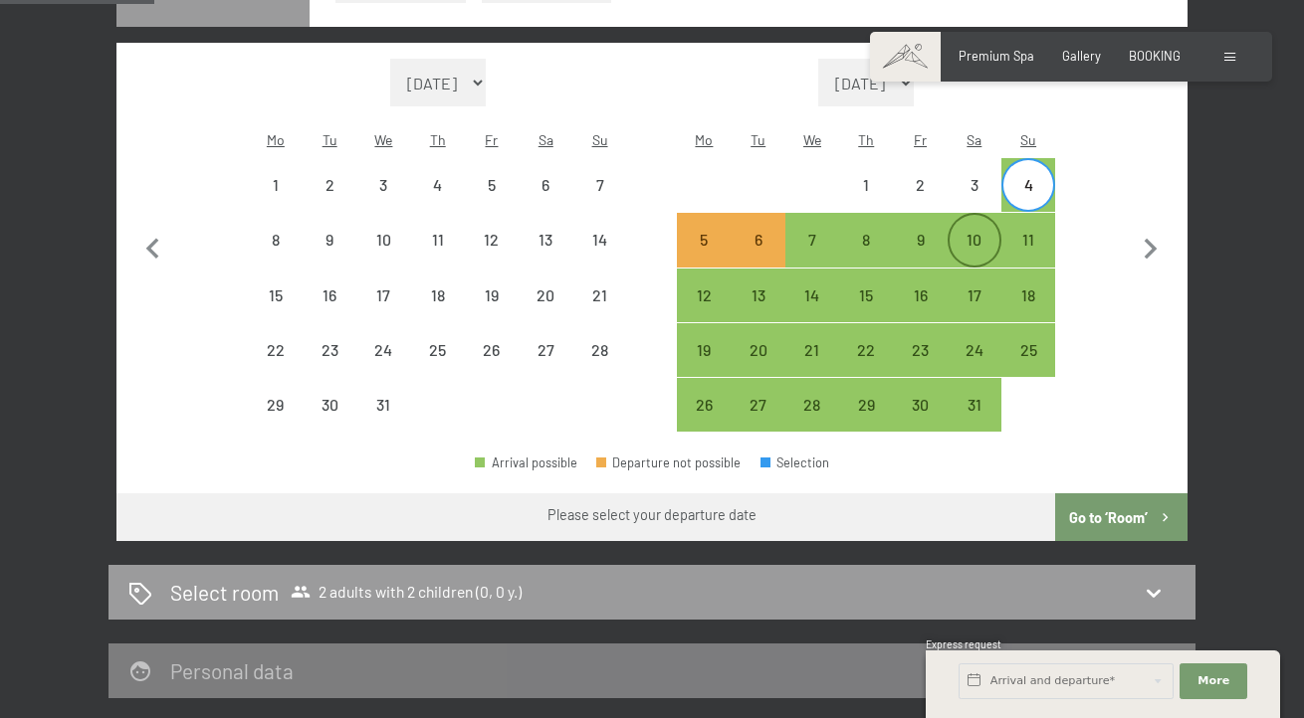
click at [983, 282] on div "10" at bounding box center [974, 257] width 50 height 50
select select "[DATE]"
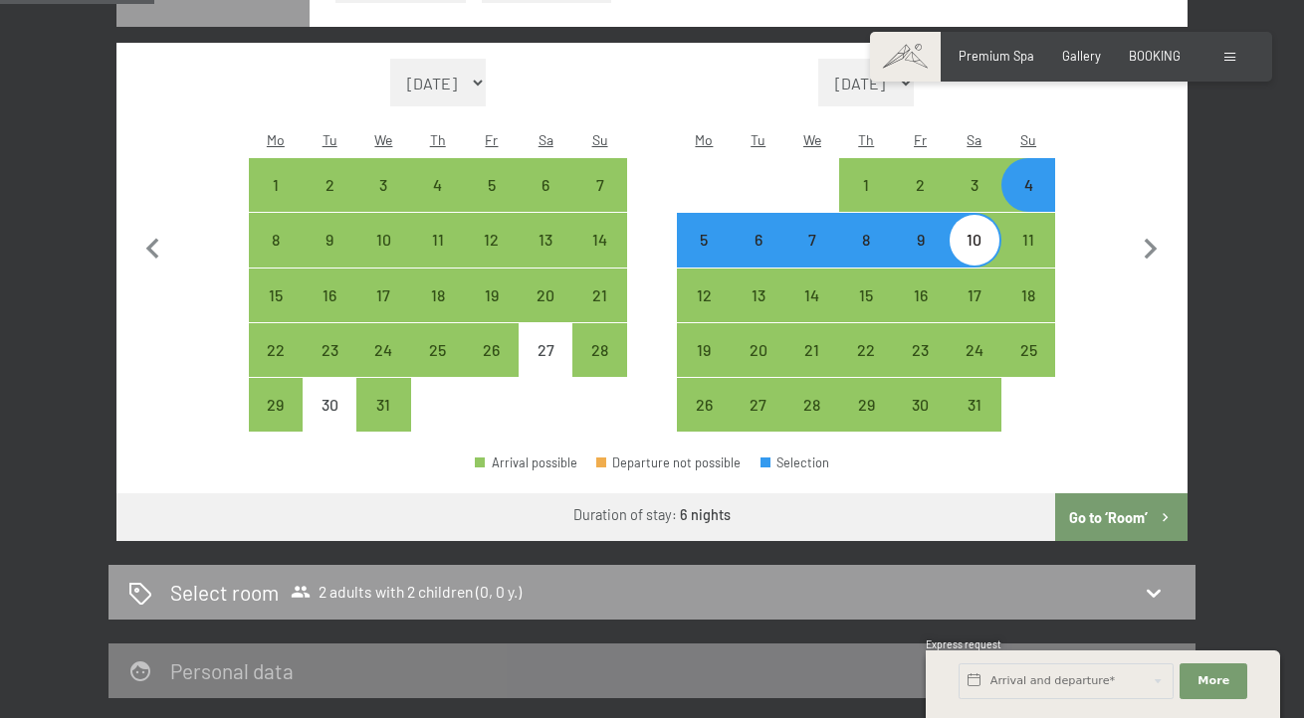
select select "3"
select select "[DATE]"
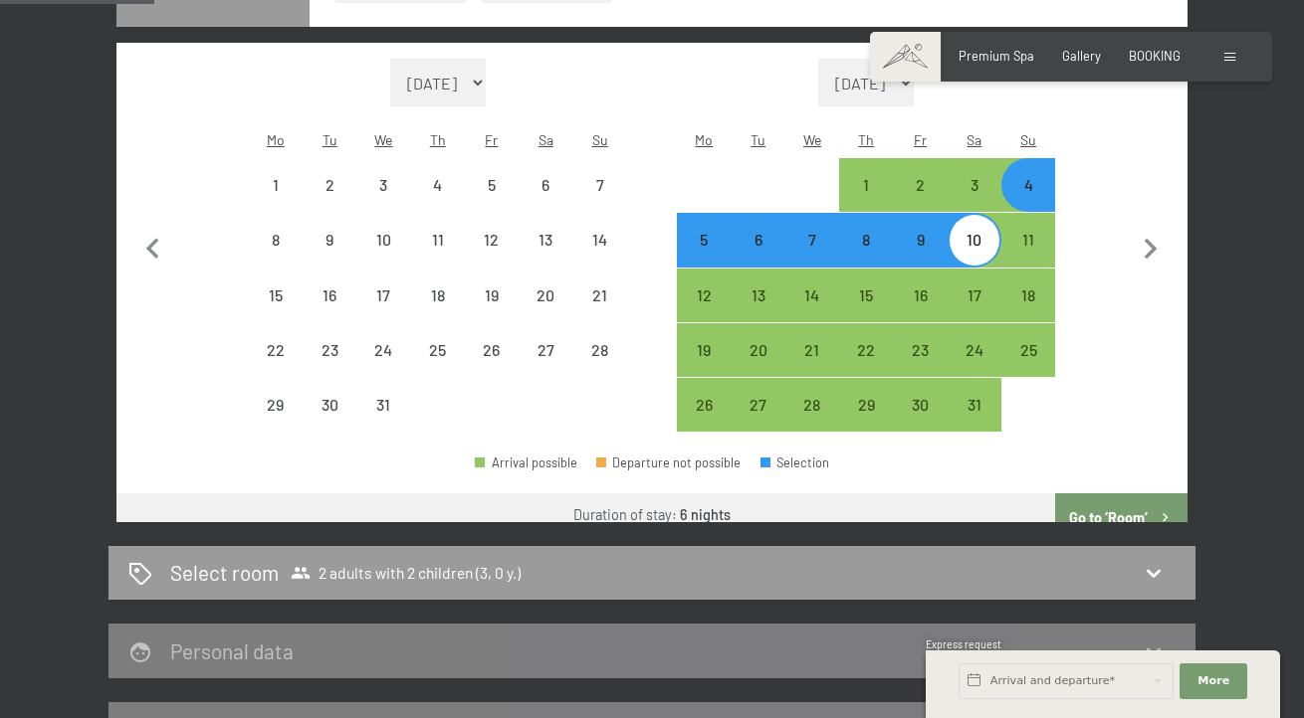
select select "[DATE]"
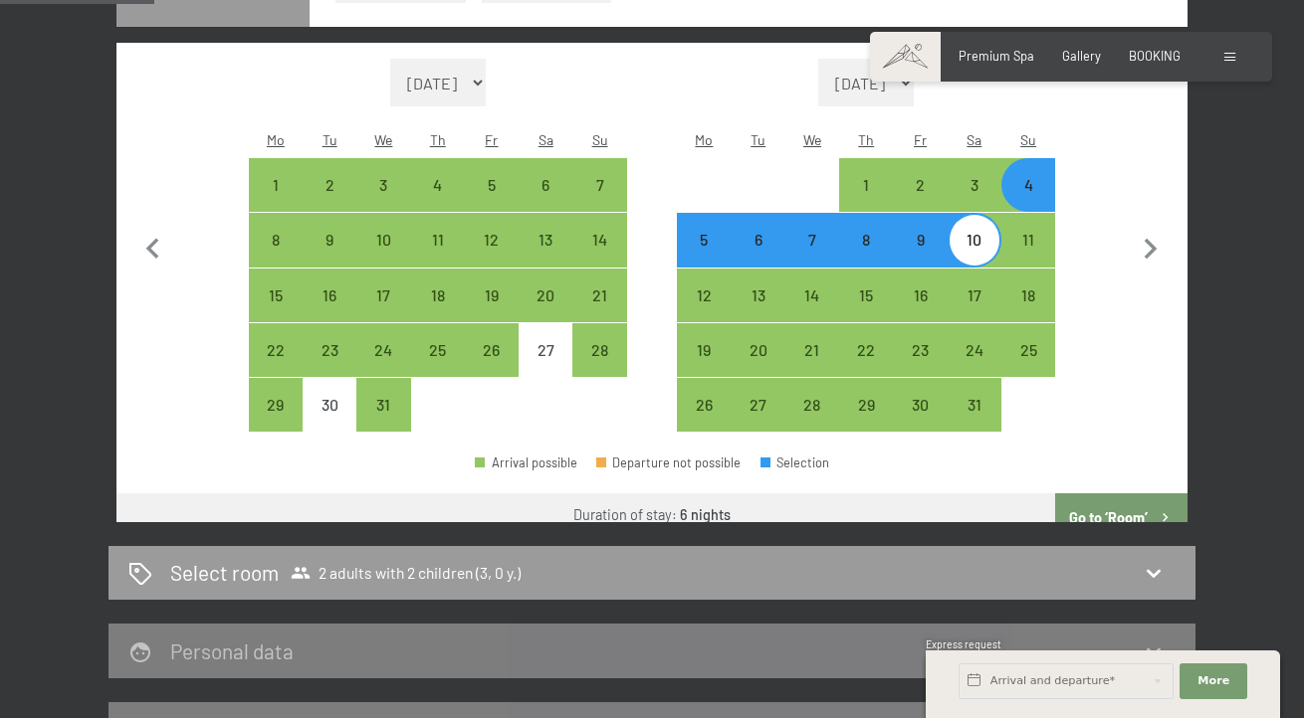
select select "7"
select select "[DATE]"
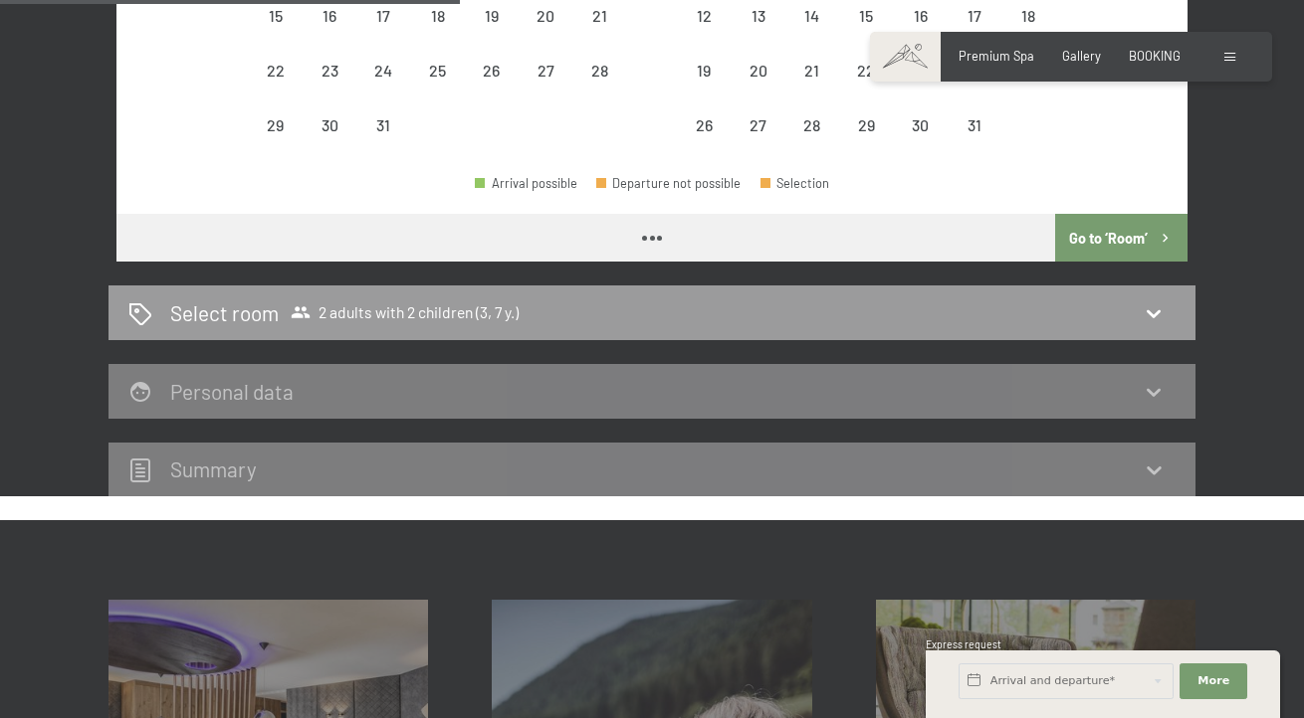
select select "[DATE]"
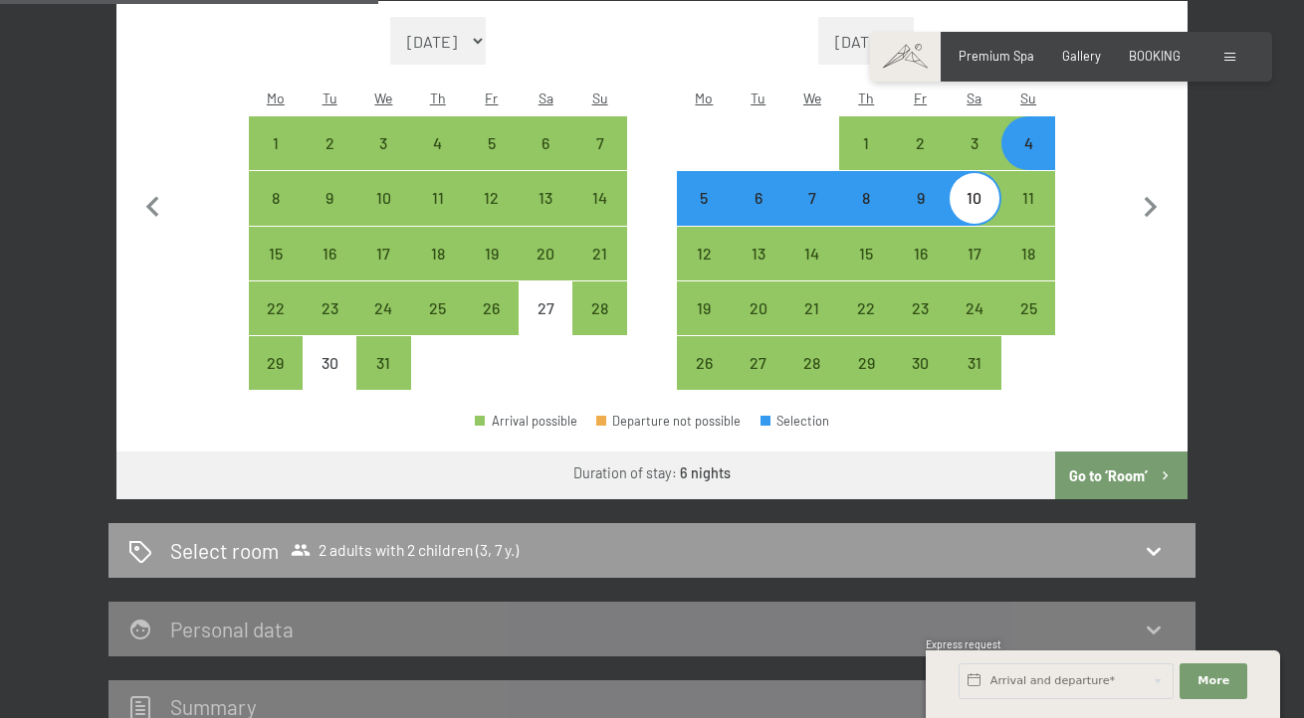
scroll to position [699, 0]
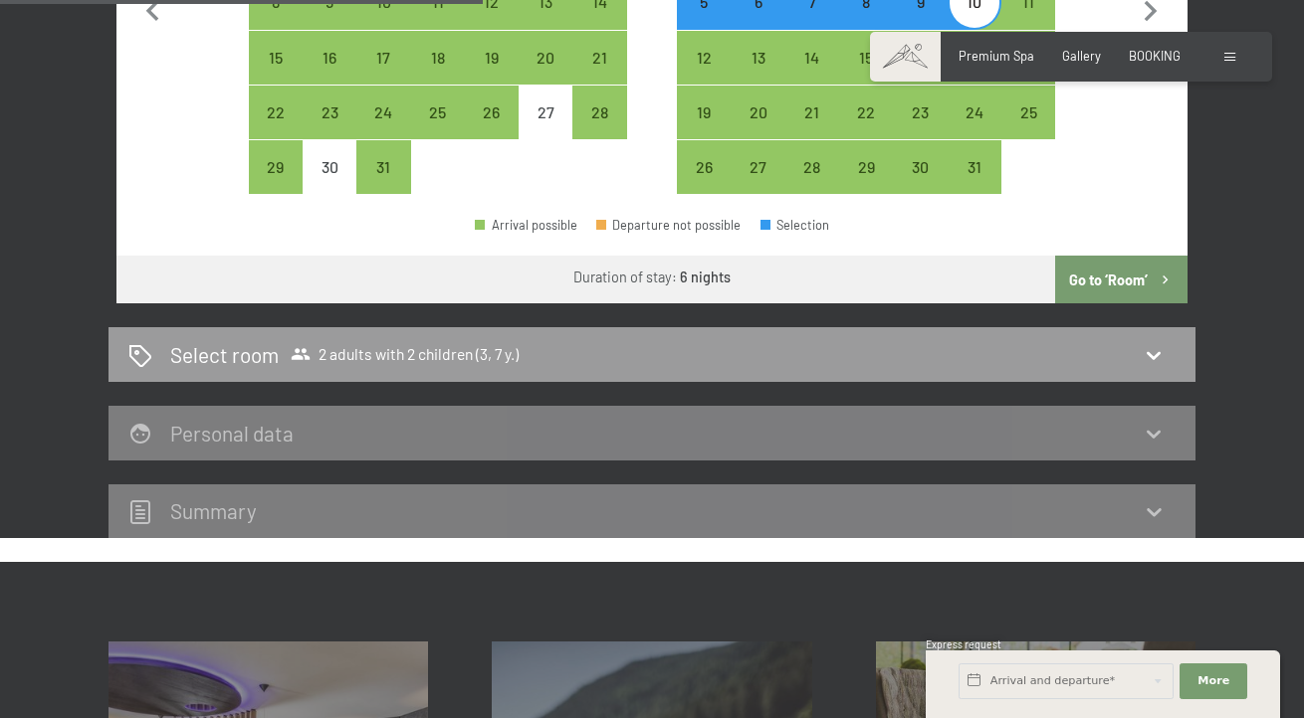
click at [1105, 303] on button "Go to ‘Room’" at bounding box center [1121, 280] width 132 height 48
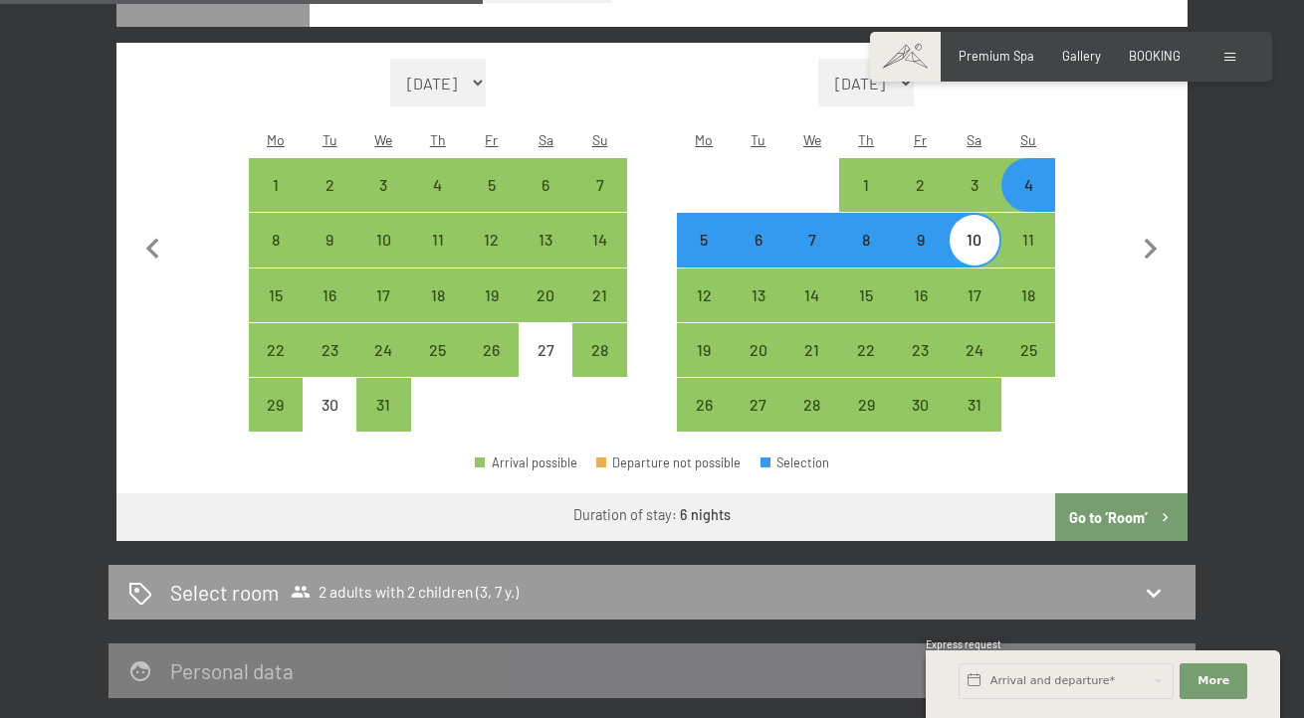
select select "[DATE]"
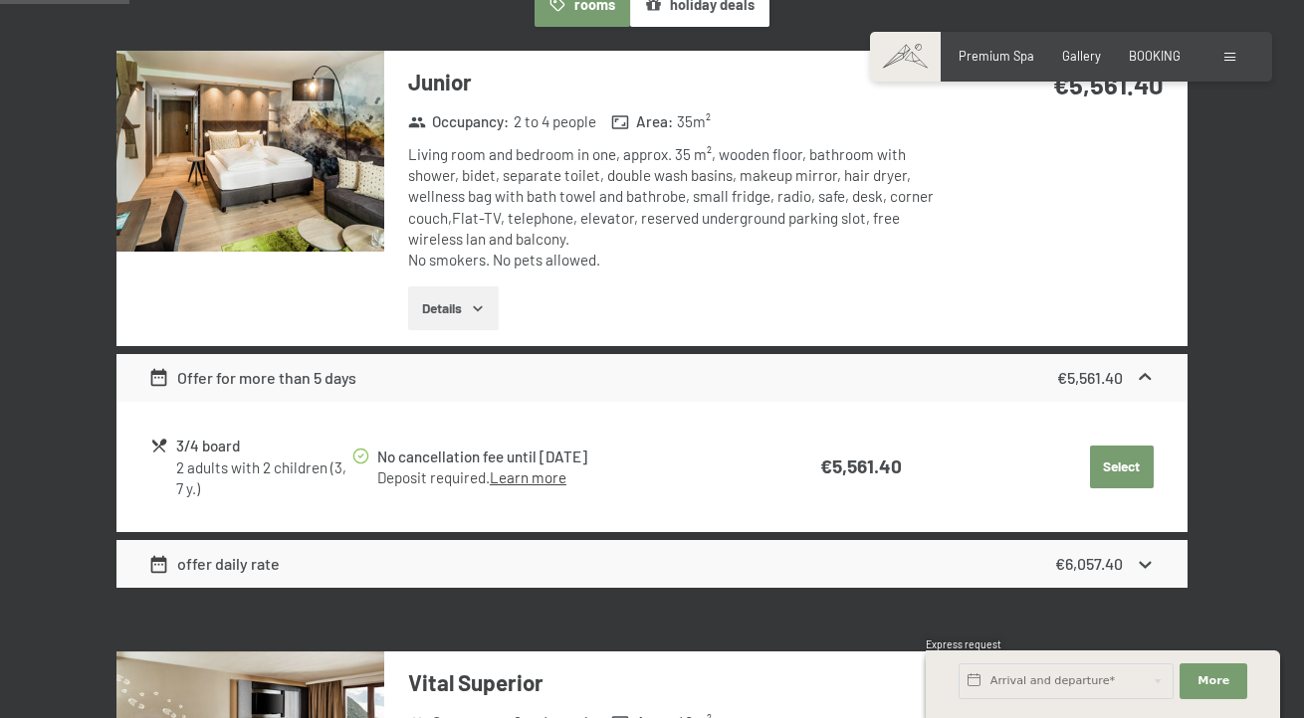
scroll to position [555, 0]
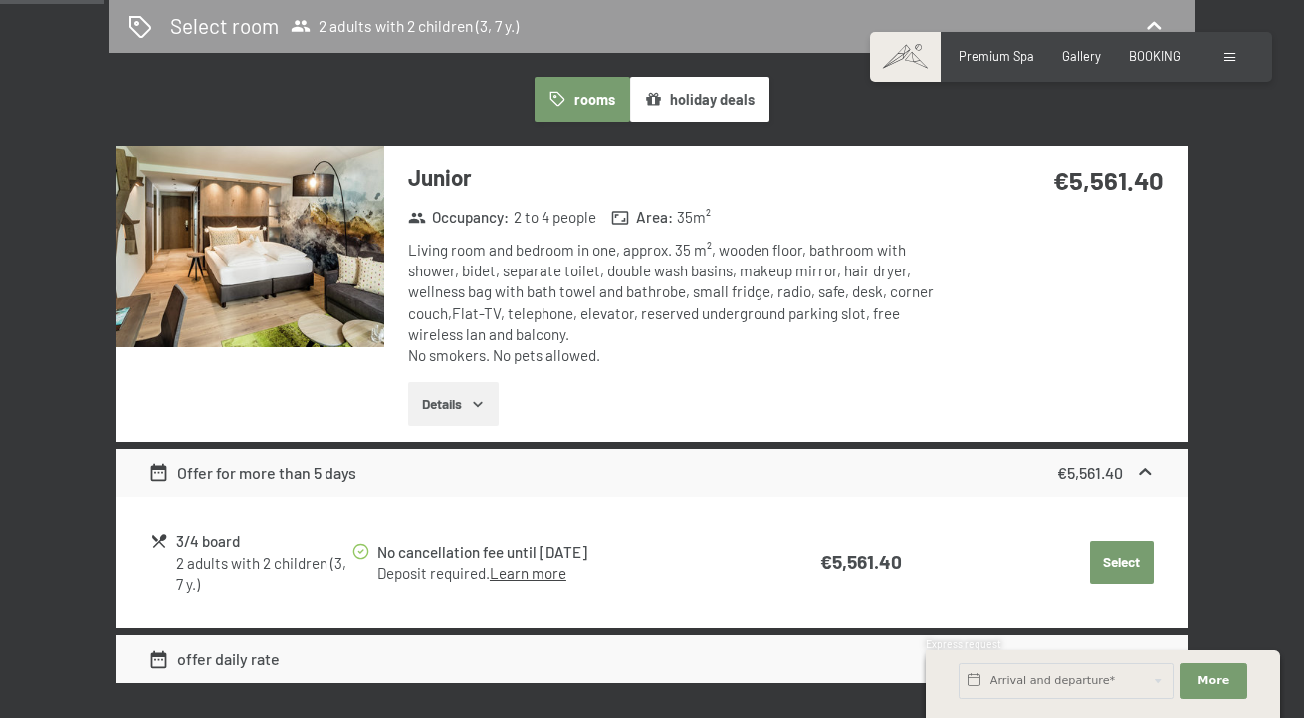
select select "3"
select select "7"
select select "[DATE]"
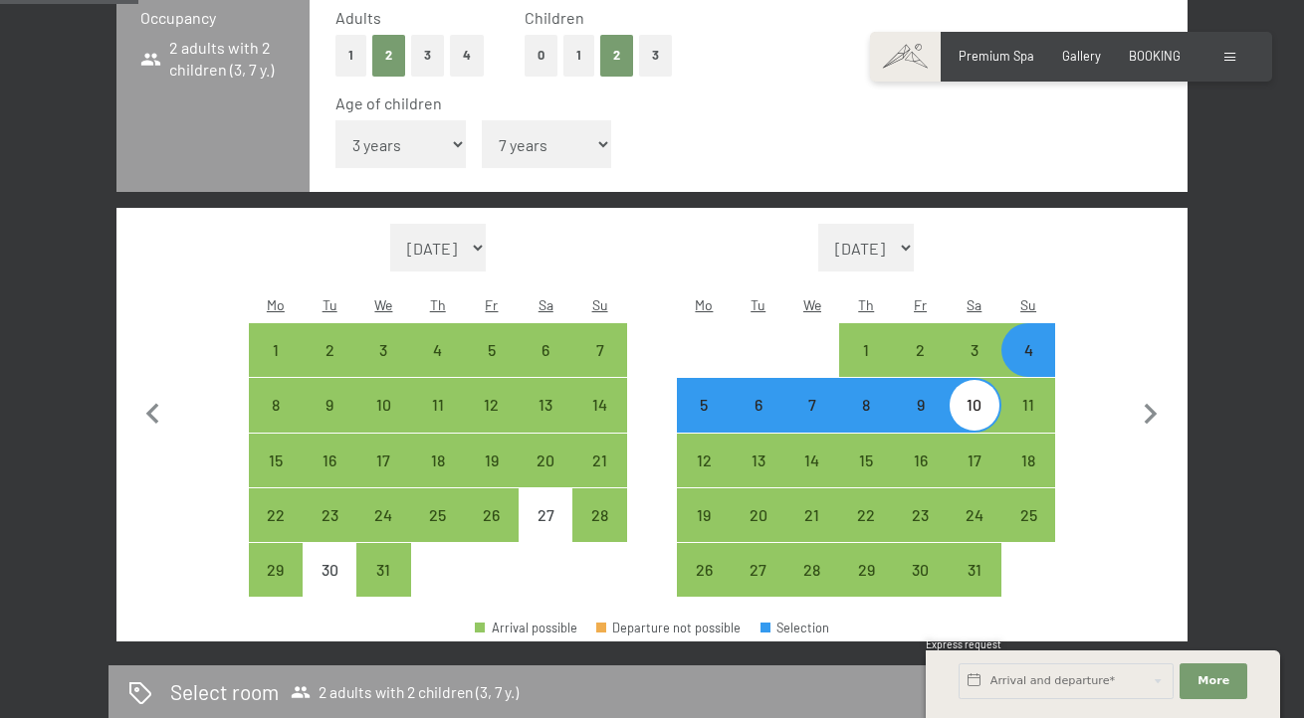
scroll to position [666, 0]
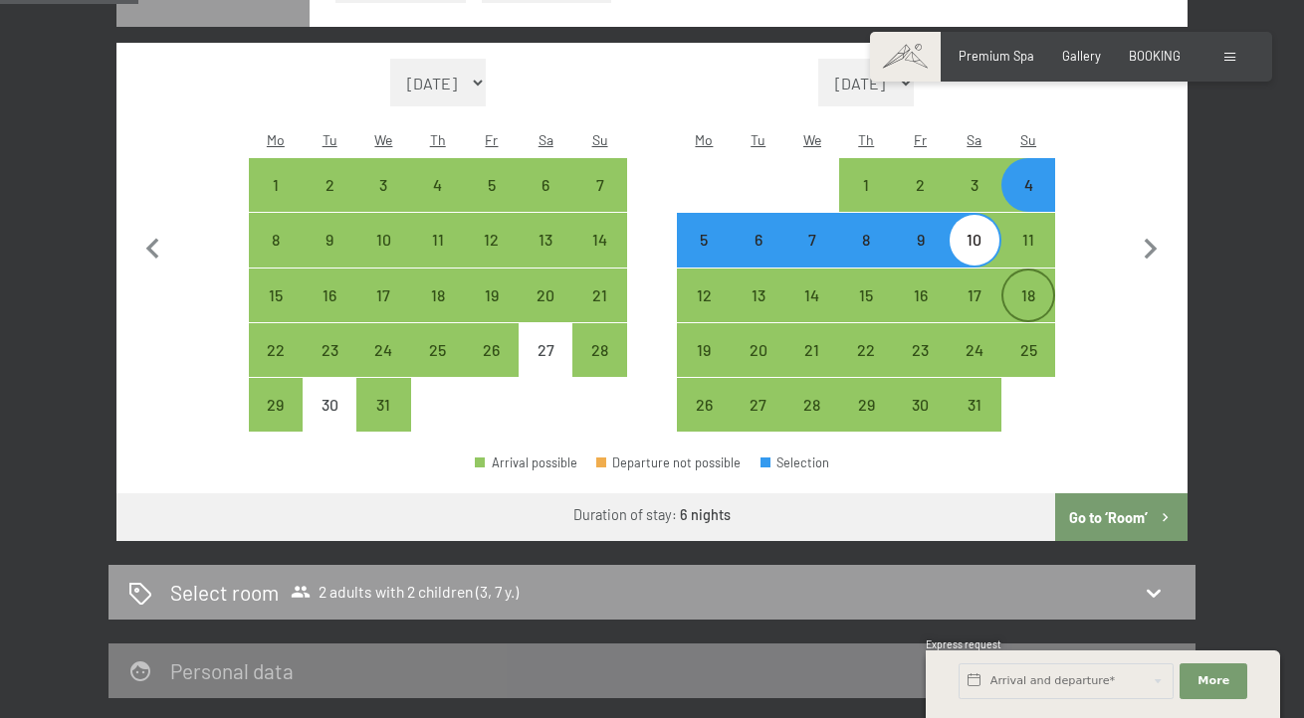
click at [1020, 337] on div "18" at bounding box center [1028, 313] width 50 height 50
select select "[DATE]"
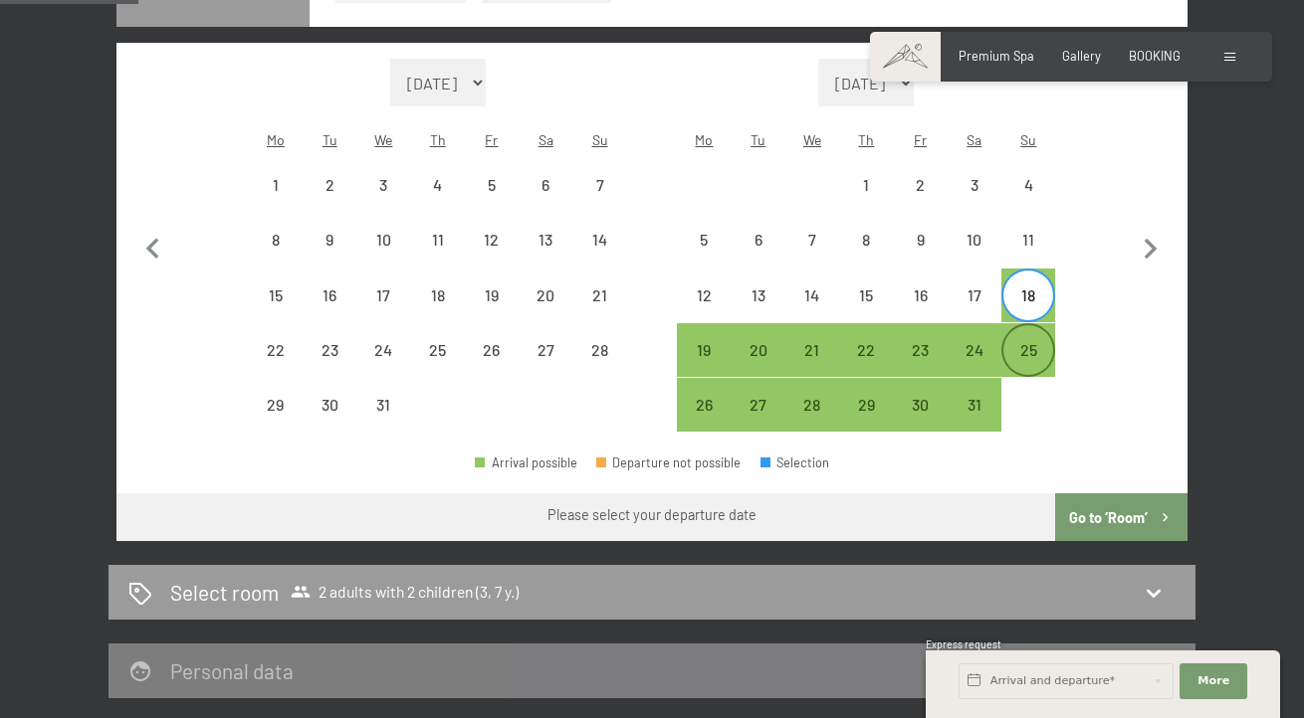
click at [1027, 392] on div "25" at bounding box center [1028, 367] width 50 height 50
select select "[DATE]"
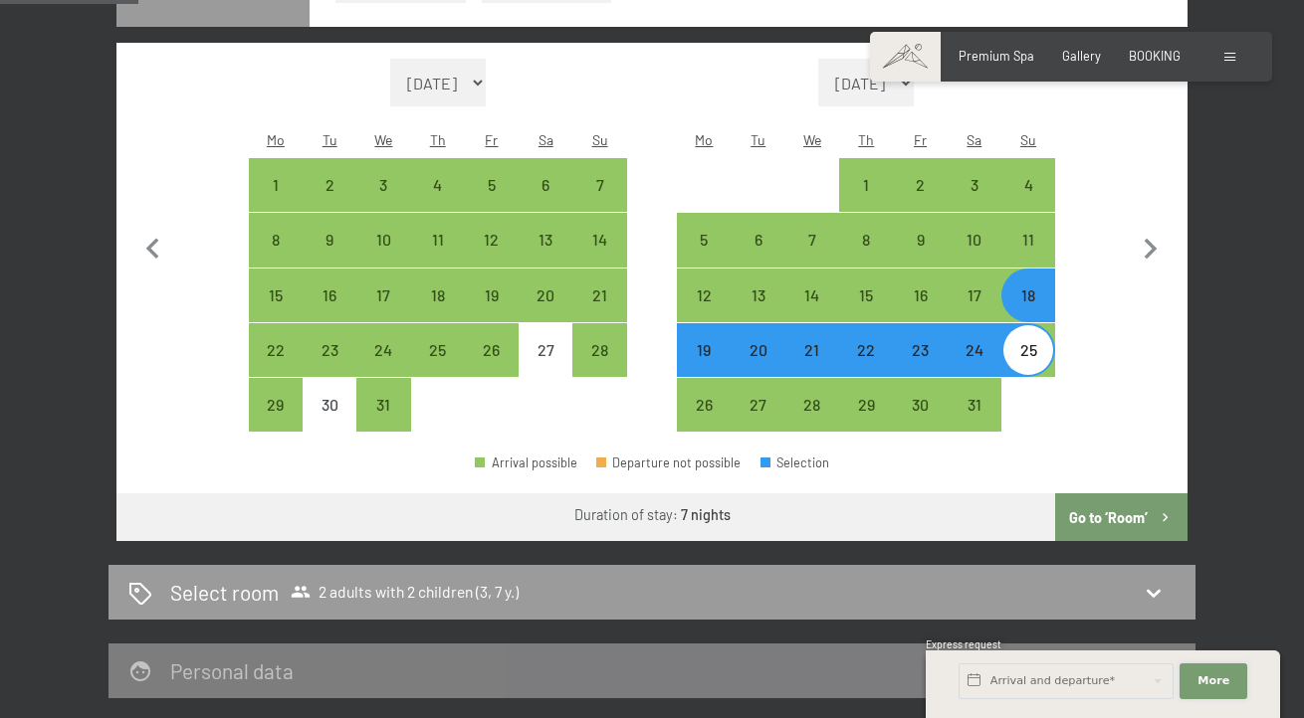
click at [1179, 664] on button "More Hide address fields" at bounding box center [1213, 682] width 68 height 36
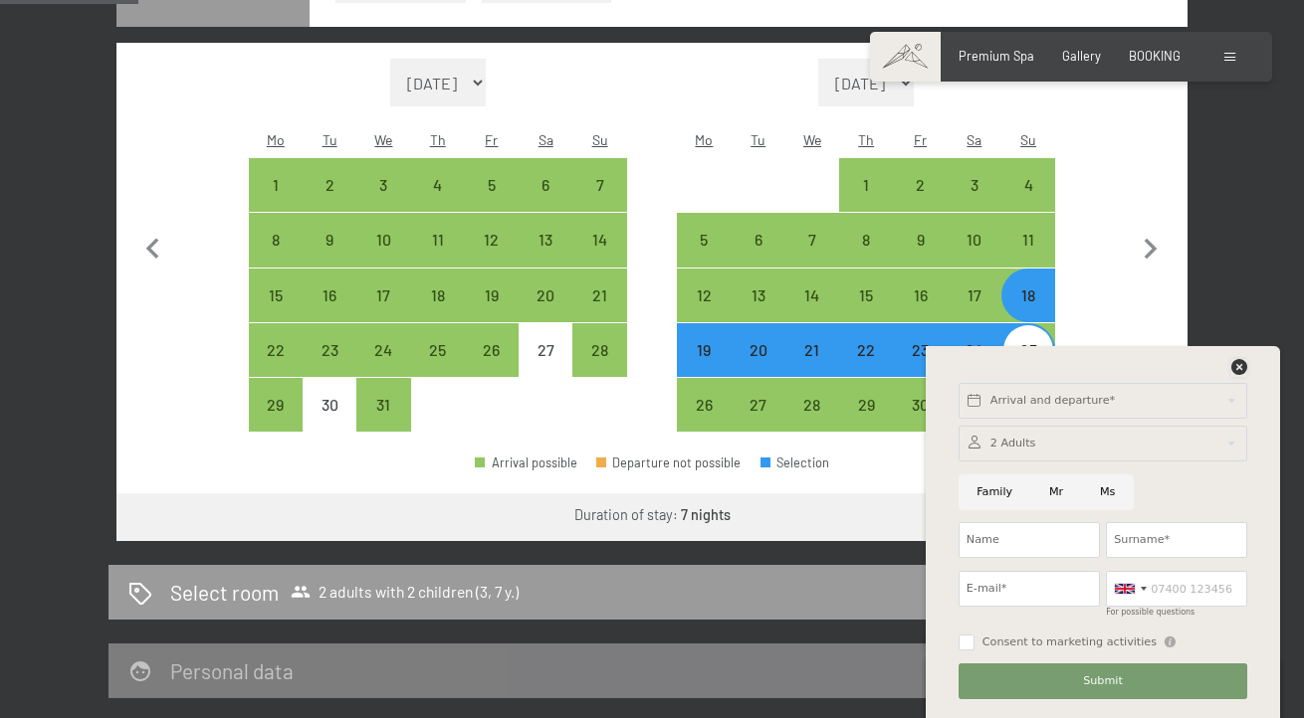
click at [1231, 359] on icon at bounding box center [1239, 367] width 16 height 16
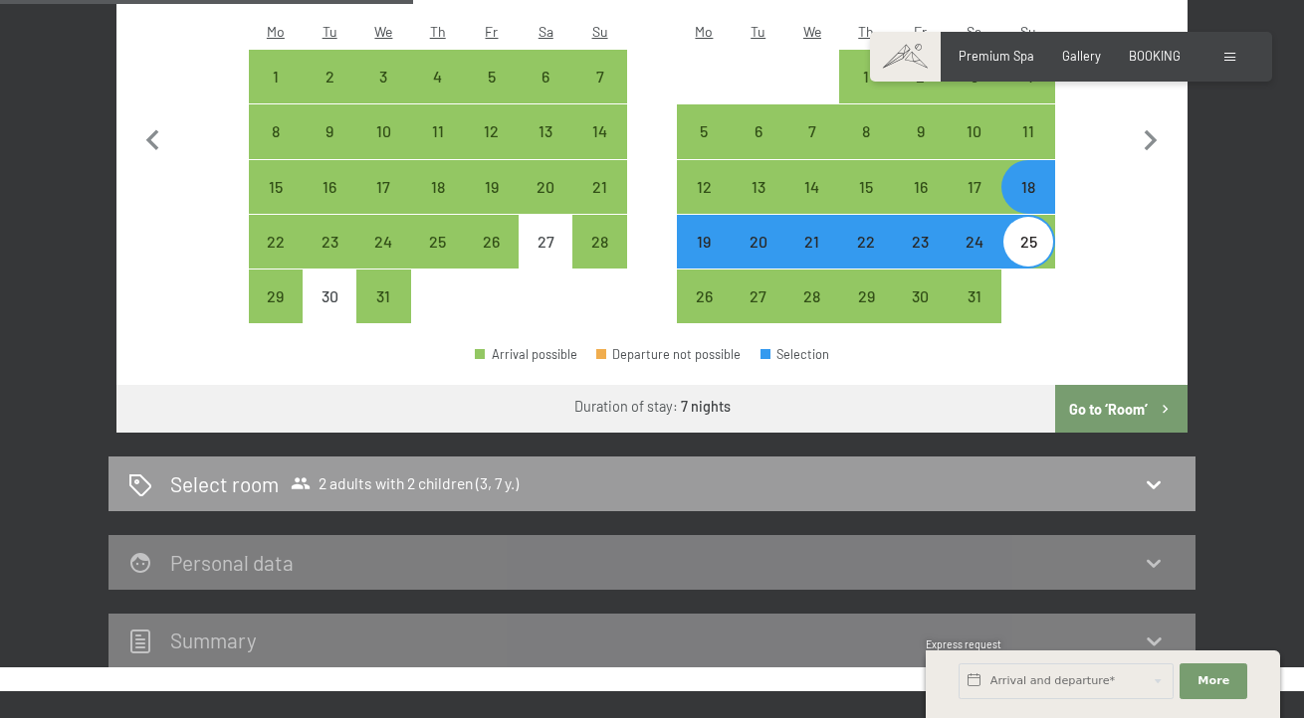
scroll to position [901, 0]
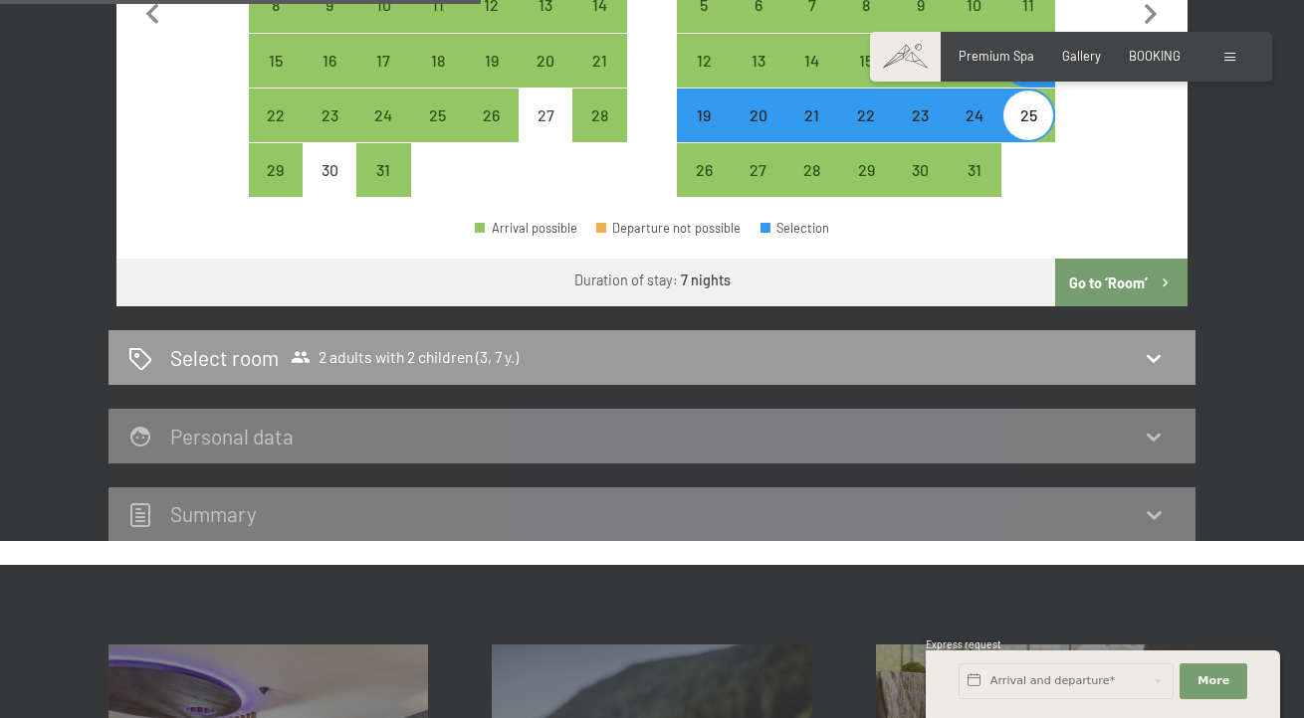
click at [1120, 306] on button "Go to ‘Room’" at bounding box center [1121, 283] width 132 height 48
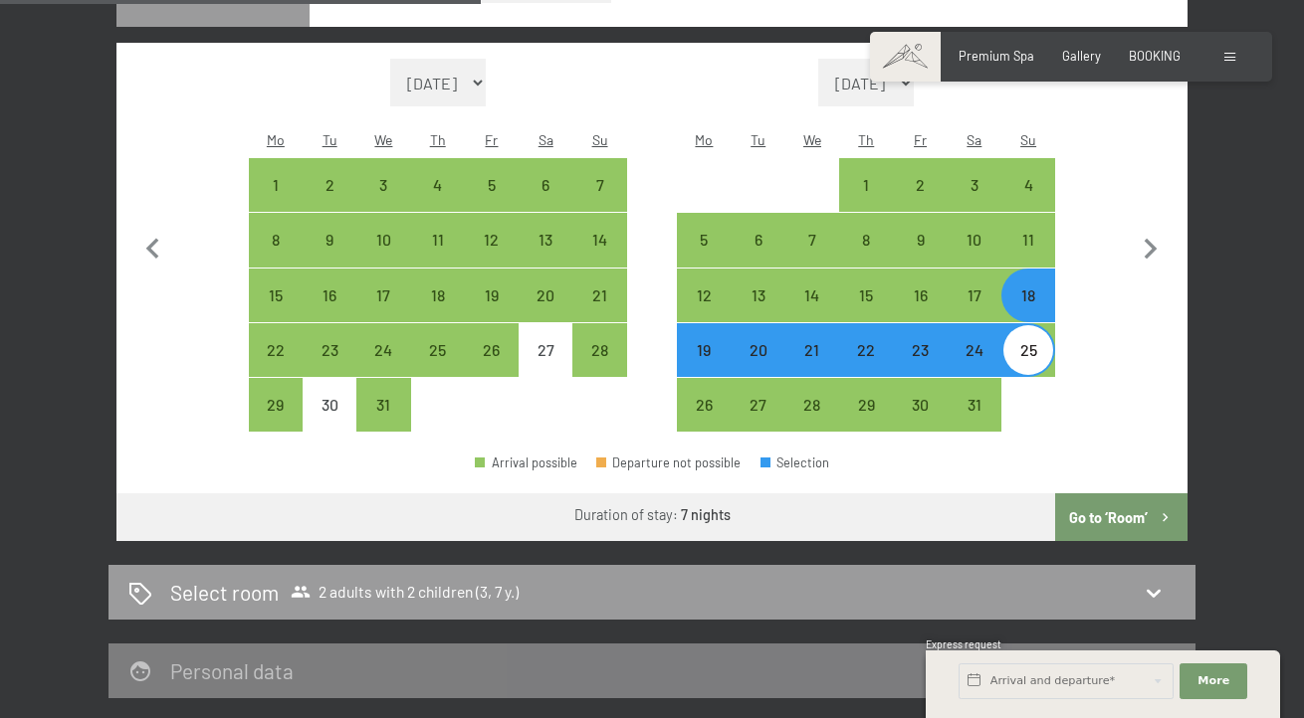
select select "[DATE]"
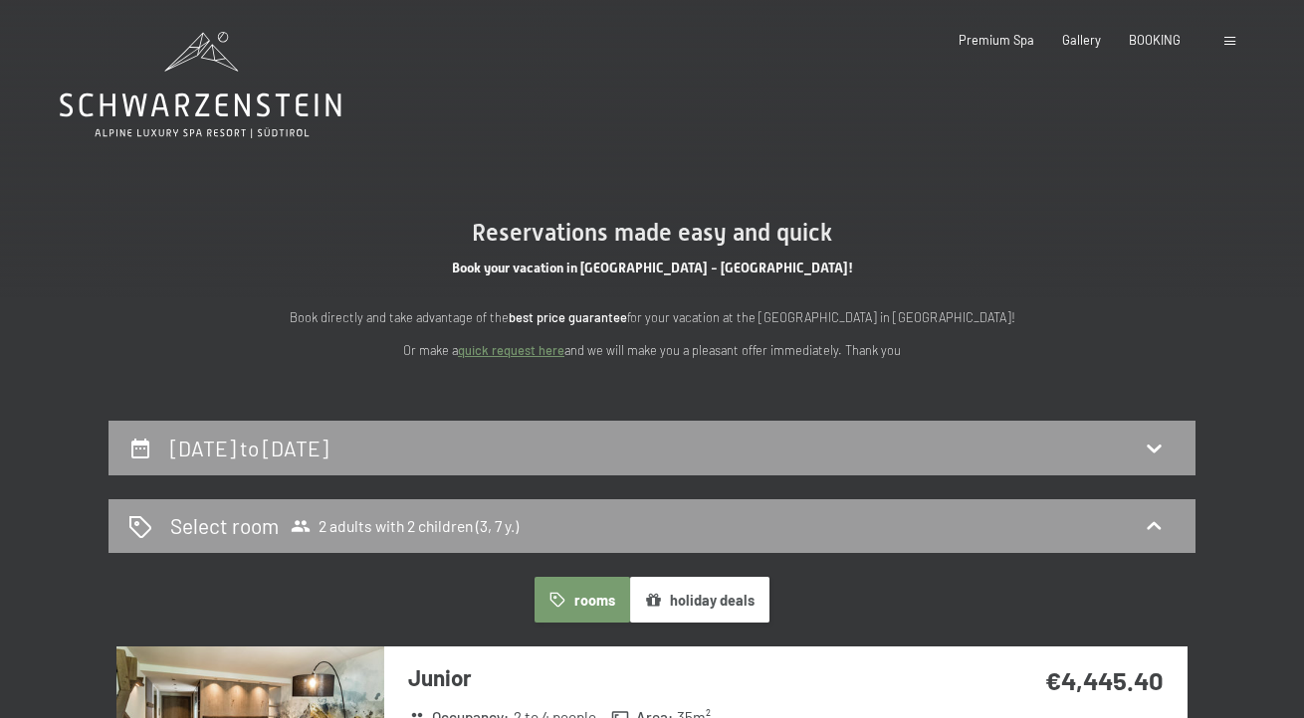
scroll to position [0, 0]
